Goal: Task Accomplishment & Management: Use online tool/utility

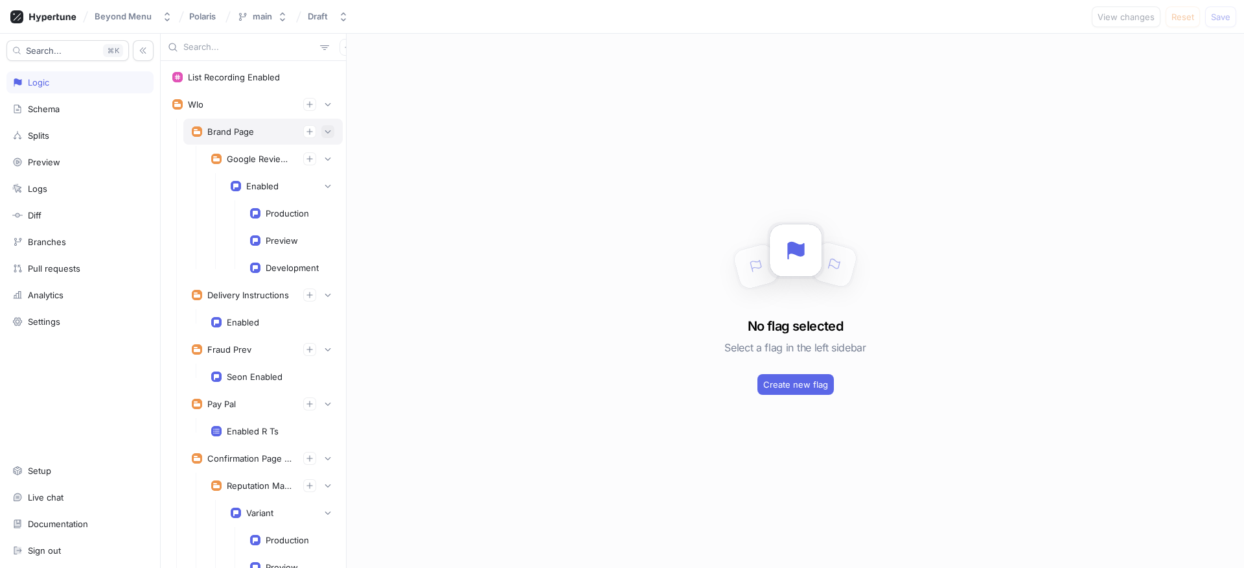
click at [324, 135] on icon "button" at bounding box center [328, 132] width 8 height 8
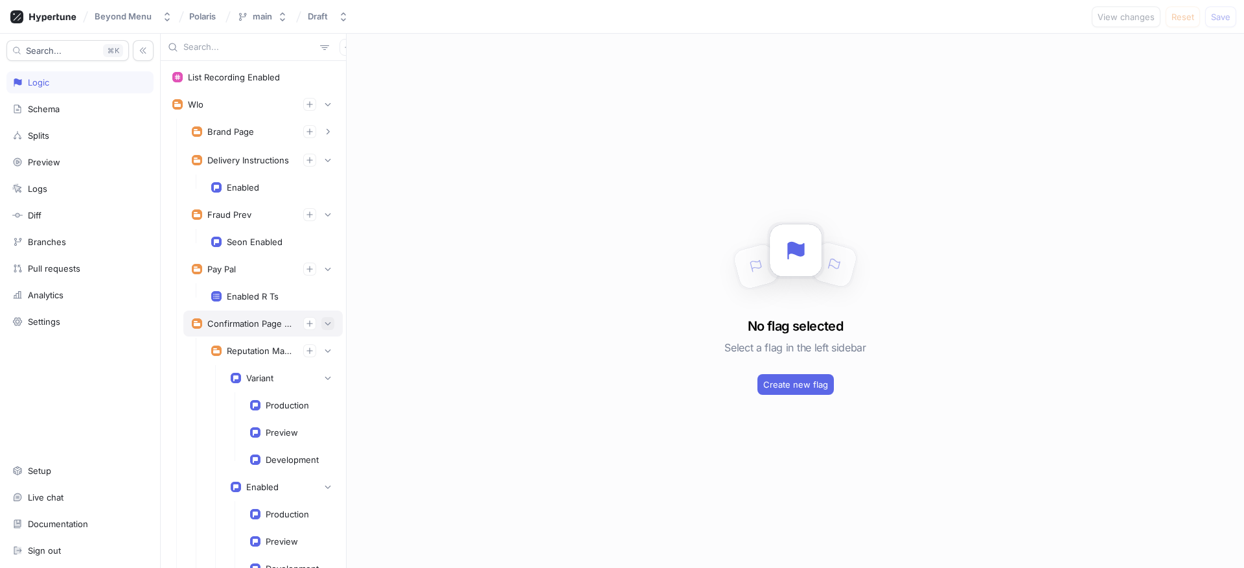
click at [321, 319] on button "button" at bounding box center [327, 323] width 13 height 13
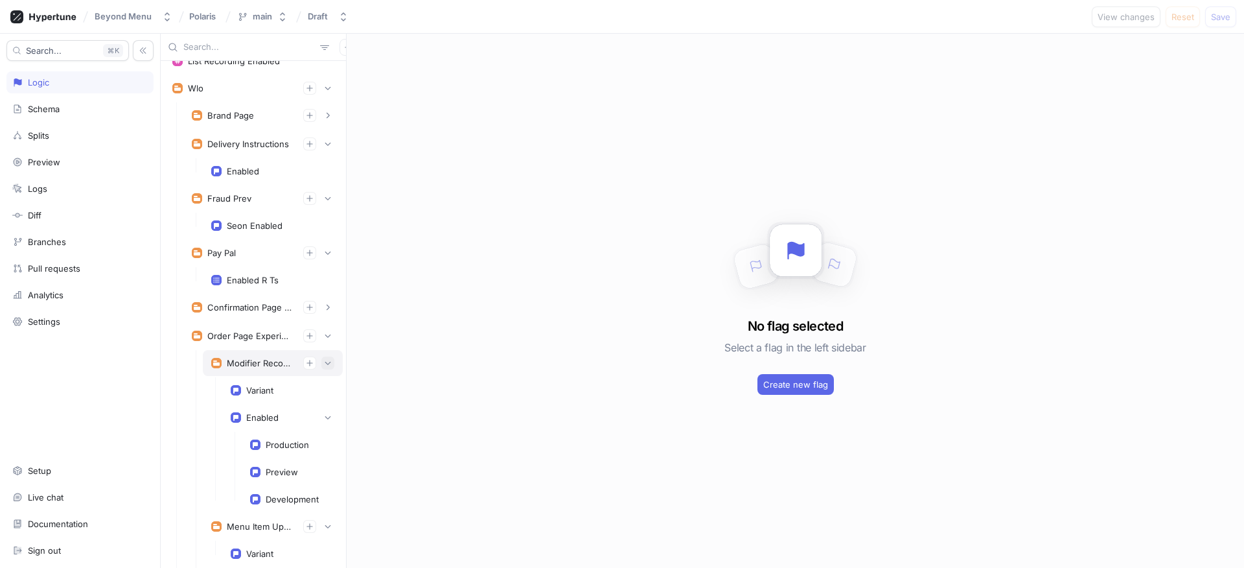
click at [324, 362] on icon "button" at bounding box center [328, 363] width 8 height 8
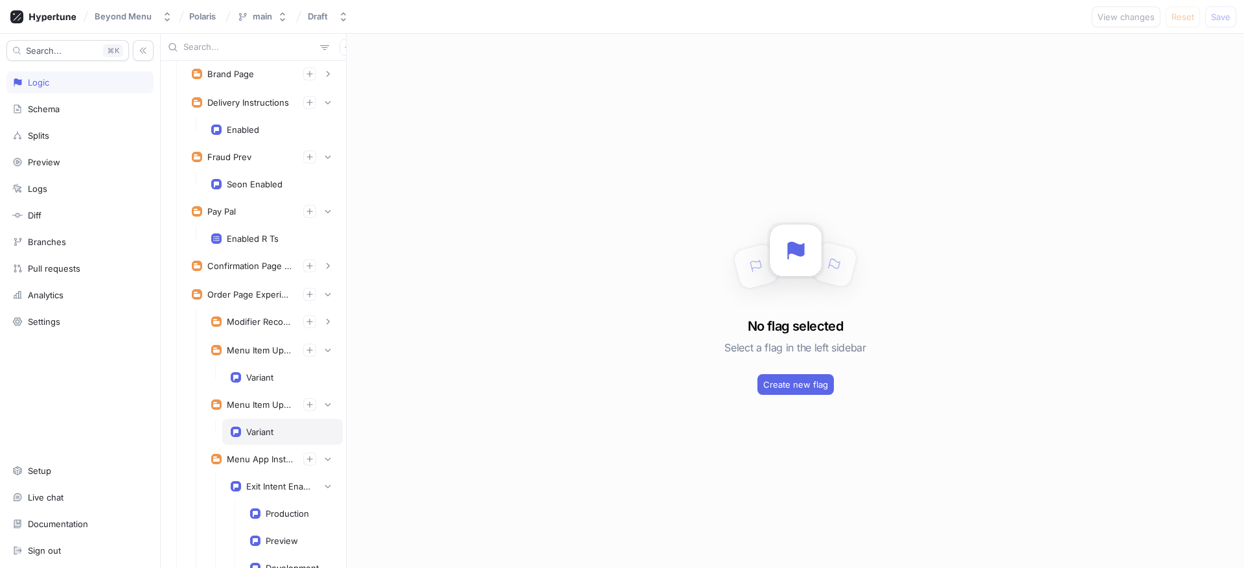
scroll to position [148, 0]
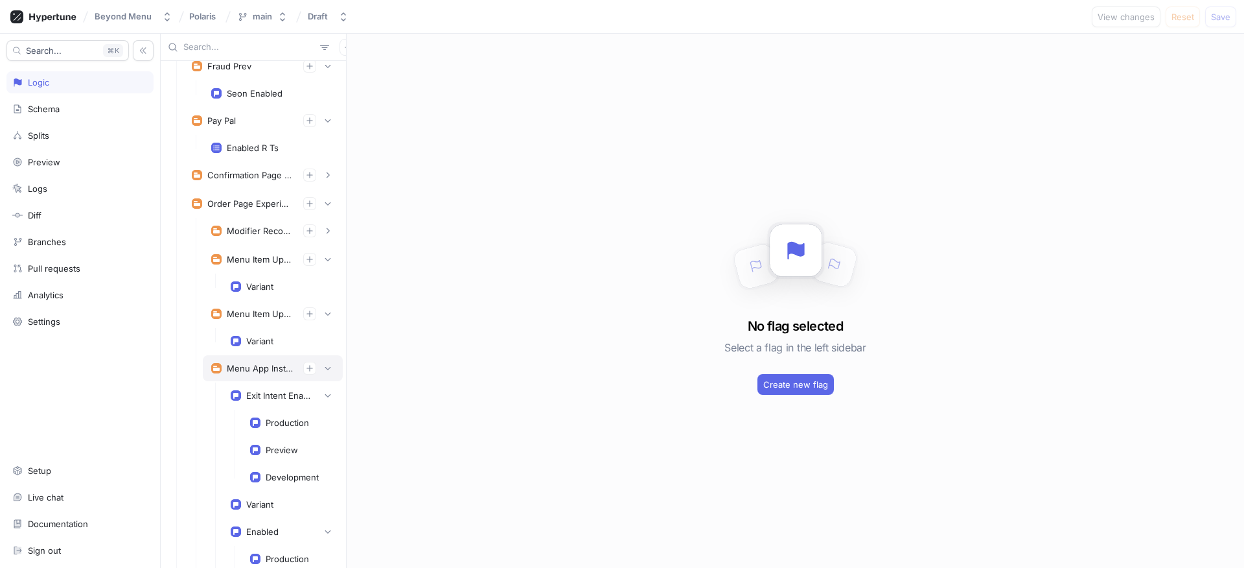
click at [275, 366] on div "Menu App Installation Prompts" at bounding box center [260, 368] width 66 height 10
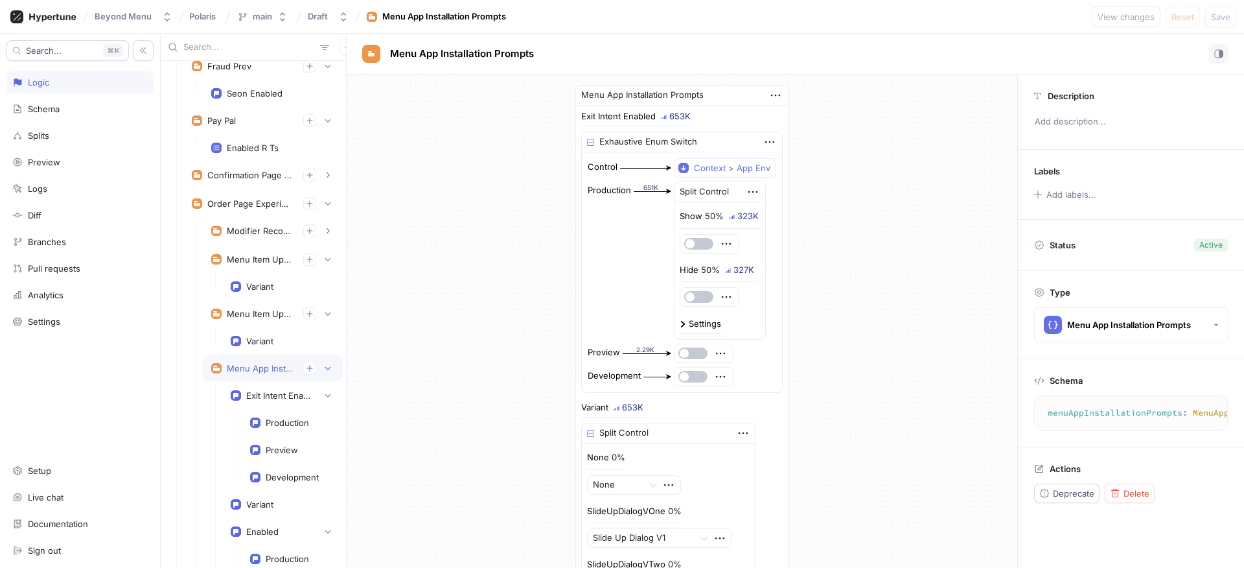
scroll to position [207, 0]
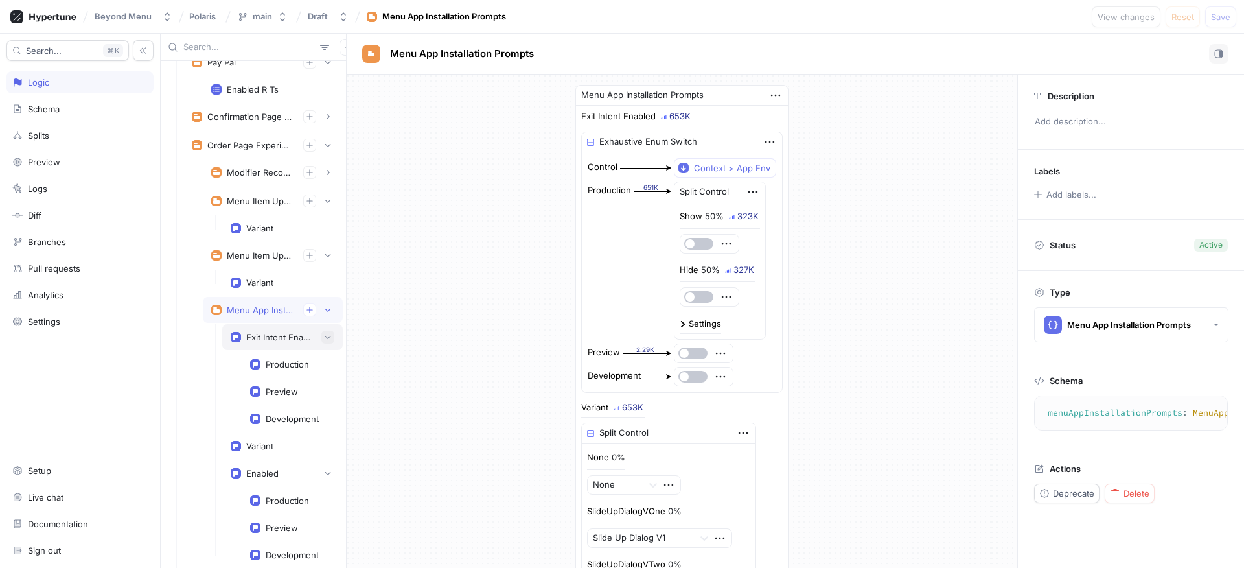
click at [324, 340] on icon "button" at bounding box center [328, 337] width 8 height 8
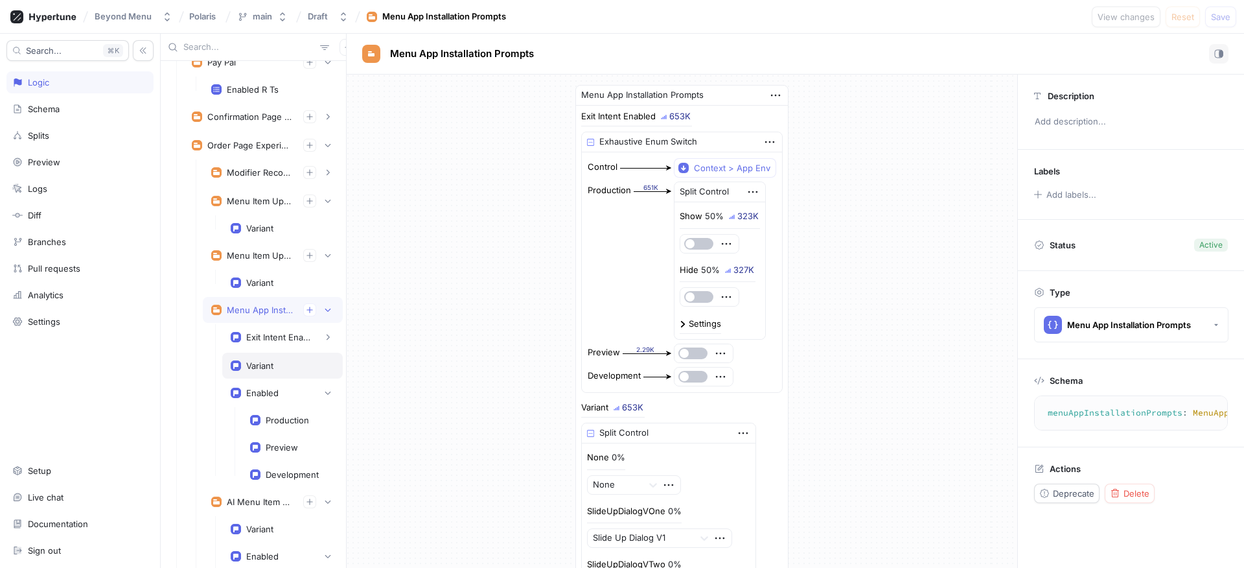
click at [267, 369] on div "Variant" at bounding box center [259, 365] width 27 height 10
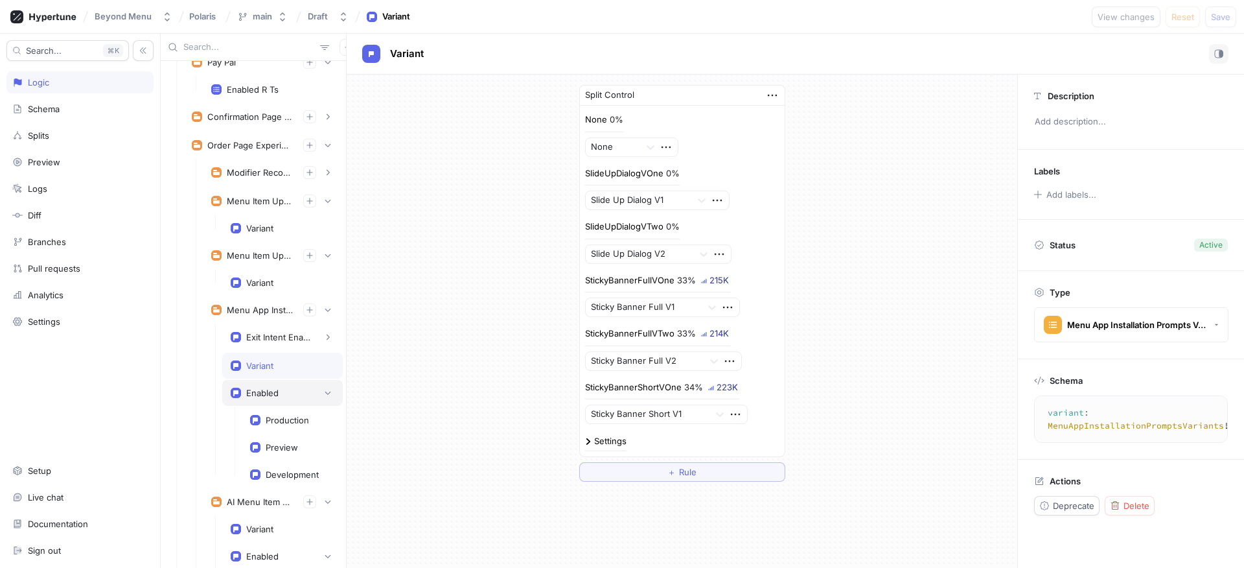
click at [266, 387] on div "Enabled" at bounding box center [262, 392] width 32 height 10
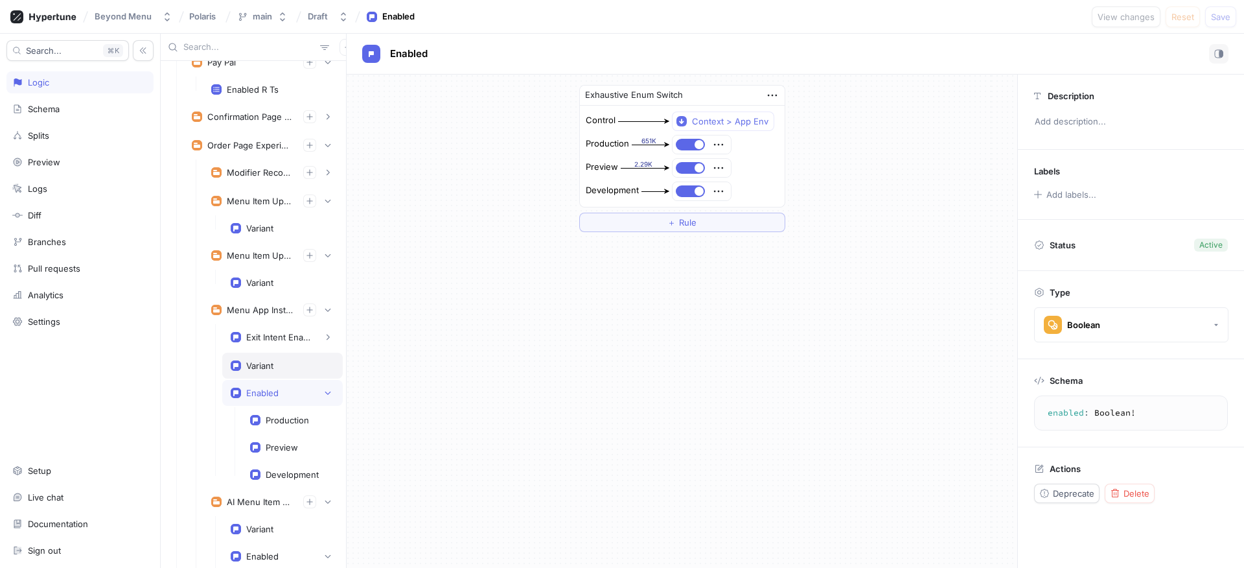
click at [269, 375] on div "Variant" at bounding box center [282, 365] width 121 height 26
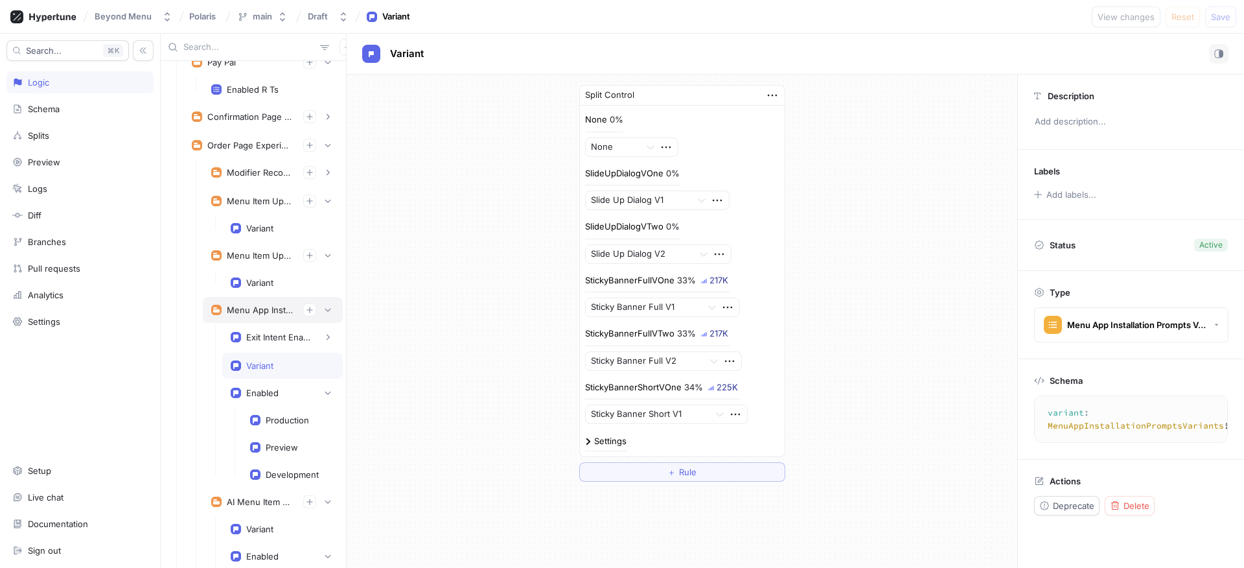
click at [240, 305] on div "Menu App Installation Prompts" at bounding box center [260, 310] width 66 height 10
type textarea "menuAppInstallationPrompts: MenuAppInstallationPrompts!"
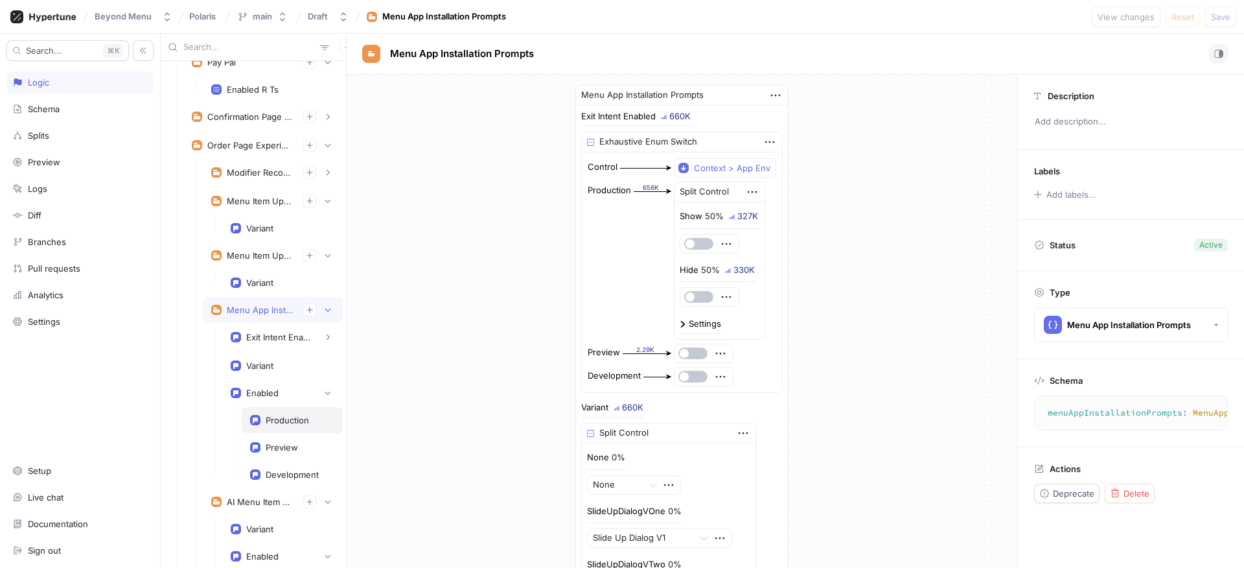
click at [283, 420] on div "Production" at bounding box center [287, 420] width 43 height 10
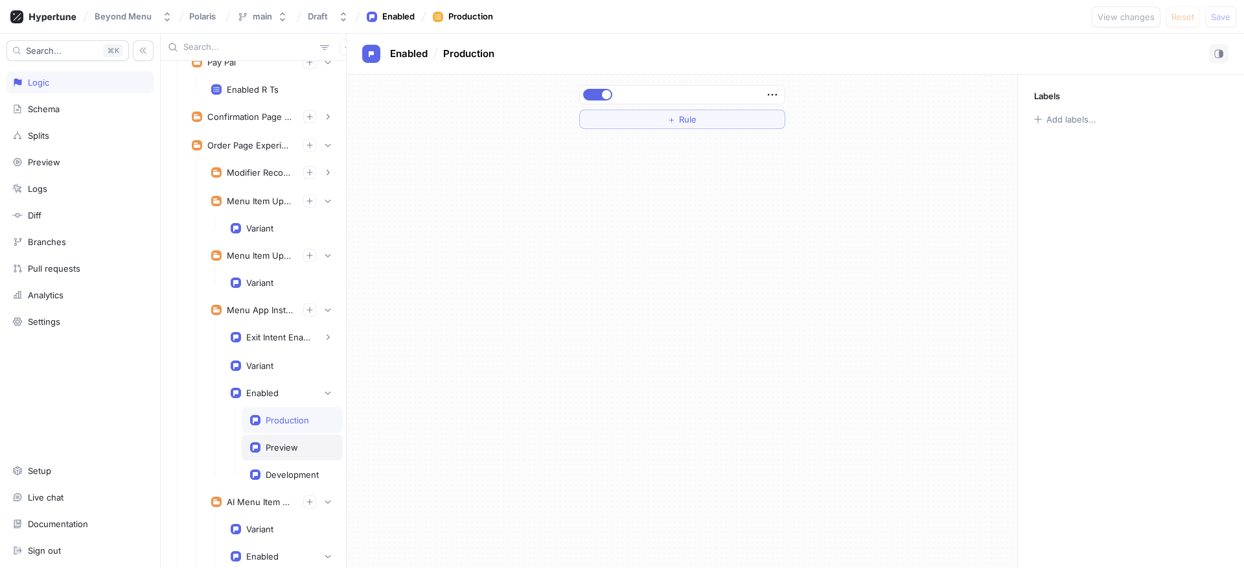
click at [279, 437] on div "Preview" at bounding box center [292, 447] width 101 height 26
click at [262, 387] on div "Enabled" at bounding box center [262, 392] width 32 height 10
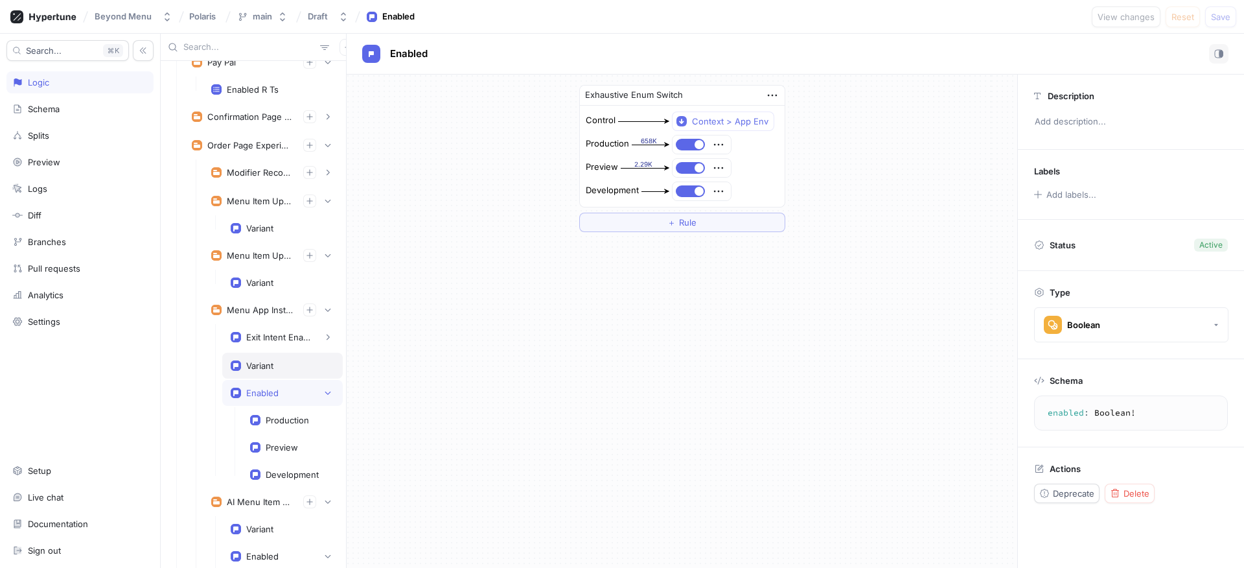
click at [268, 364] on div "Variant" at bounding box center [259, 365] width 27 height 10
type textarea "variant: MenuAppInstallationPromptsVariants!"
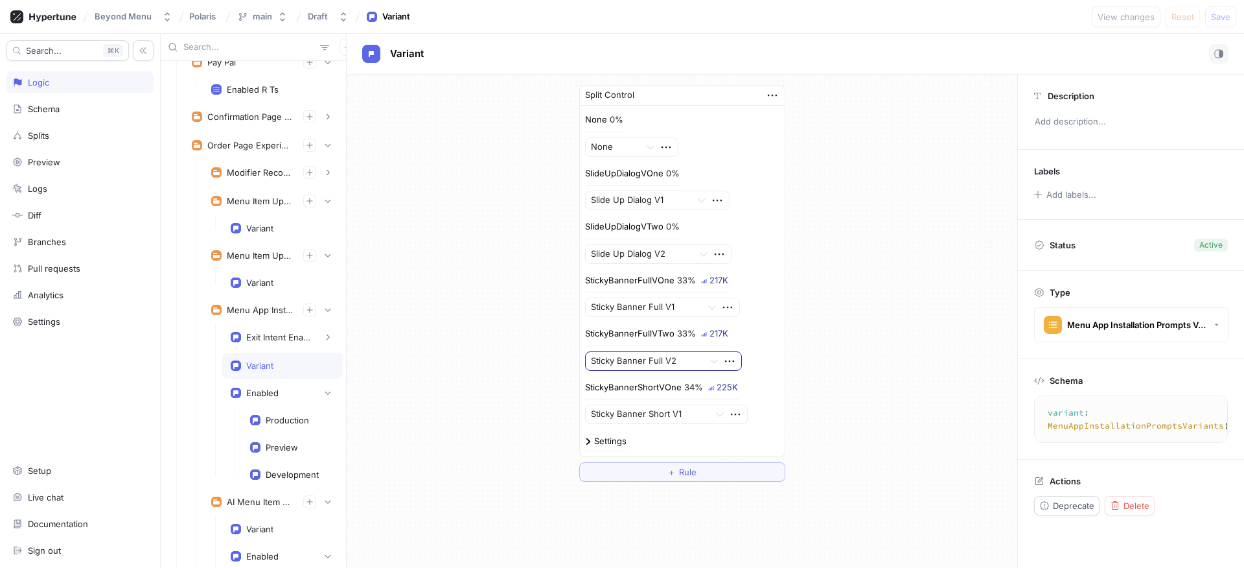
click at [633, 363] on div at bounding box center [645, 361] width 108 height 16
click at [561, 345] on div "Split Control None 0% None SlideUpDialogVOne 0% Slide Up Dialog V1 SlideUpDialo…" at bounding box center [682, 283] width 671 height 417
click at [585, 435] on div "Settings" at bounding box center [682, 442] width 194 height 17
click at [585, 438] on img at bounding box center [588, 441] width 6 height 6
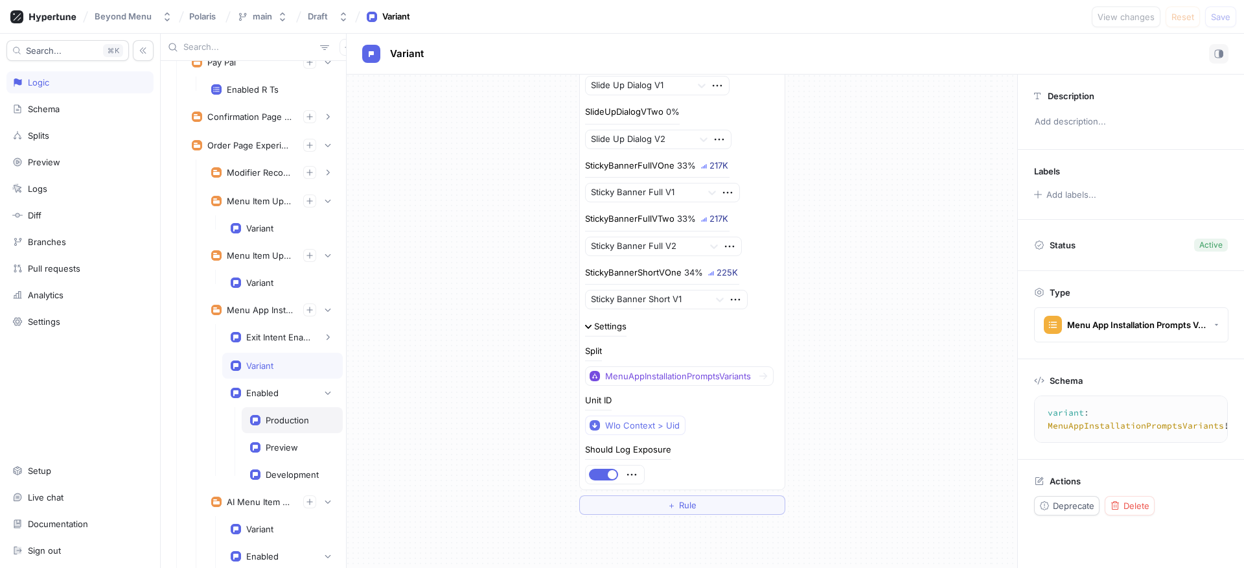
click at [277, 421] on div "Production" at bounding box center [287, 420] width 43 height 10
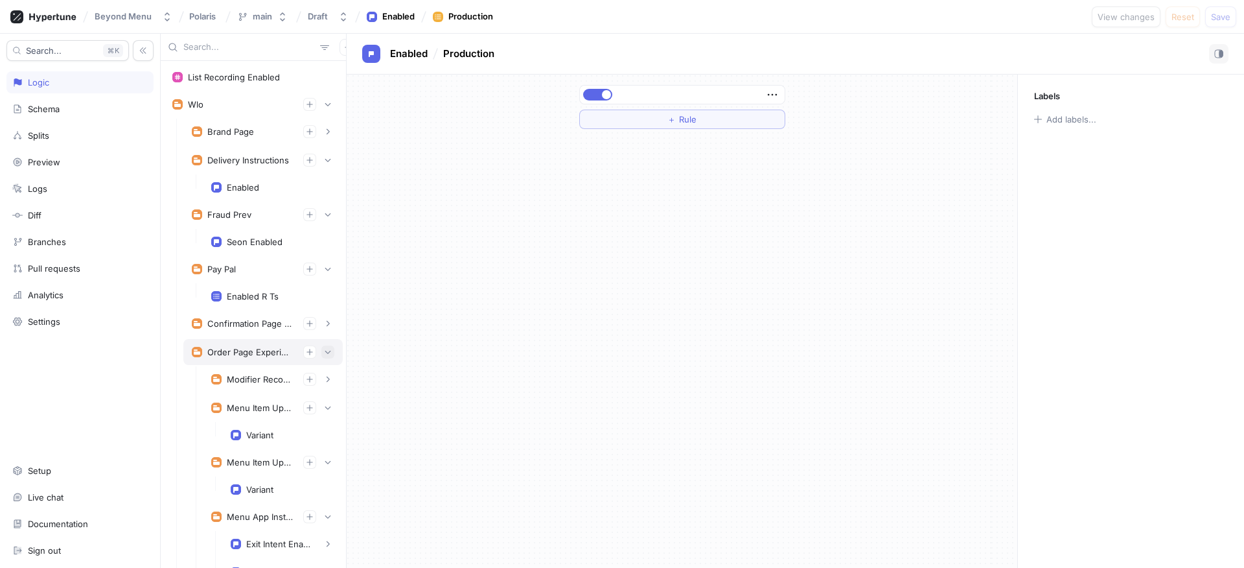
click at [324, 349] on icon "button" at bounding box center [328, 352] width 8 height 8
click at [324, 381] on icon "button" at bounding box center [328, 380] width 8 height 8
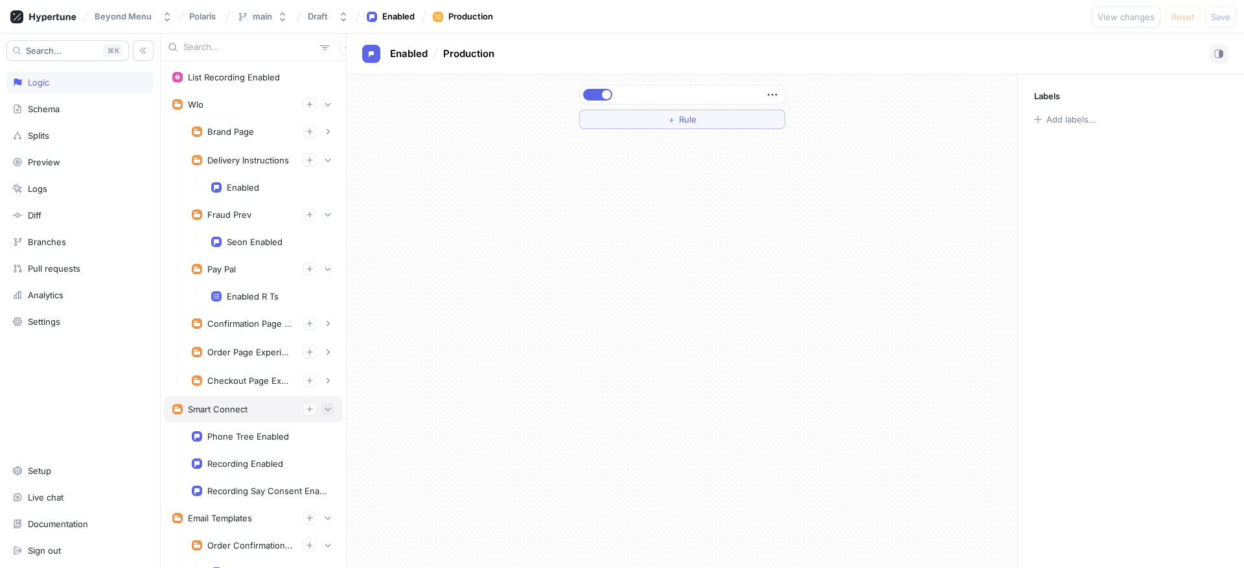
click at [324, 409] on icon "button" at bounding box center [328, 409] width 8 height 8
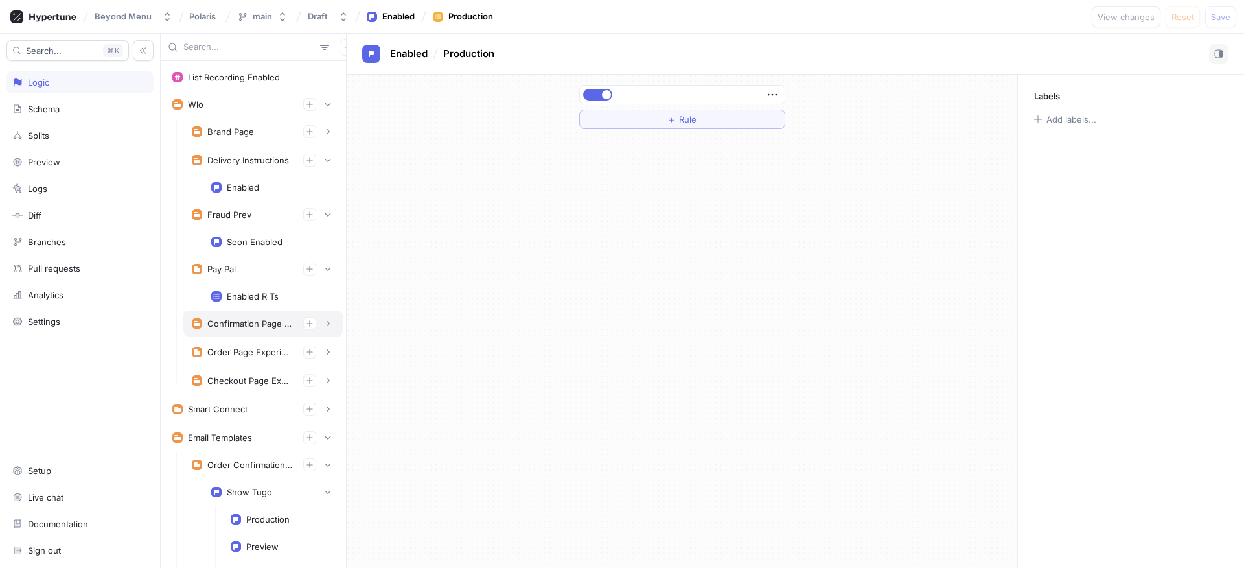
click at [261, 324] on div "Confirmation Page Experiments" at bounding box center [250, 323] width 86 height 10
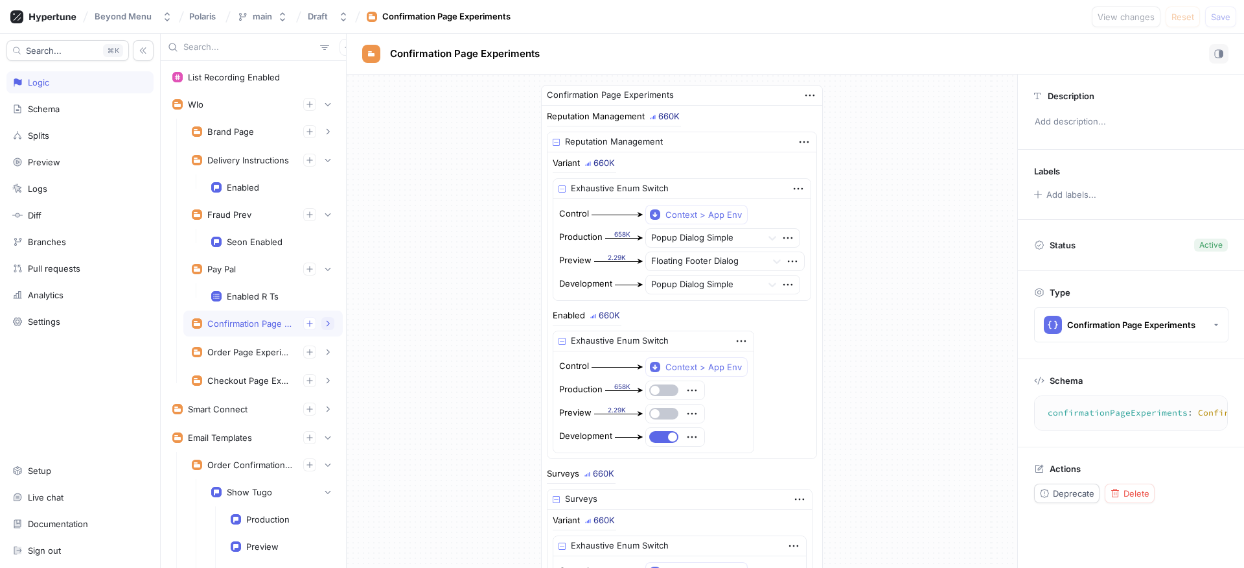
click at [321, 326] on button "button" at bounding box center [327, 323] width 13 height 13
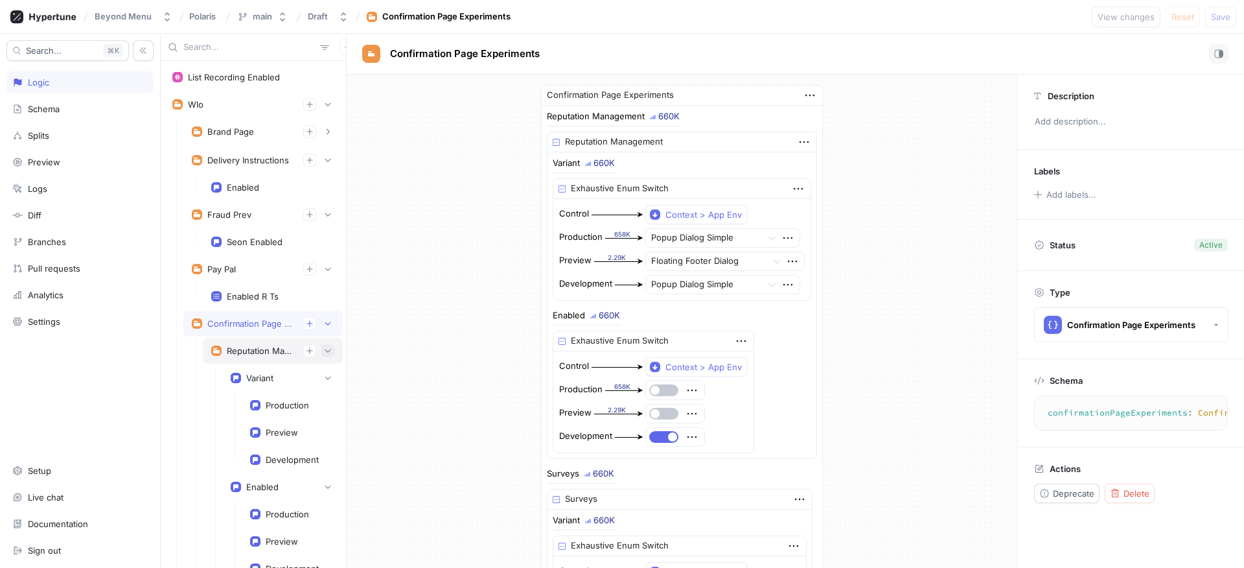
click at [324, 352] on icon "button" at bounding box center [328, 351] width 8 height 8
click at [321, 381] on button "button" at bounding box center [327, 379] width 13 height 13
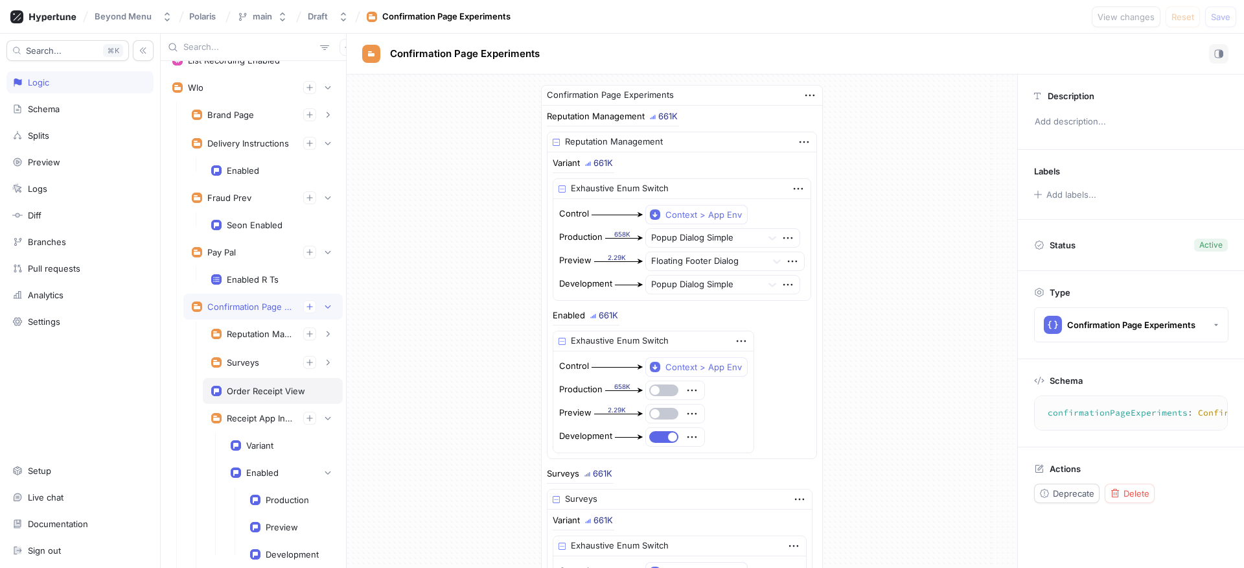
scroll to position [27, 0]
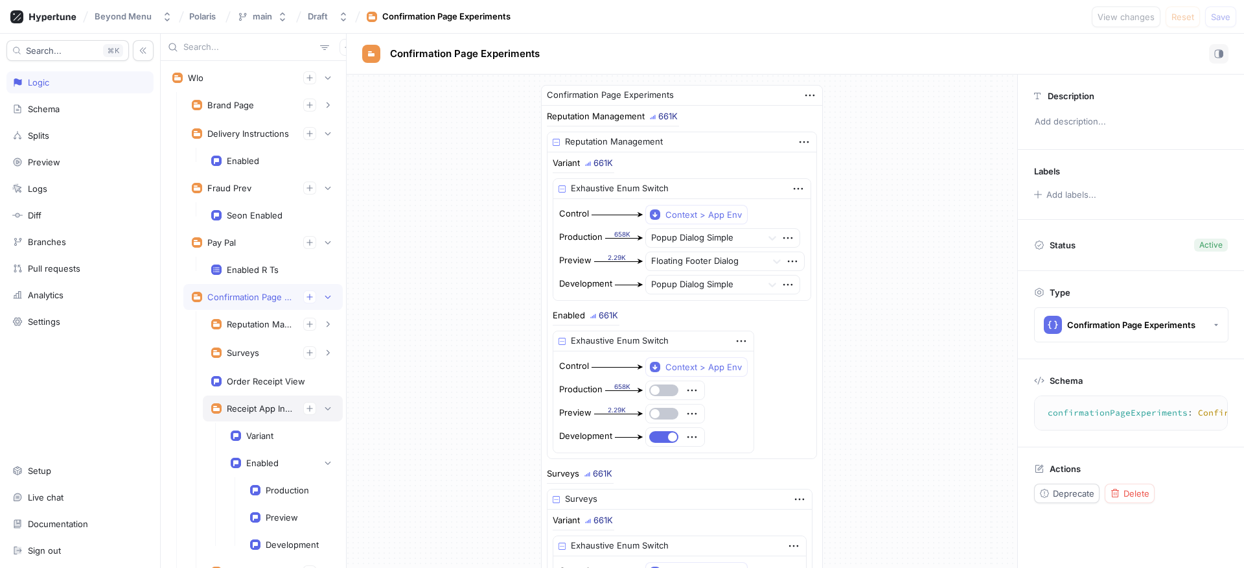
click at [260, 410] on div "Receipt App Installation Prompts" at bounding box center [260, 408] width 66 height 10
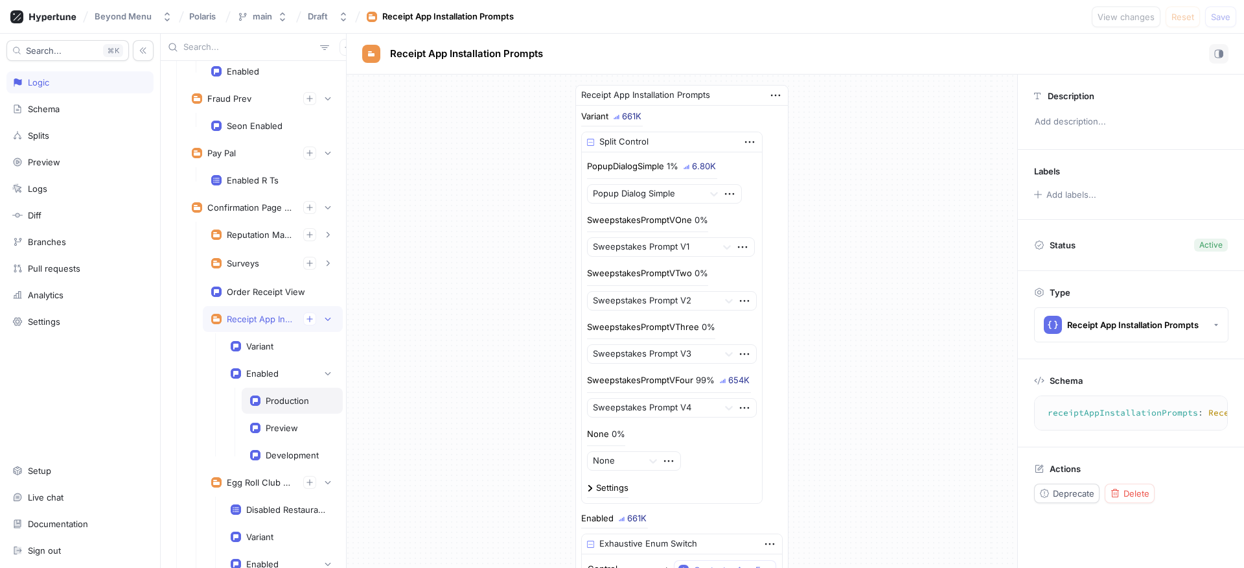
scroll to position [141, 0]
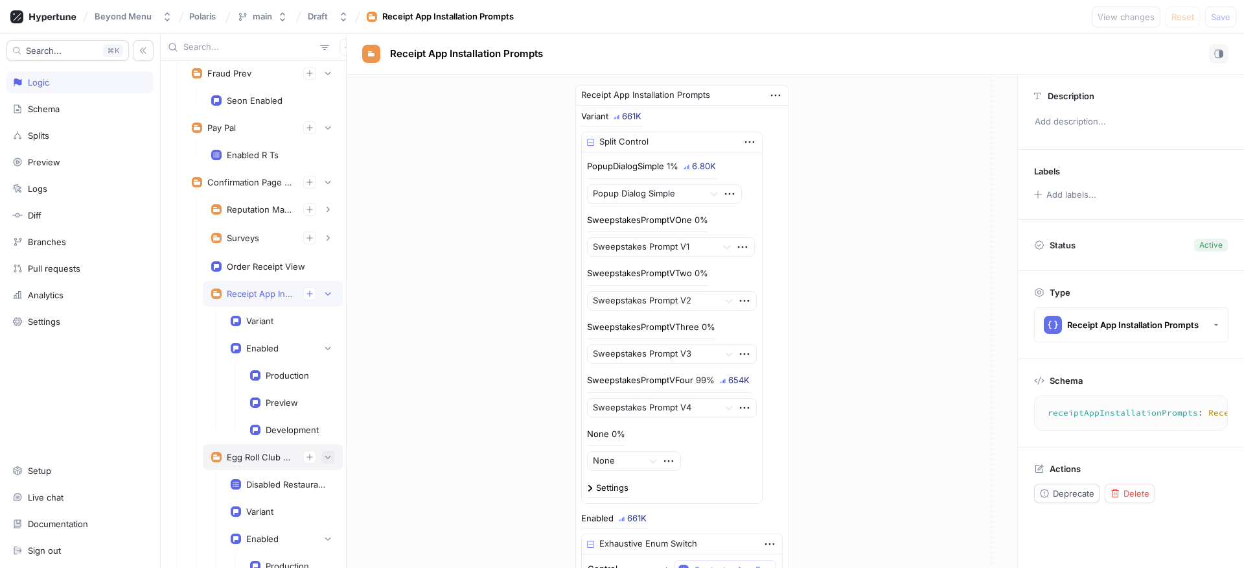
click at [321, 452] on button "button" at bounding box center [327, 456] width 13 height 13
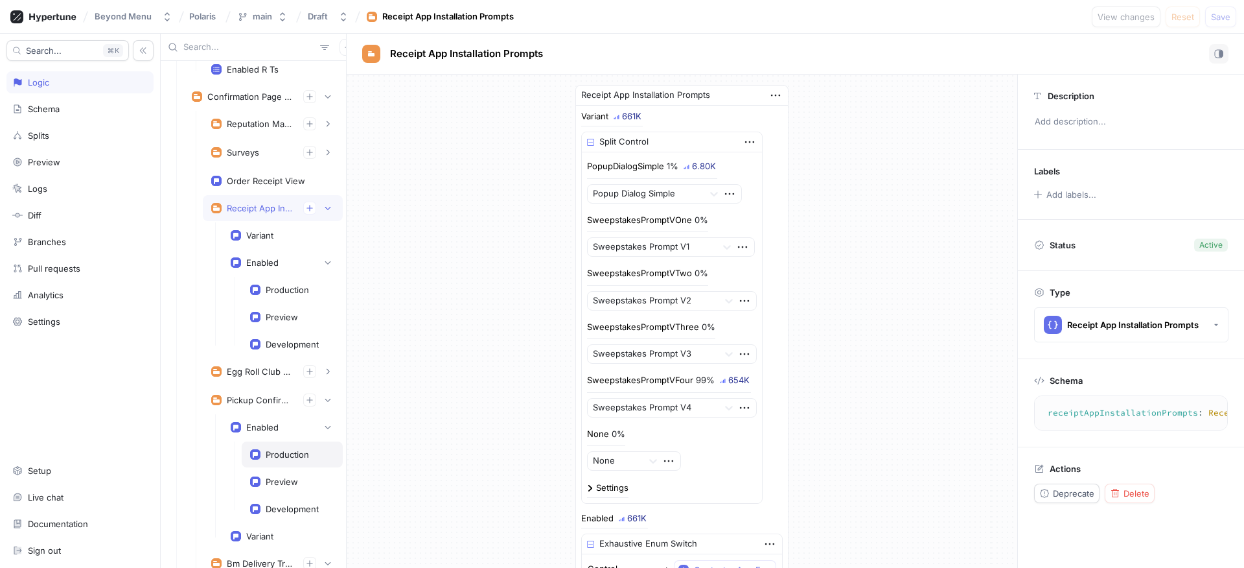
scroll to position [228, 0]
click at [264, 238] on div "Variant" at bounding box center [259, 234] width 27 height 10
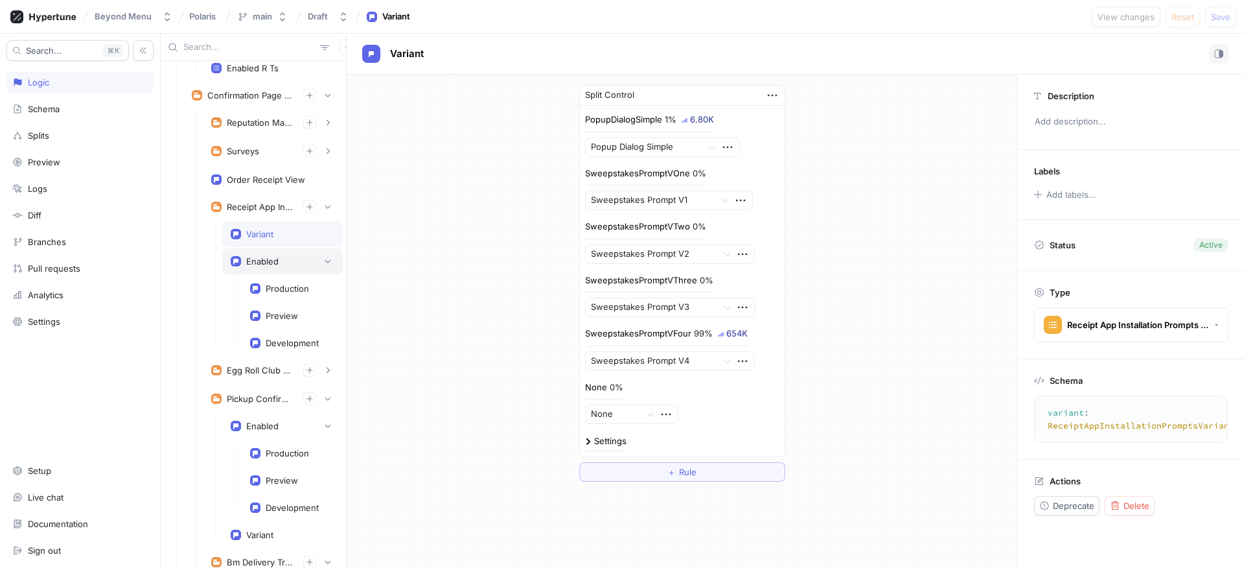
click at [263, 253] on div "Enabled" at bounding box center [282, 261] width 121 height 26
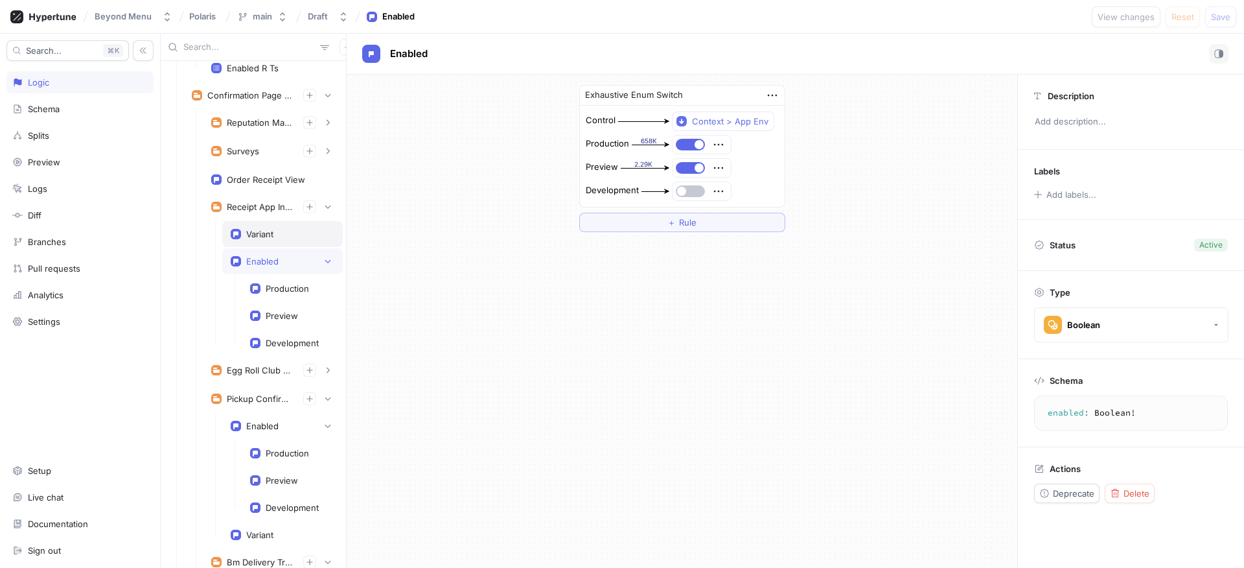
click at [266, 240] on div "Variant" at bounding box center [282, 234] width 121 height 26
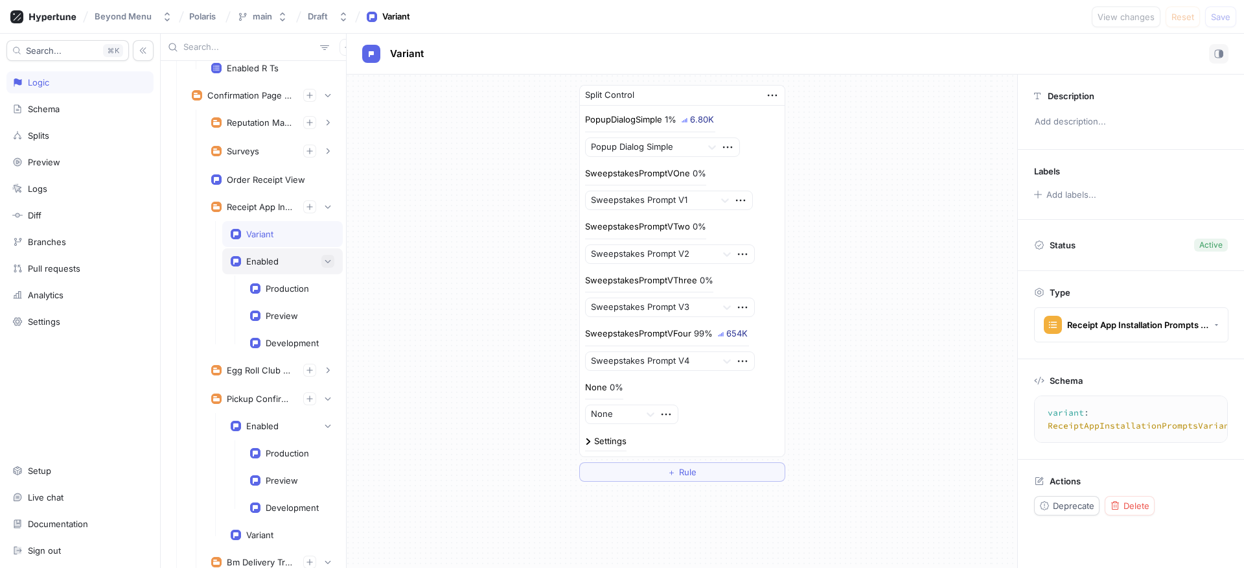
click at [324, 262] on icon "button" at bounding box center [328, 261] width 8 height 8
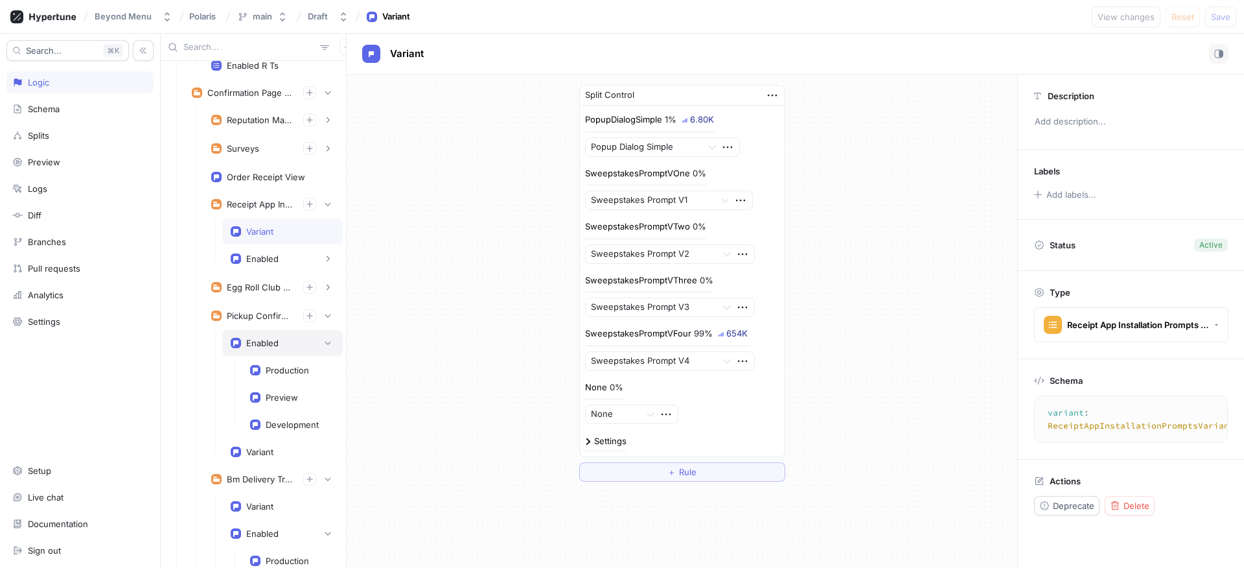
scroll to position [231, 0]
click at [260, 341] on div "Enabled" at bounding box center [262, 343] width 32 height 10
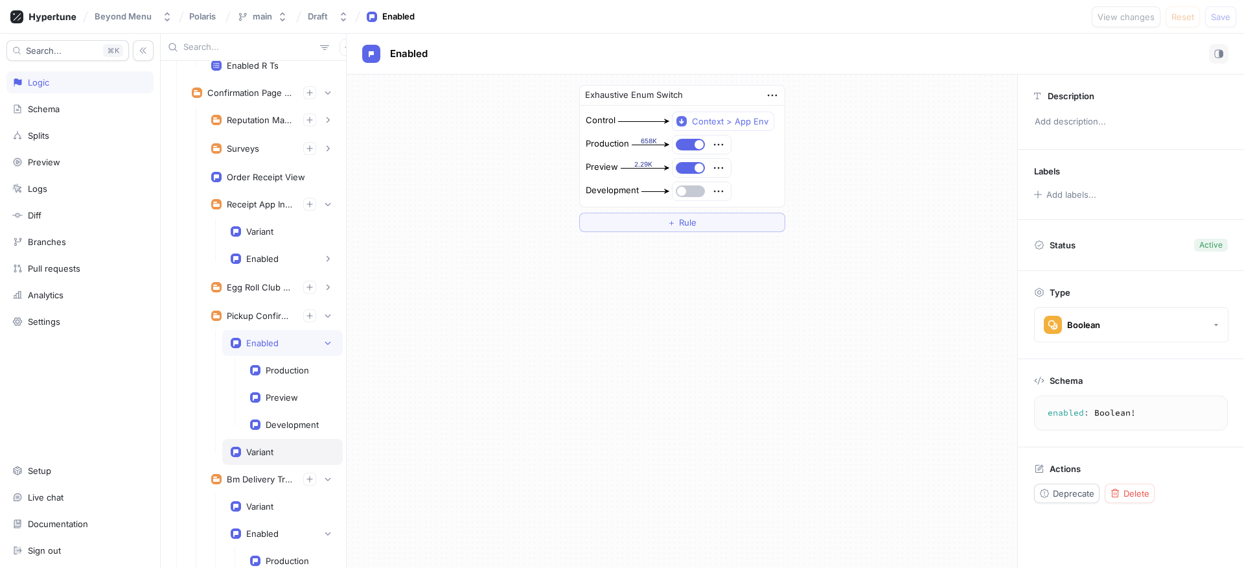
click at [268, 447] on div "Variant" at bounding box center [259, 451] width 27 height 10
type textarea "variant: PickupConfirmationVariants!"
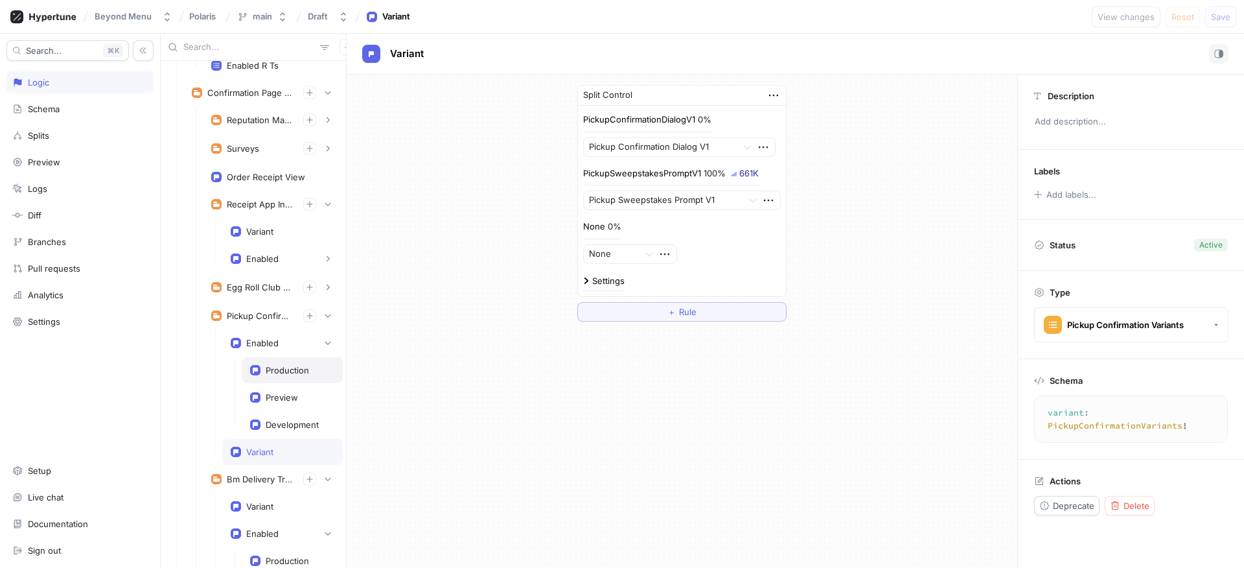
click at [282, 369] on div "Production" at bounding box center [287, 370] width 43 height 10
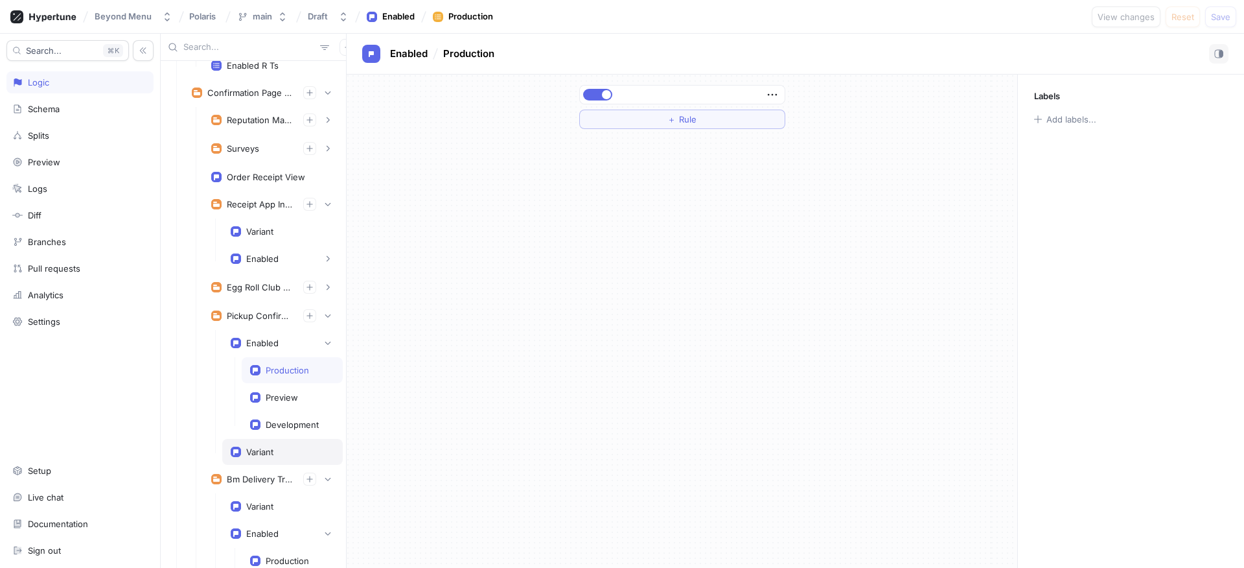
click at [276, 439] on div "Variant" at bounding box center [282, 452] width 121 height 26
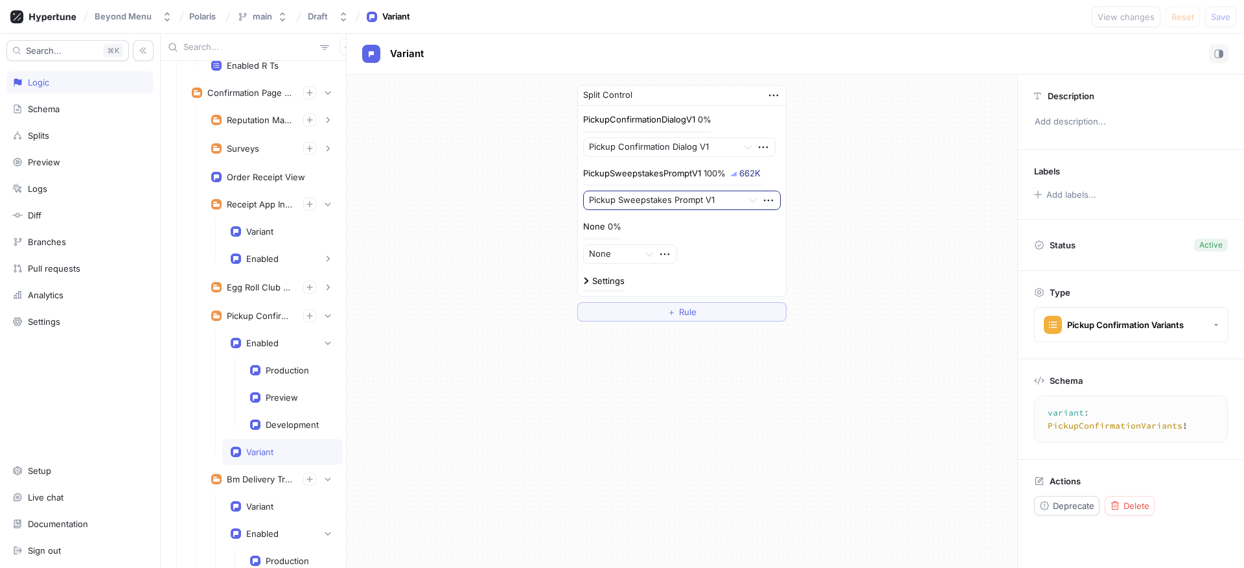
click at [671, 202] on div at bounding box center [663, 201] width 148 height 16
click at [529, 194] on div "Split Control PickupConfirmationDialogV1 0% Pickup Confirmation Dialog V1 Picku…" at bounding box center [682, 203] width 671 height 257
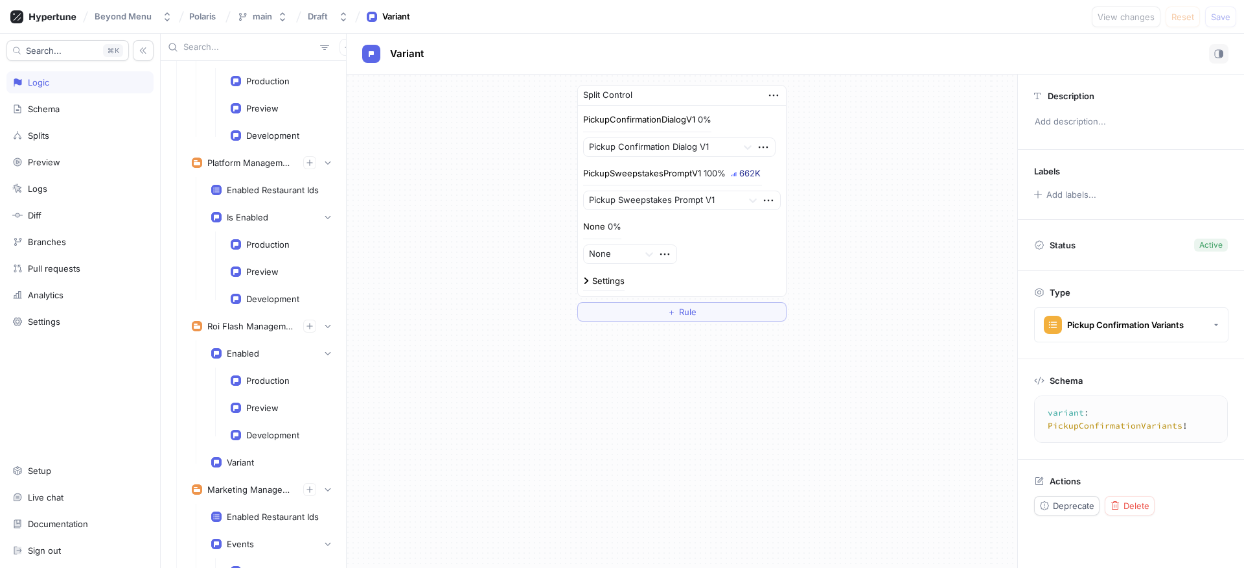
scroll to position [2949, 0]
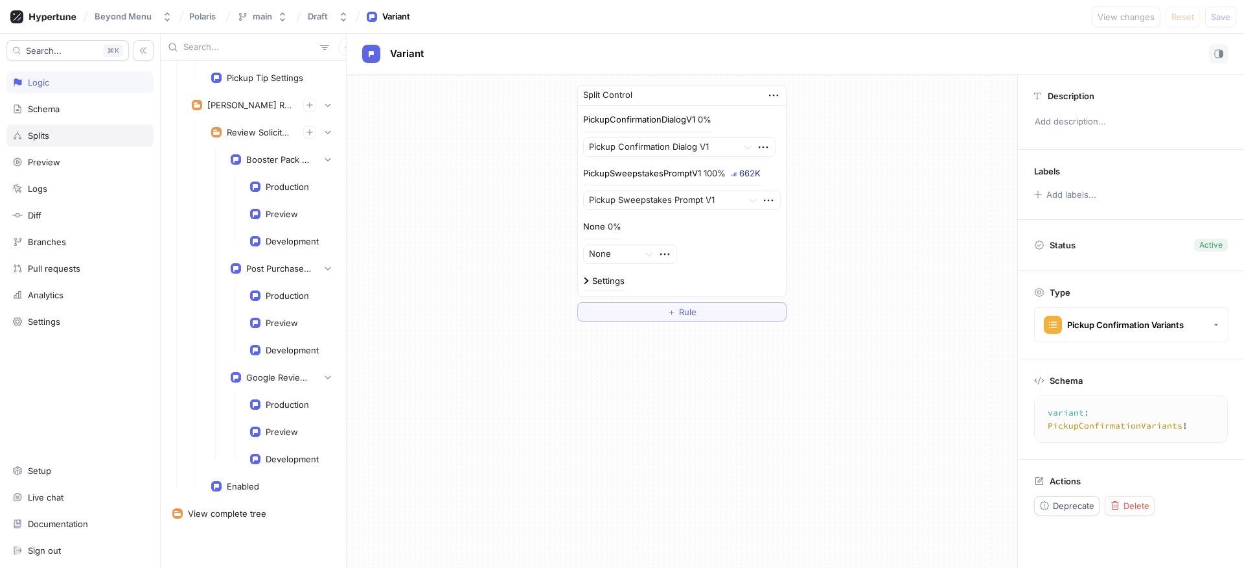
click at [54, 136] on div "Splits" at bounding box center [79, 135] width 135 height 10
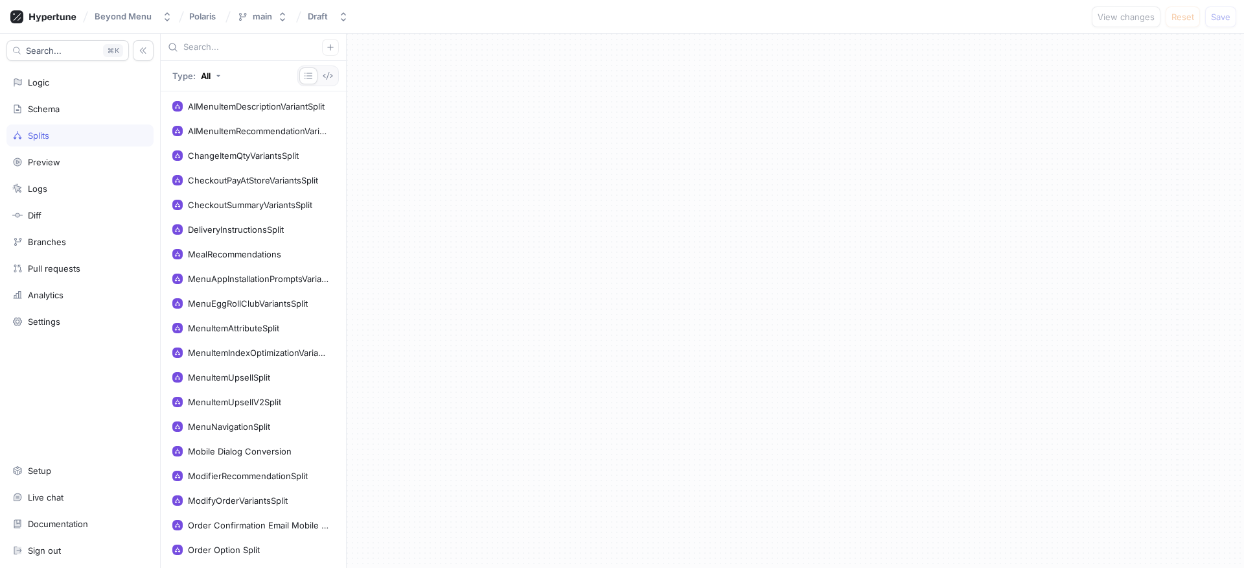
click at [219, 61] on div "Type: All" at bounding box center [253, 76] width 185 height 30
click at [222, 55] on div at bounding box center [253, 47] width 185 height 27
click at [222, 52] on input "text" at bounding box center [252, 47] width 139 height 13
type input "Sw"
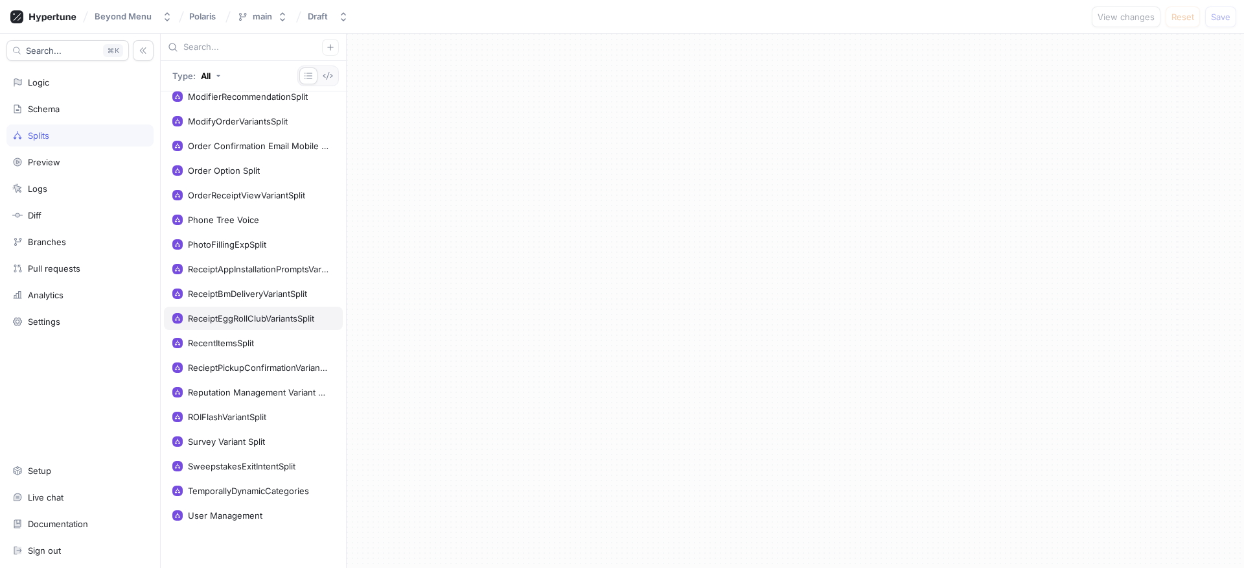
scroll to position [380, 0]
click at [266, 466] on div "SweepstakesExitIntentSplit" at bounding box center [242, 465] width 108 height 10
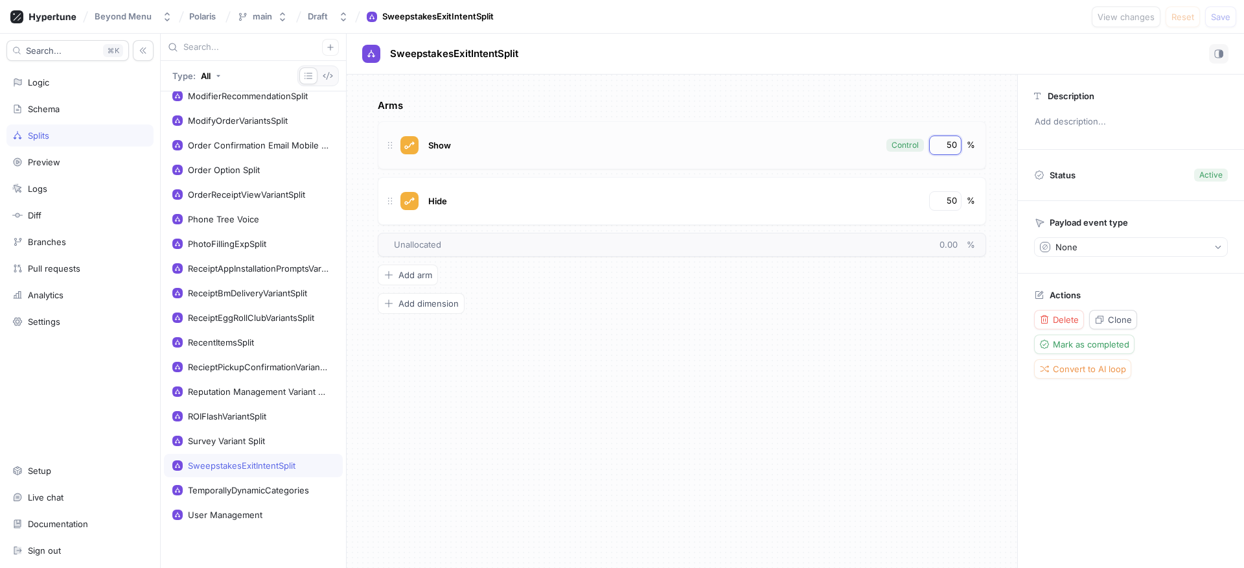
click at [953, 147] on input "50" at bounding box center [946, 145] width 22 height 13
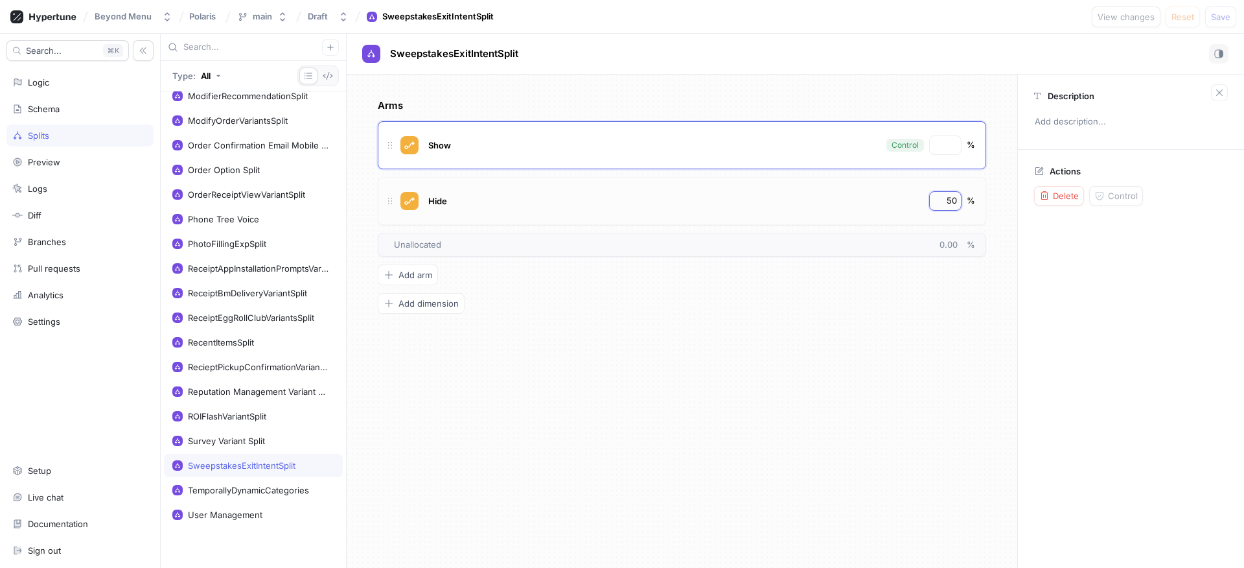
type input "50"
click at [950, 197] on input "50" at bounding box center [946, 200] width 22 height 13
type input "100"
click at [952, 141] on input "50" at bounding box center [946, 145] width 22 height 13
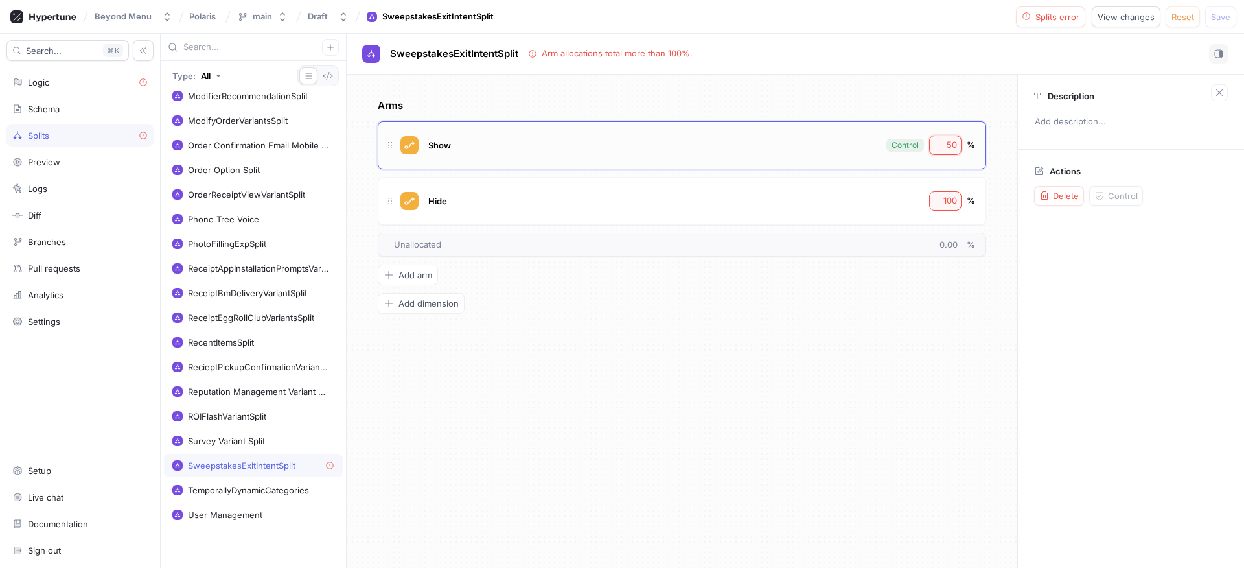
click at [952, 141] on input "50" at bounding box center [946, 145] width 22 height 13
type input "0"
click at [802, 287] on div "Arms Show Control 0 % Hide 100 % To pick up a draggable item, press the space b…" at bounding box center [682, 205] width 608 height 215
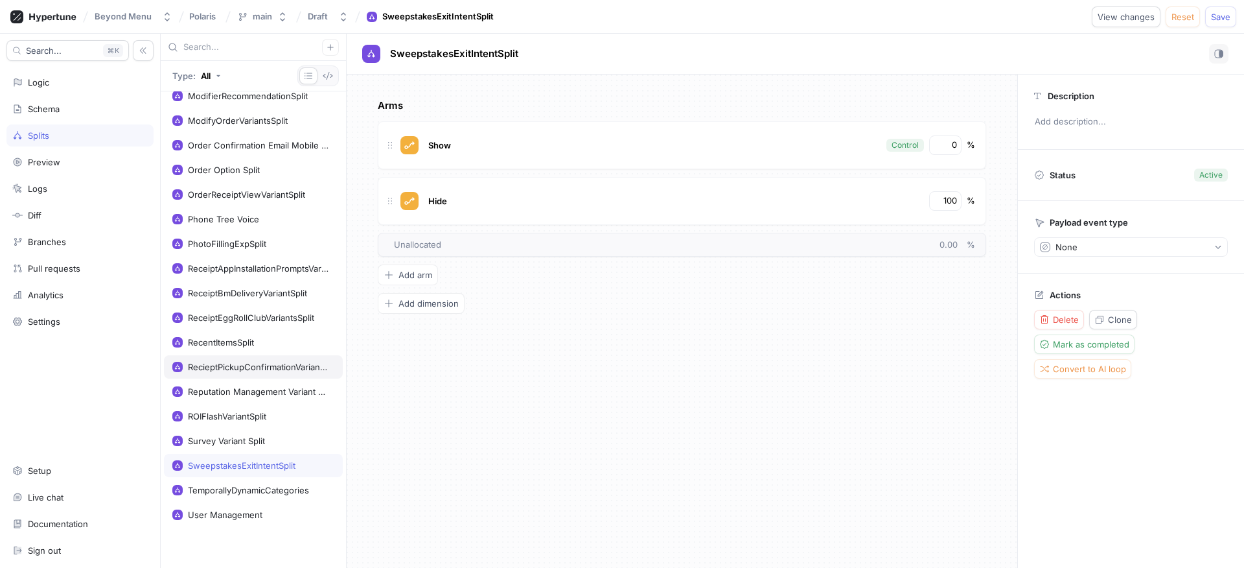
click at [269, 368] on div "RecieptPickupConfirmationVariantSplit" at bounding box center [258, 367] width 141 height 10
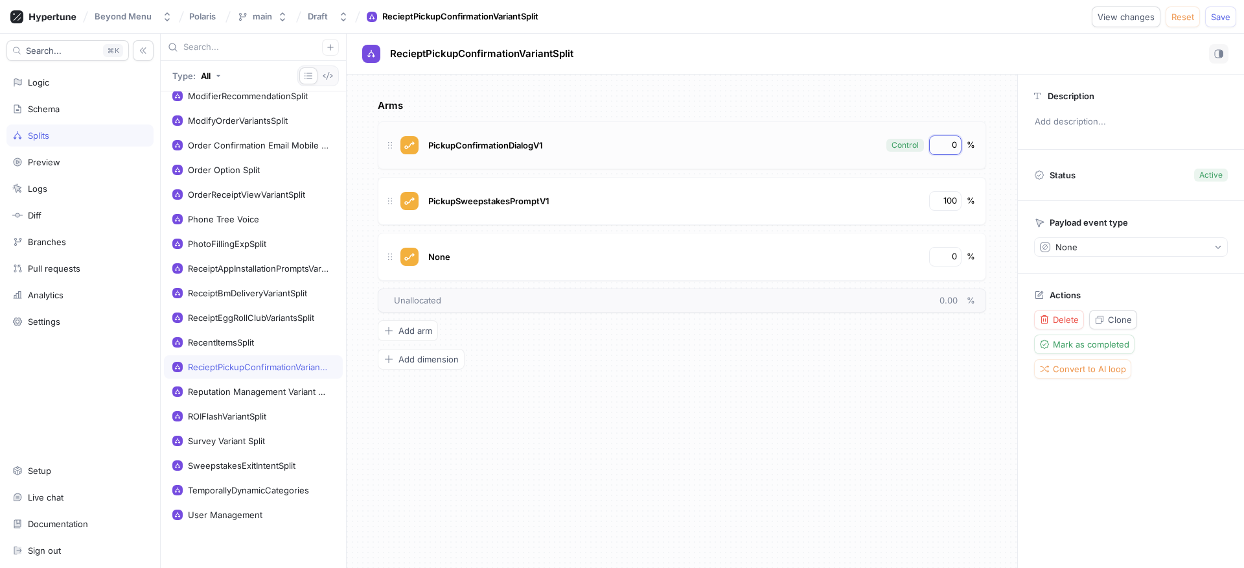
click at [943, 150] on input "0" at bounding box center [946, 145] width 22 height 13
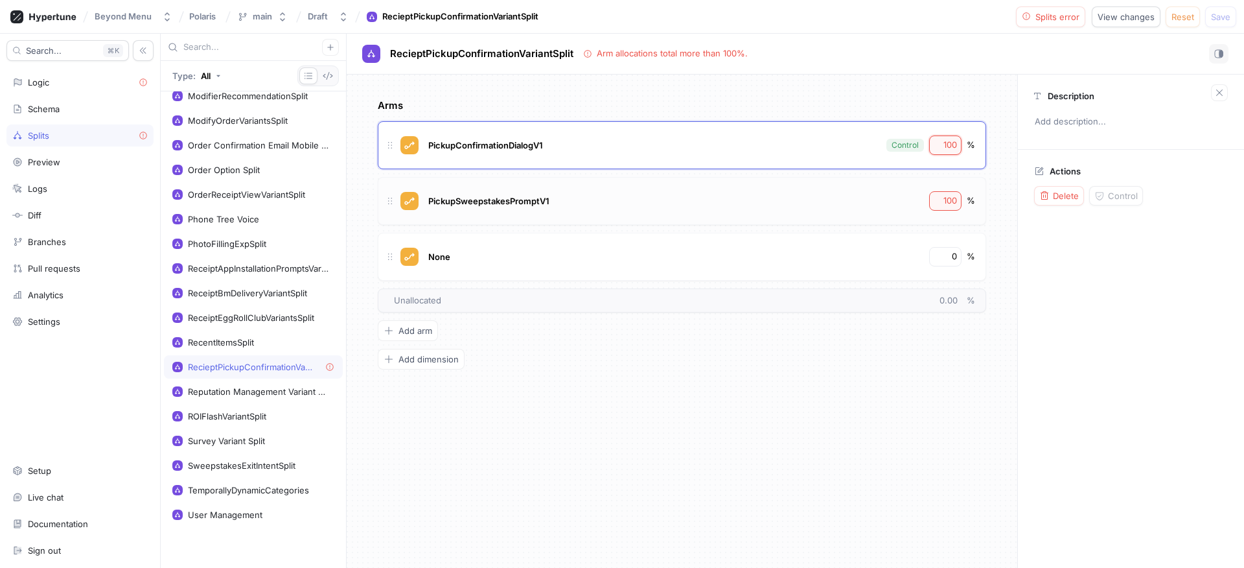
type input "100"
click at [943, 198] on input "100" at bounding box center [946, 200] width 22 height 13
type input "0"
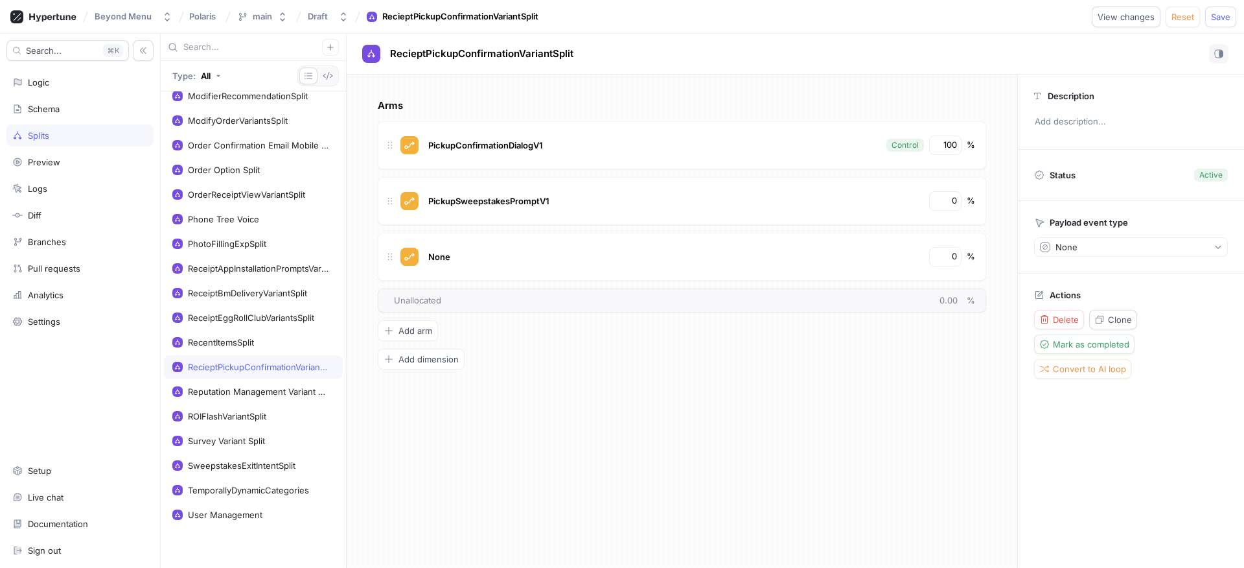
click at [680, 341] on div "Arms PickupConfirmationDialogV1 Control 100 % PickupSweepstakesPromptV1 0 % Non…" at bounding box center [682, 233] width 608 height 271
click at [253, 296] on div "ReceiptBmDeliveryVariantSplit" at bounding box center [247, 293] width 119 height 10
click at [941, 146] on input "0" at bounding box center [946, 145] width 22 height 13
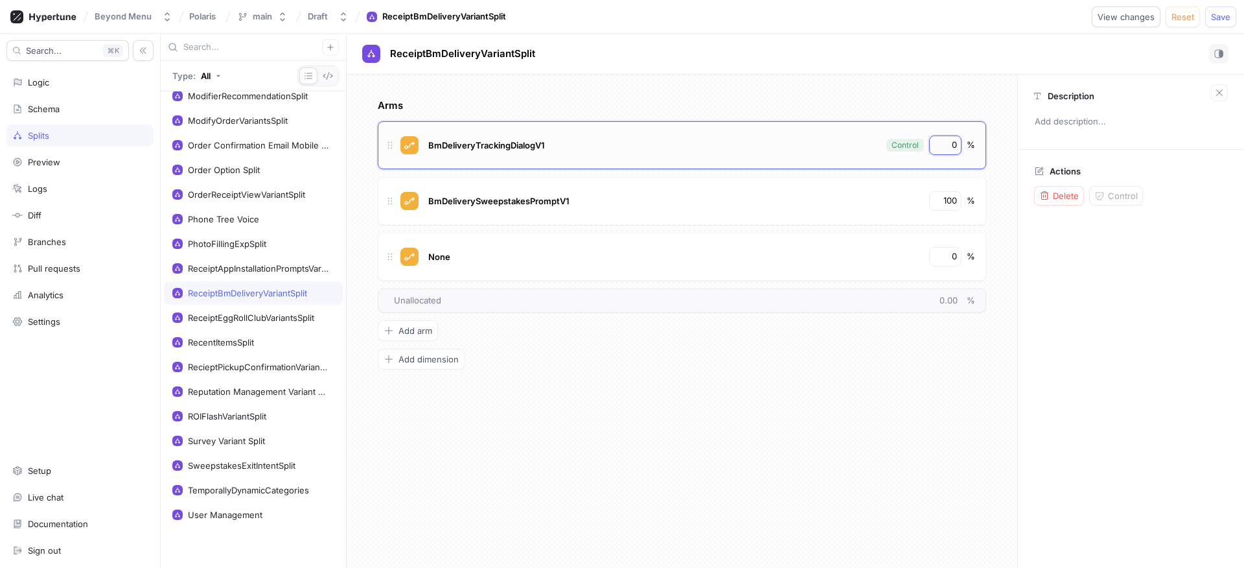
click at [941, 146] on input "0" at bounding box center [946, 145] width 22 height 13
type input "100"
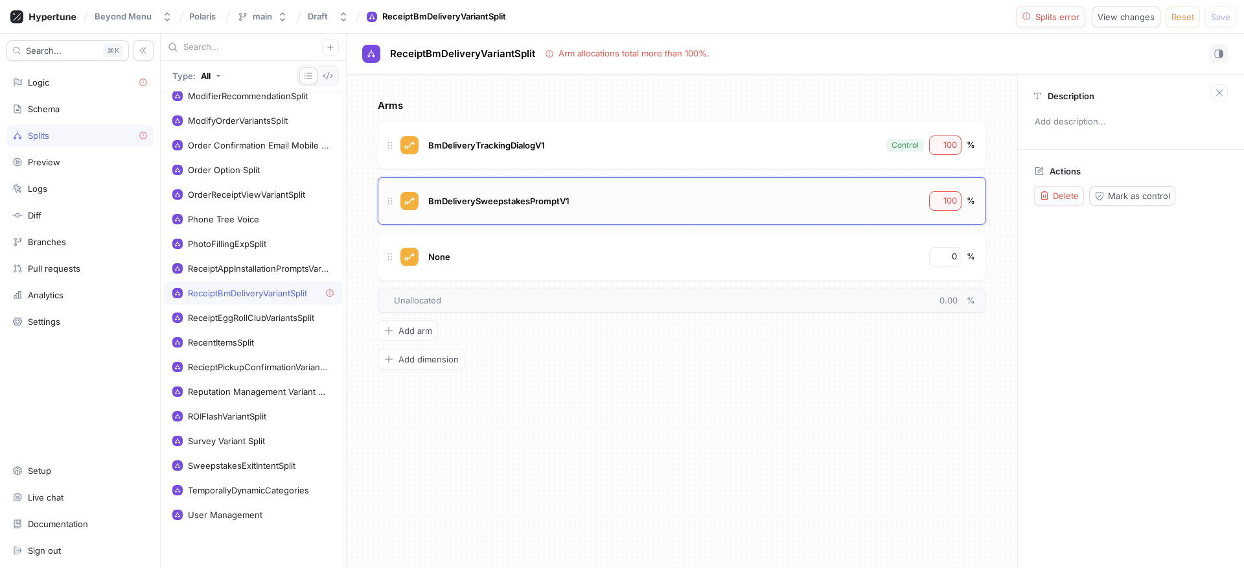
click at [938, 209] on div "100" at bounding box center [945, 200] width 32 height 19
click at [944, 200] on input "100" at bounding box center [946, 200] width 22 height 13
type input "0"
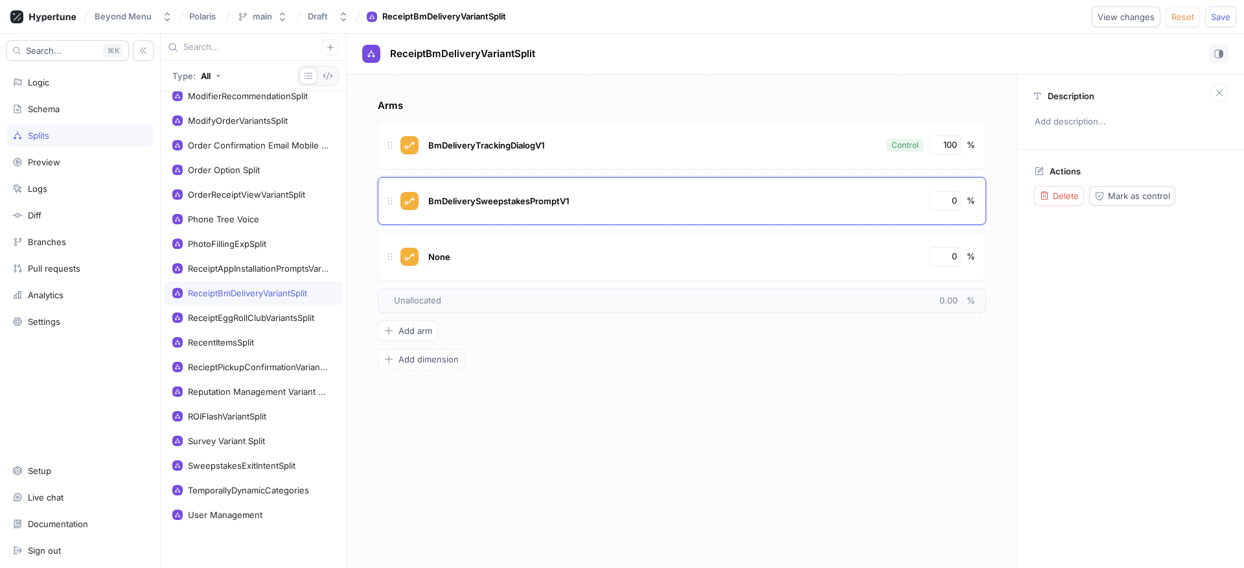
click at [821, 340] on div "Arms BmDeliveryTrackingDialogV1 Control 100 % BmDeliverySweepstakesPromptV1 0 %…" at bounding box center [682, 233] width 608 height 271
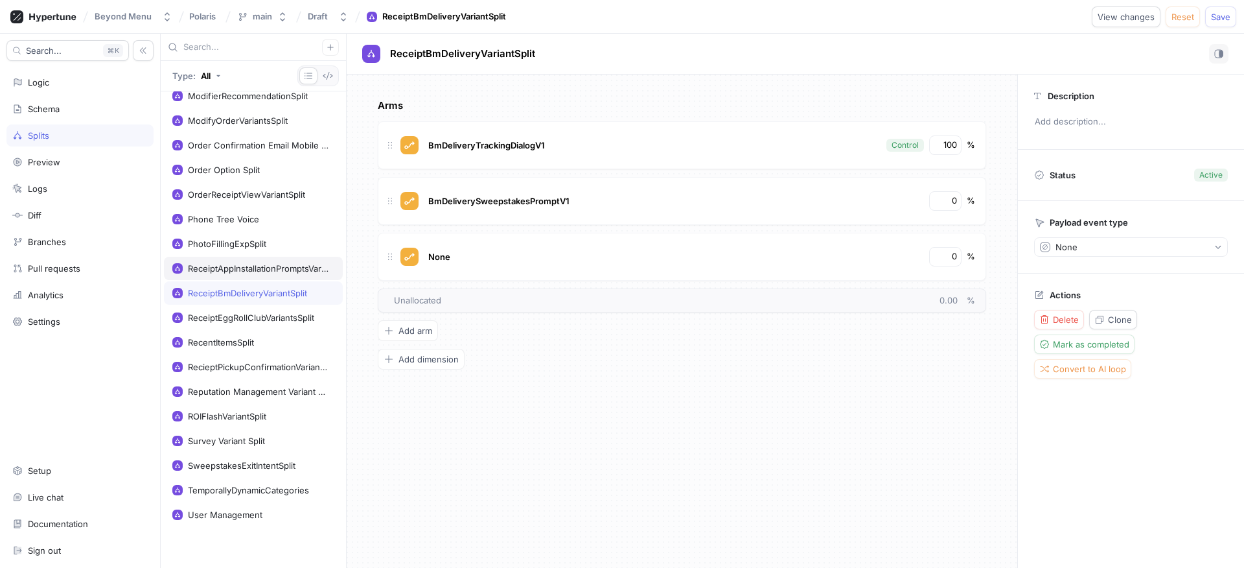
click at [270, 271] on div "ReceiptAppInstallationPromptsVariants" at bounding box center [258, 268] width 141 height 10
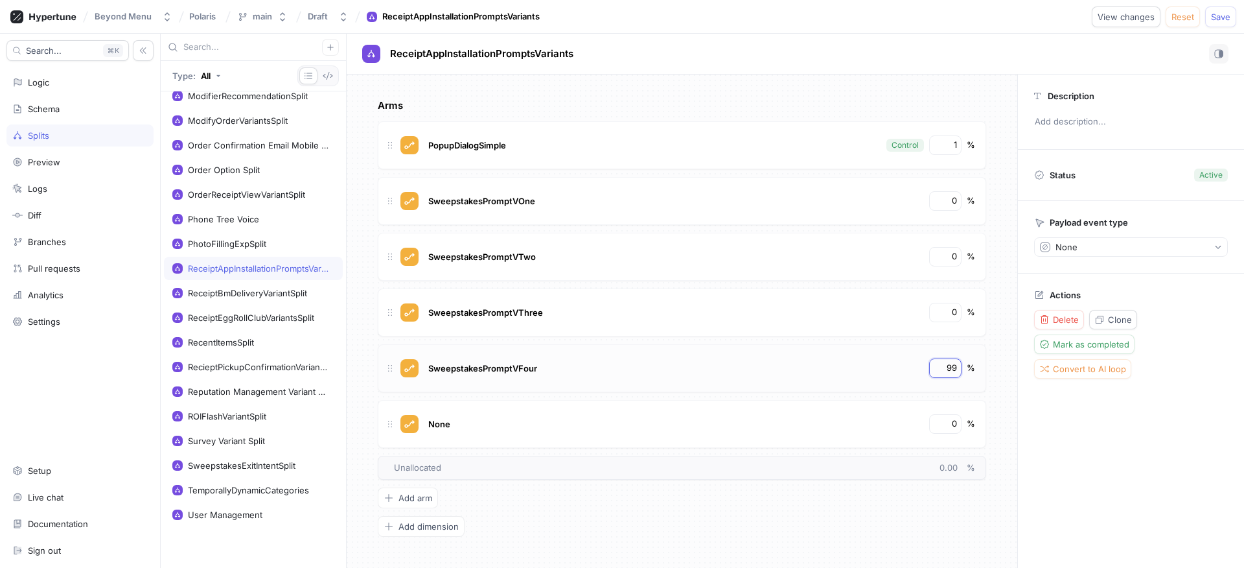
click at [947, 362] on input "99" at bounding box center [946, 368] width 22 height 13
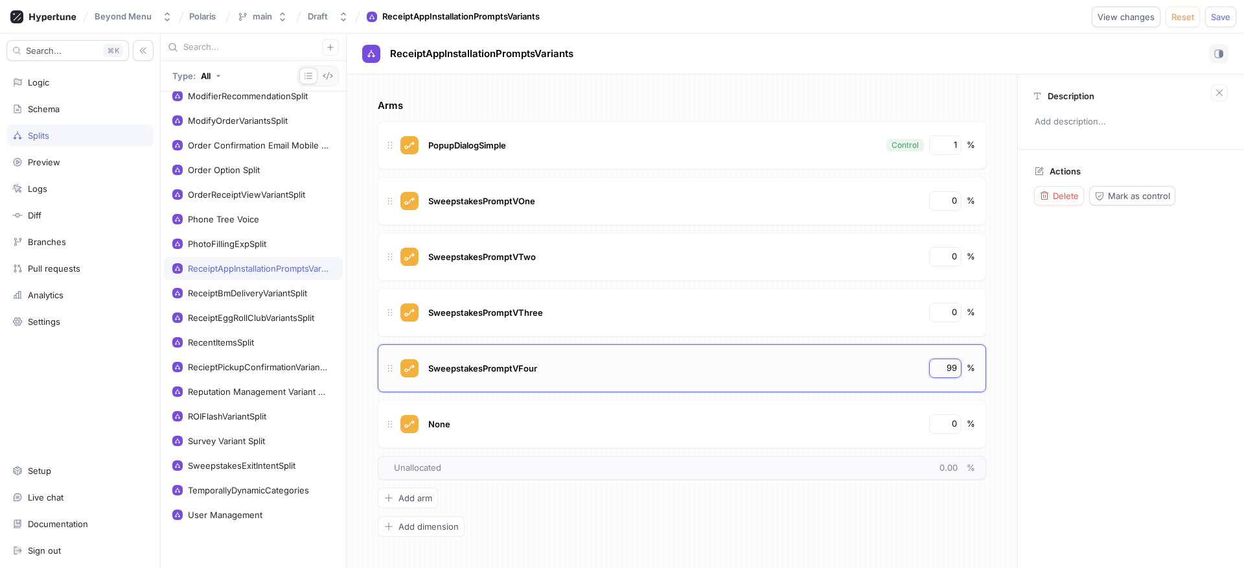
click at [947, 362] on input "99" at bounding box center [946, 368] width 22 height 13
type input "0"
click at [733, 507] on div "Arms PopupDialogSimple Control 1 % SweepstakesPromptVOne 0 % SweepstakesPromptV…" at bounding box center [682, 317] width 608 height 438
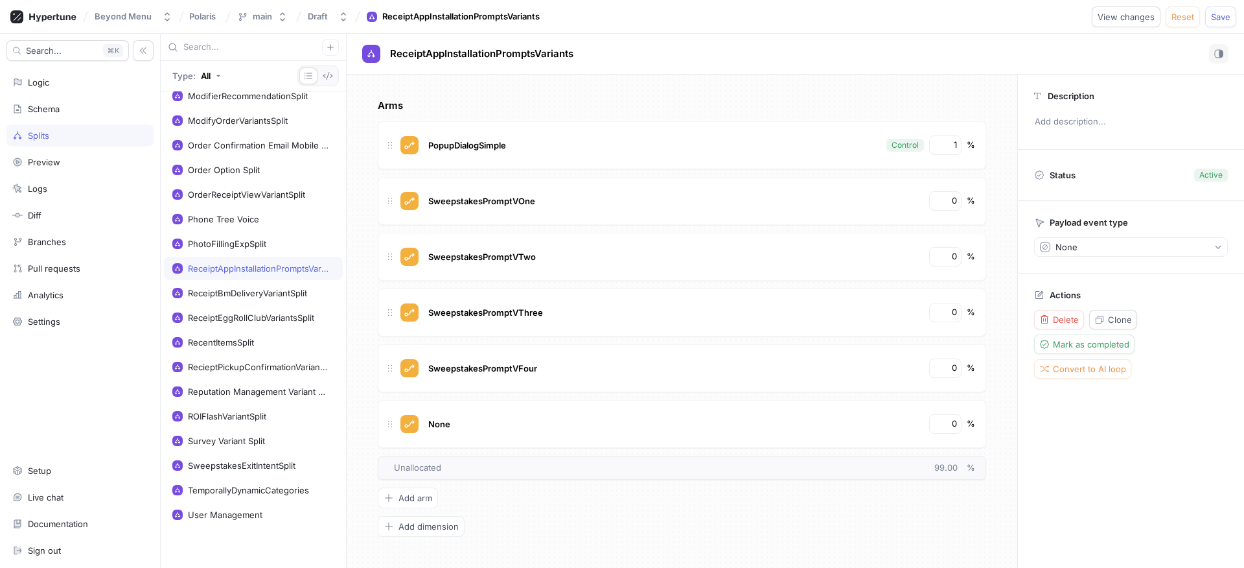
click at [227, 266] on div "ReceiptAppInstallationPromptsVariants" at bounding box center [258, 268] width 141 height 10
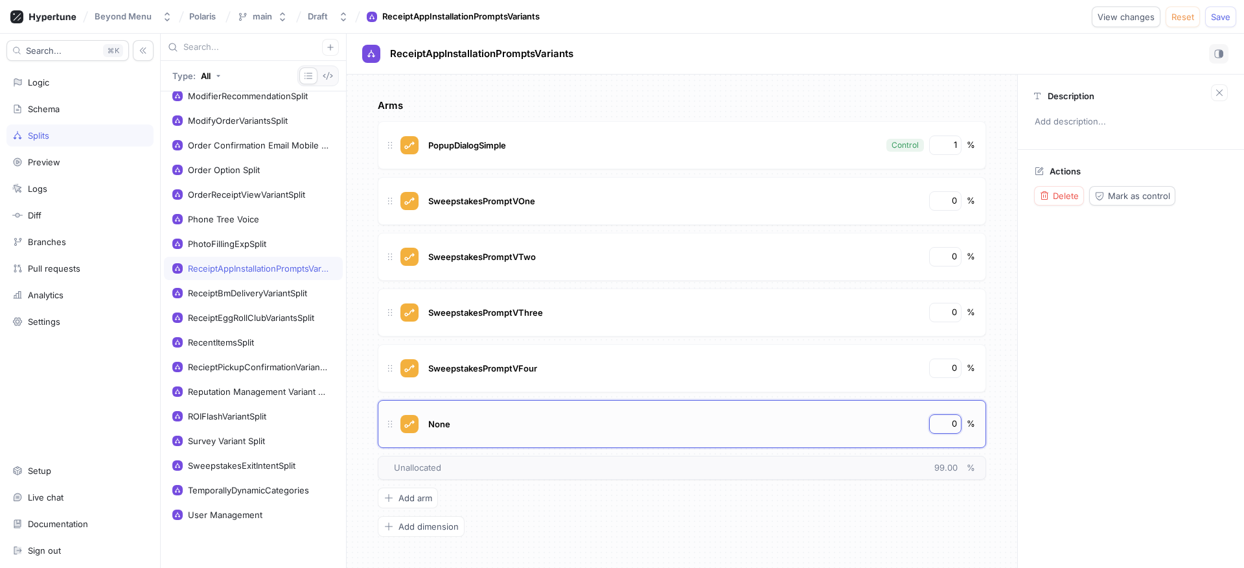
drag, startPoint x: 945, startPoint y: 425, endPoint x: 963, endPoint y: 425, distance: 18.8
click at [963, 425] on div "None 0 %" at bounding box center [700, 423] width 549 height 19
type input "99"
click at [220, 249] on div "PhotoFillingExpSplit" at bounding box center [253, 243] width 179 height 23
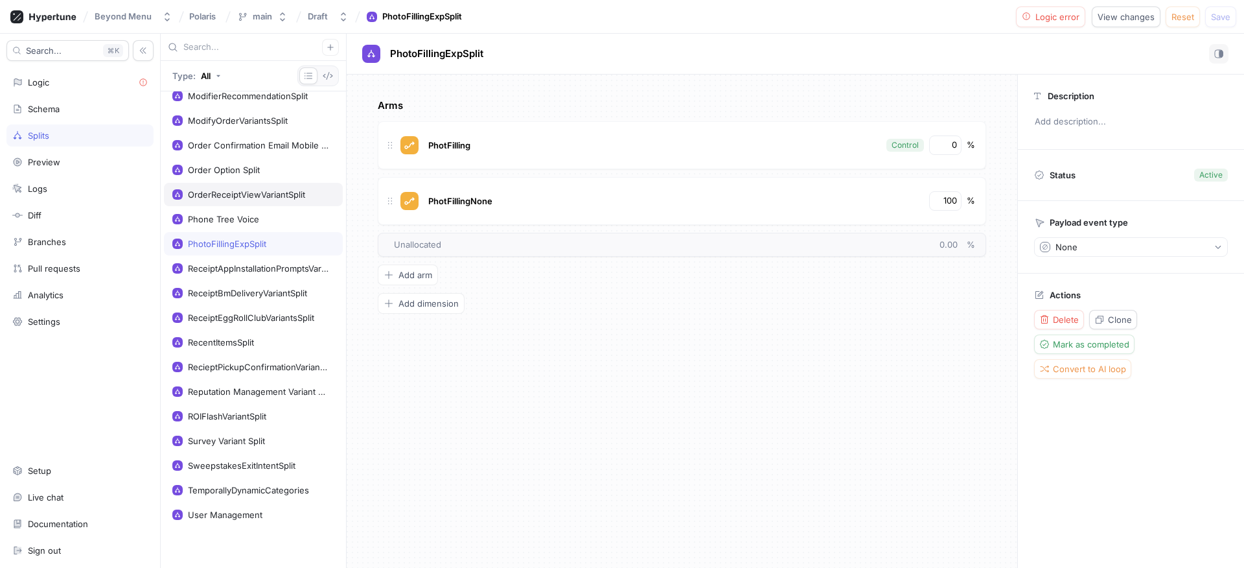
click at [223, 200] on div "OrderReceiptViewVariantSplit" at bounding box center [253, 194] width 179 height 23
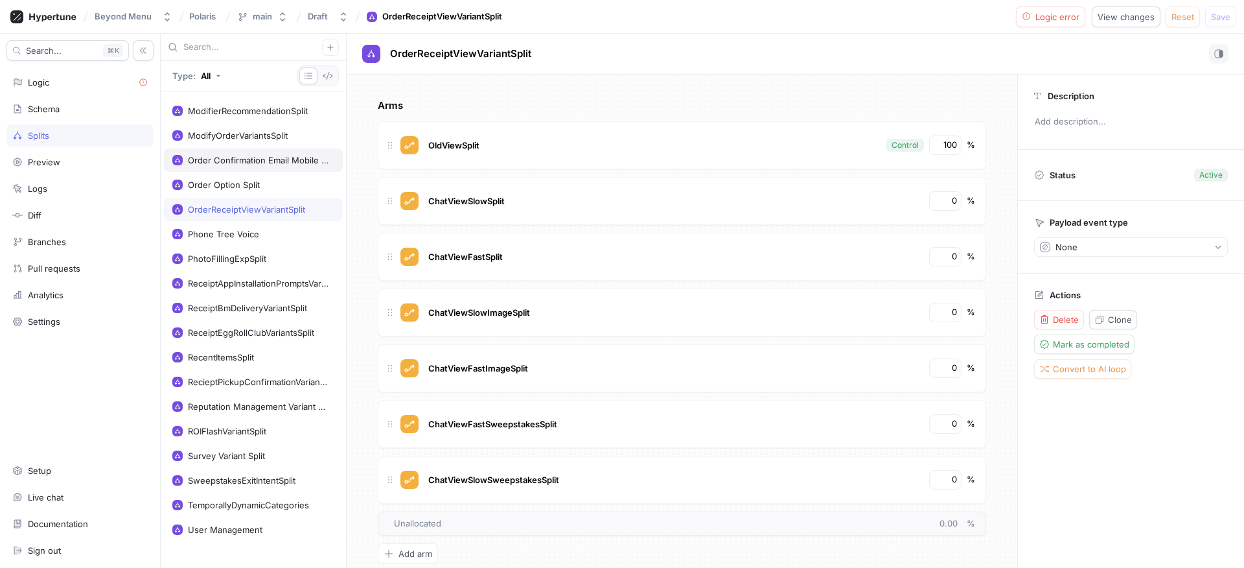
scroll to position [364, 0]
click at [231, 141] on div "ModifyOrderVariantsSplit" at bounding box center [253, 135] width 179 height 23
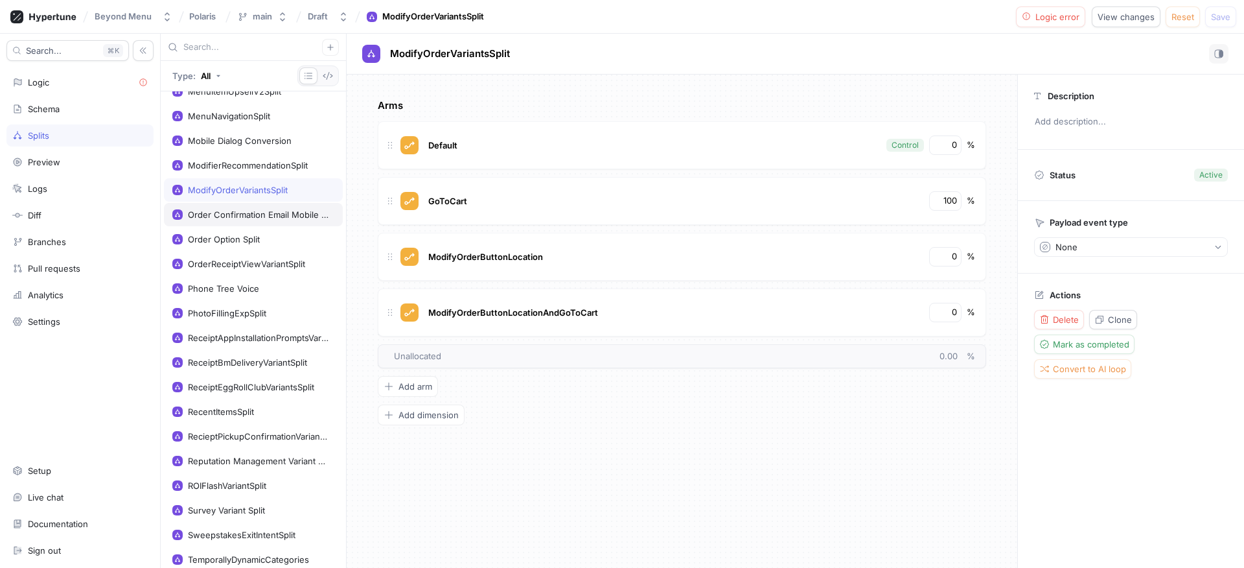
scroll to position [298, 0]
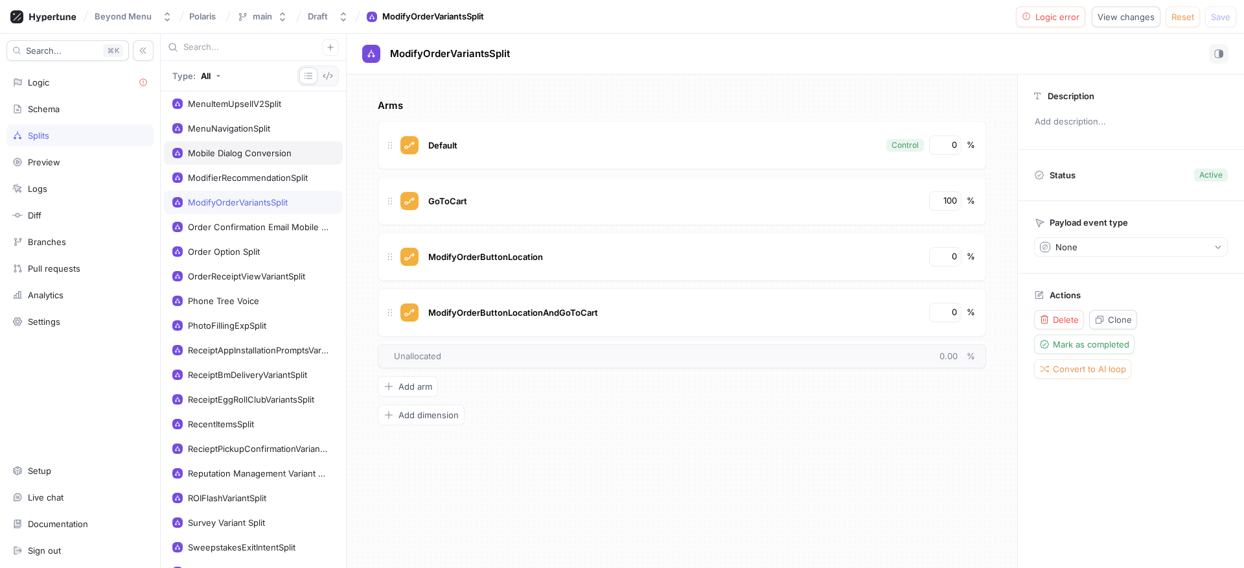
click at [231, 158] on div "Mobile Dialog Conversion" at bounding box center [253, 152] width 179 height 23
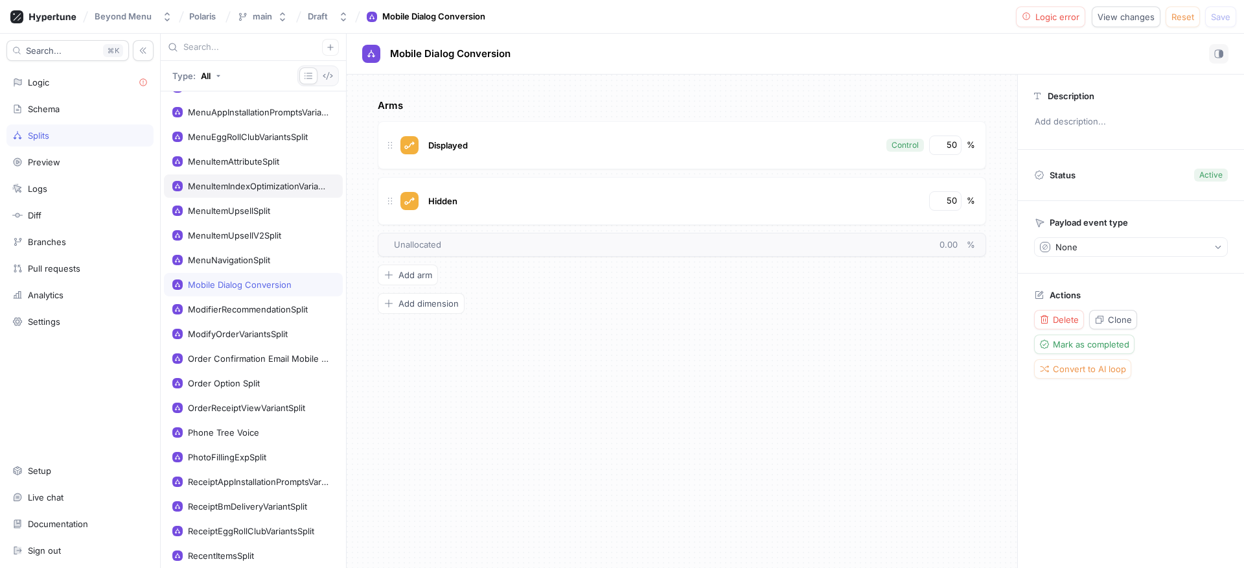
scroll to position [167, 0]
click at [228, 142] on div "MenuEggRollClubVariantsSplit" at bounding box center [253, 136] width 179 height 23
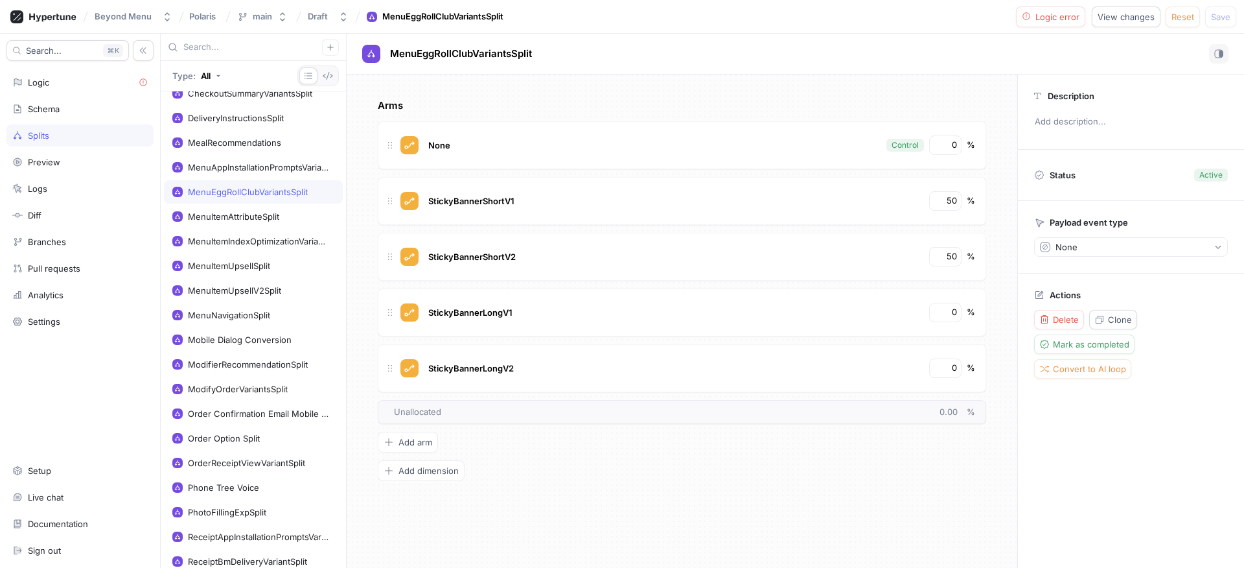
scroll to position [104, 0]
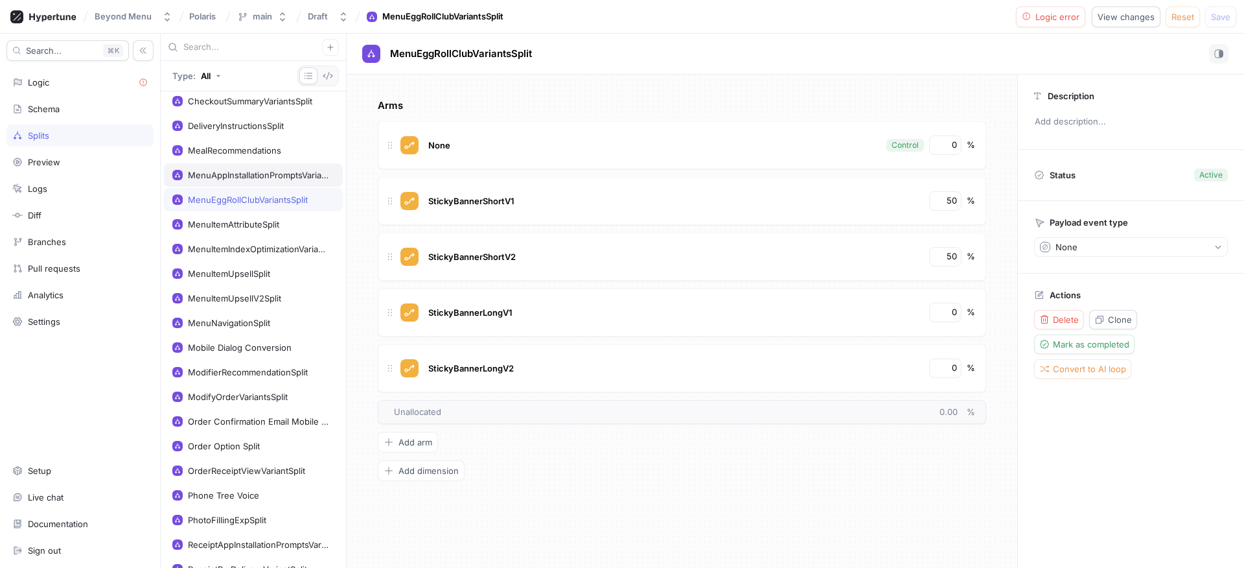
click at [229, 176] on div "MenuAppInstallationPromptsVariants" at bounding box center [258, 175] width 141 height 10
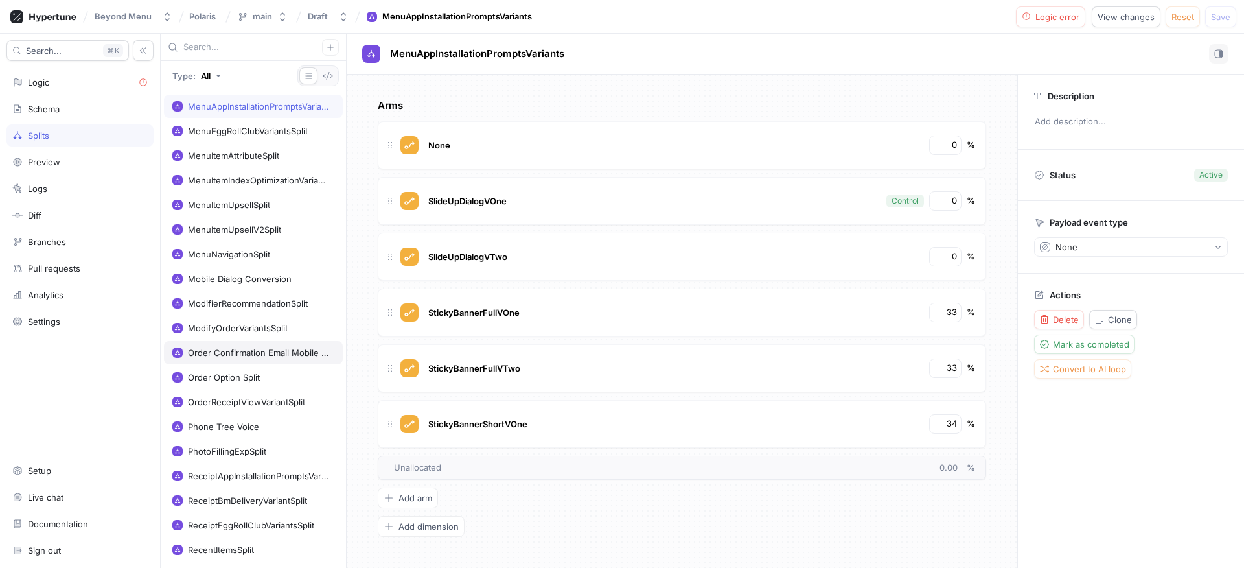
scroll to position [173, 0]
click at [248, 353] on div "Order Confirmation Email Mobile App Section Content Split" at bounding box center [258, 352] width 141 height 10
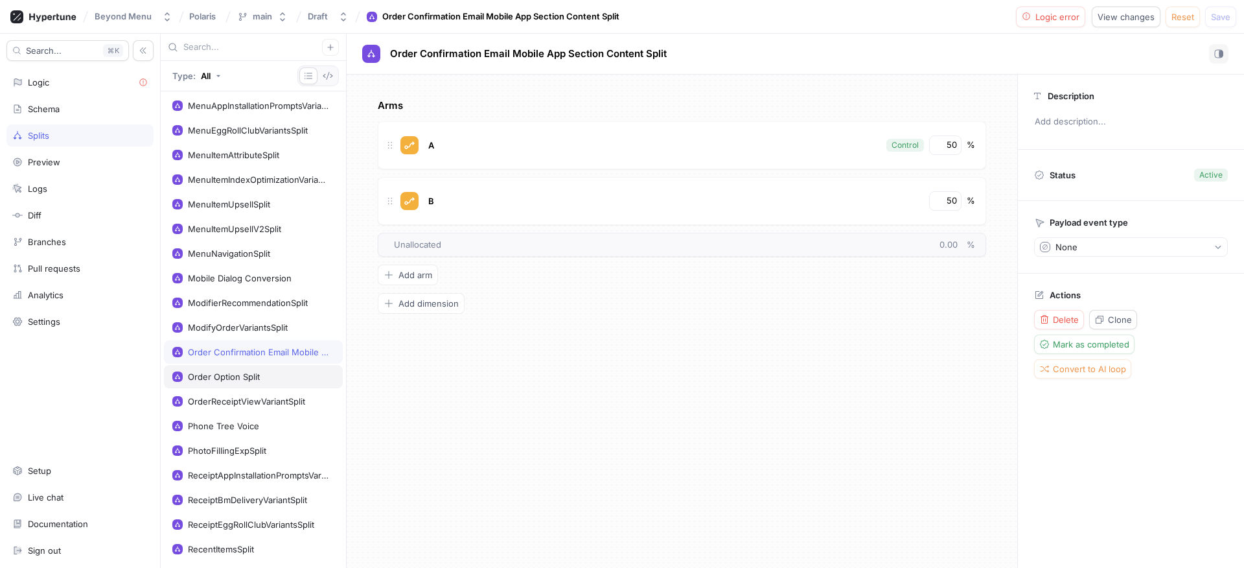
click at [257, 374] on div "Order Option Split" at bounding box center [224, 376] width 72 height 10
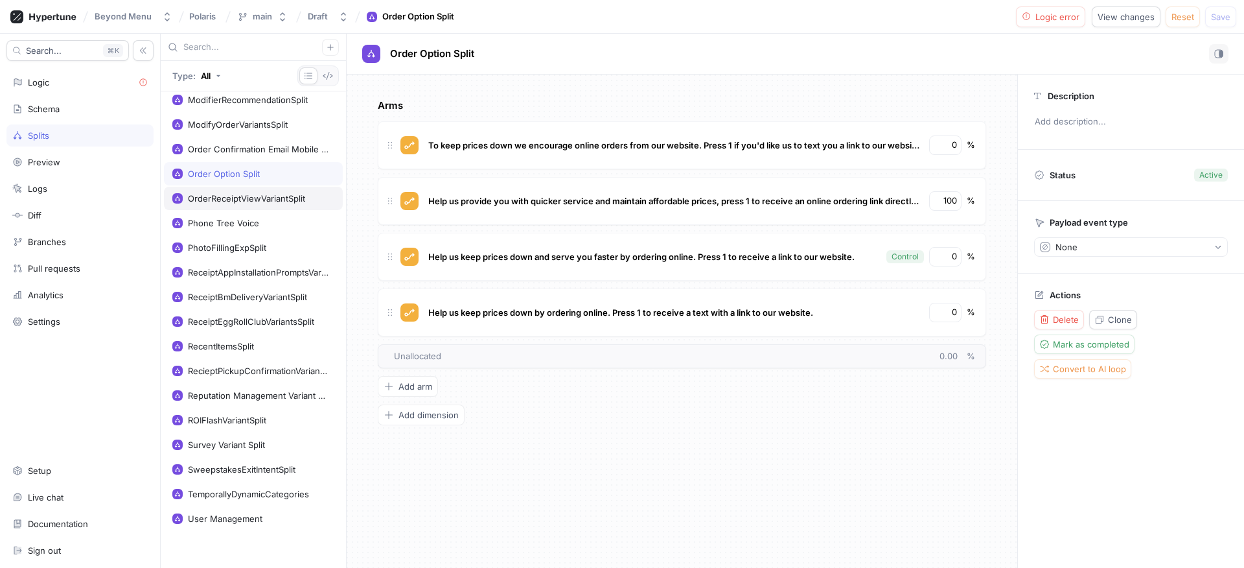
scroll to position [380, 0]
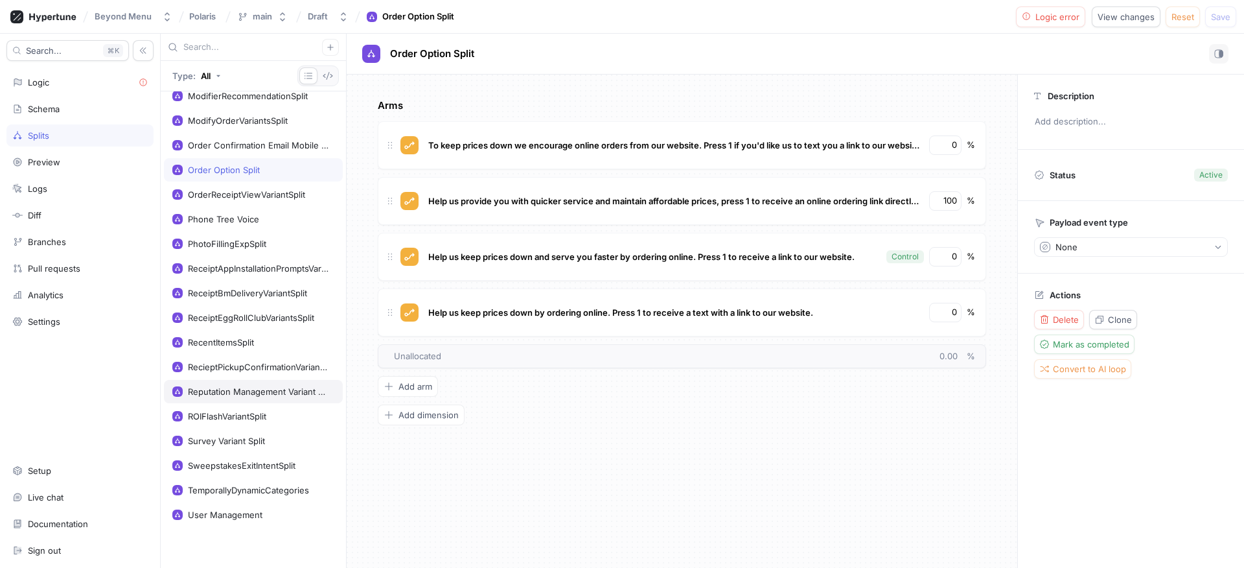
click at [231, 398] on div "Reputation Management Variant Split" at bounding box center [253, 391] width 179 height 23
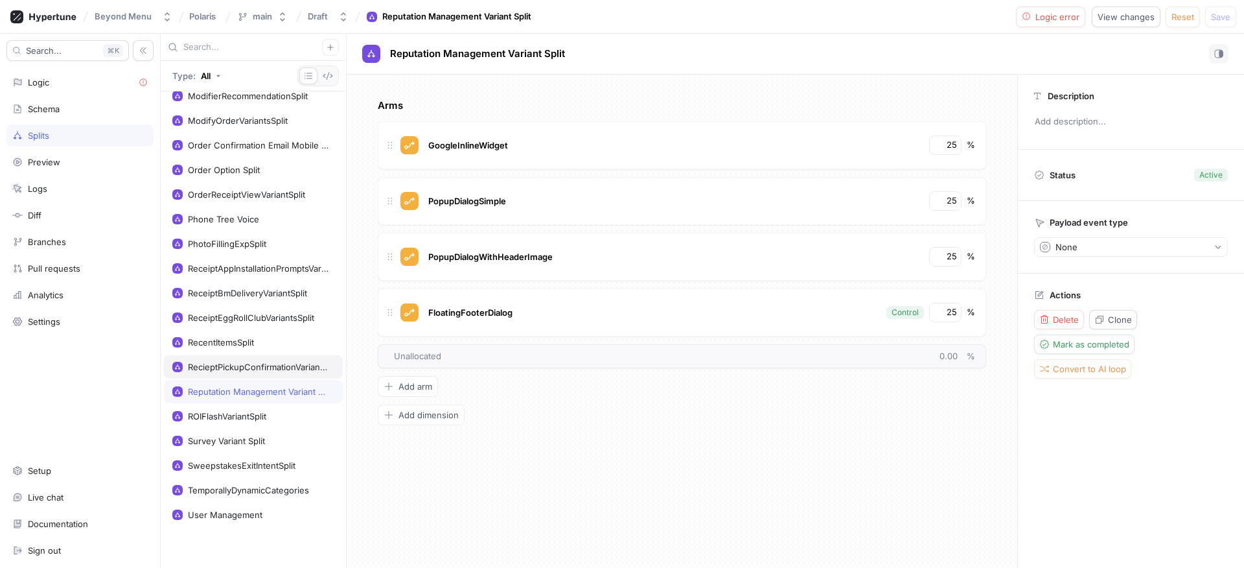
click at [229, 369] on div "RecieptPickupConfirmationVariantSplit" at bounding box center [258, 367] width 141 height 10
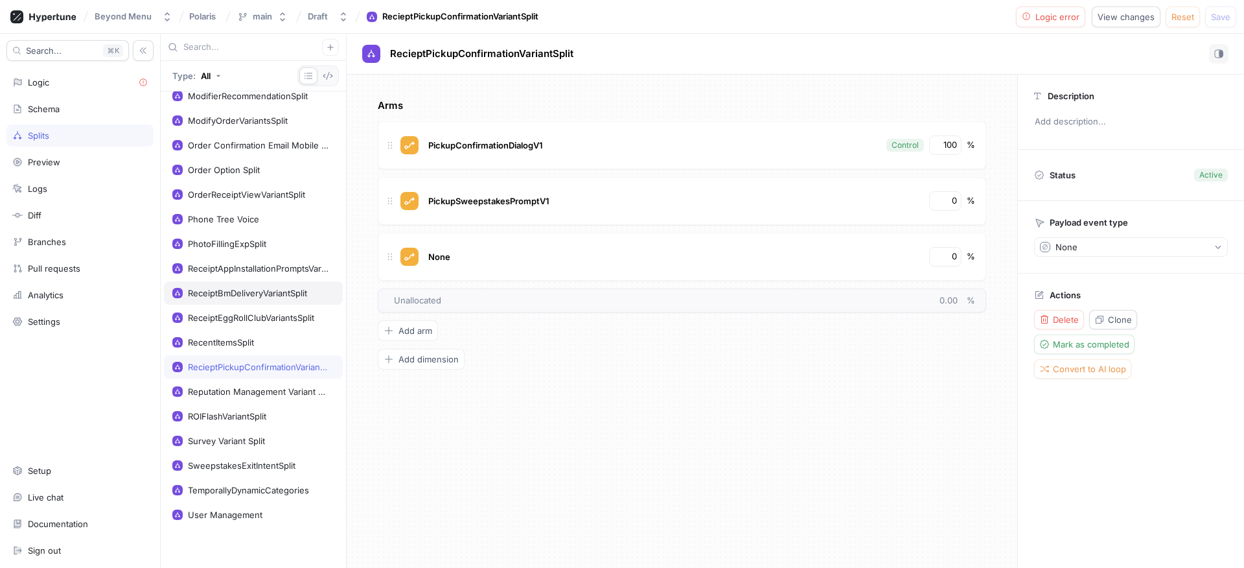
click at [229, 292] on div "ReceiptBmDeliveryVariantSplit" at bounding box center [247, 293] width 119 height 10
click at [60, 89] on div "Logic" at bounding box center [79, 82] width 147 height 22
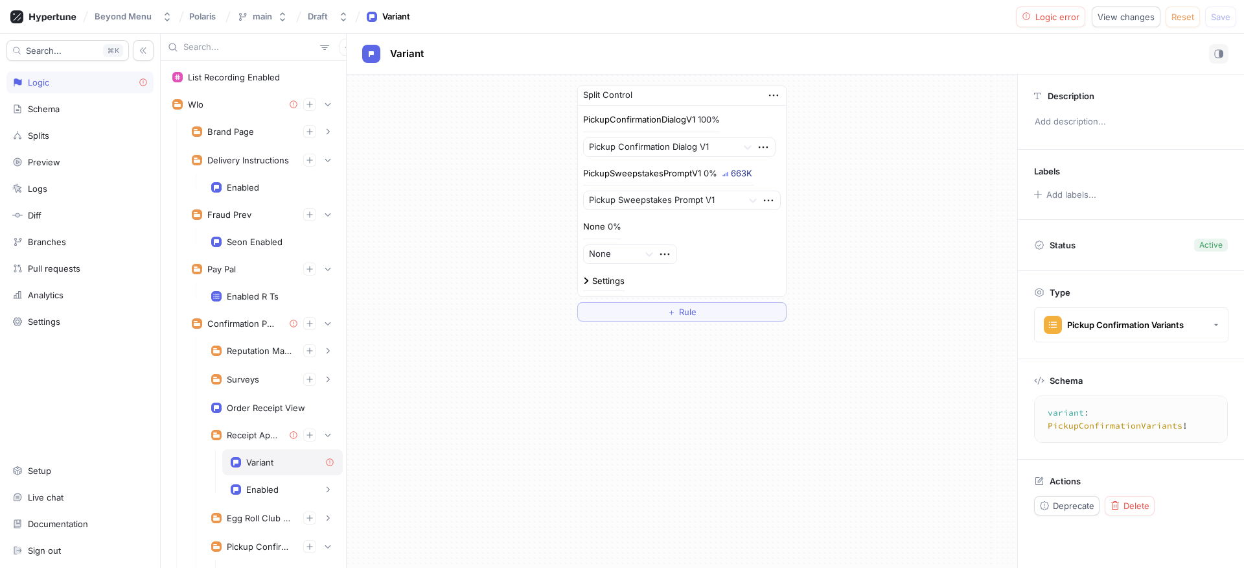
click at [275, 459] on div "Variant" at bounding box center [283, 462] width 104 height 10
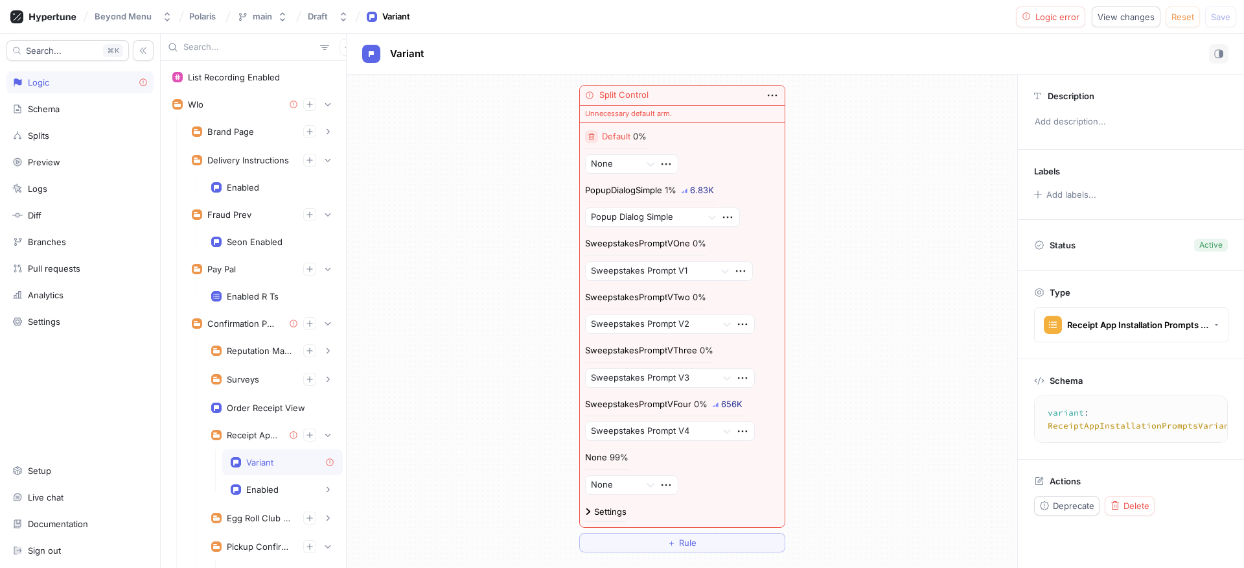
click at [588, 138] on icon "button" at bounding box center [592, 137] width 8 height 8
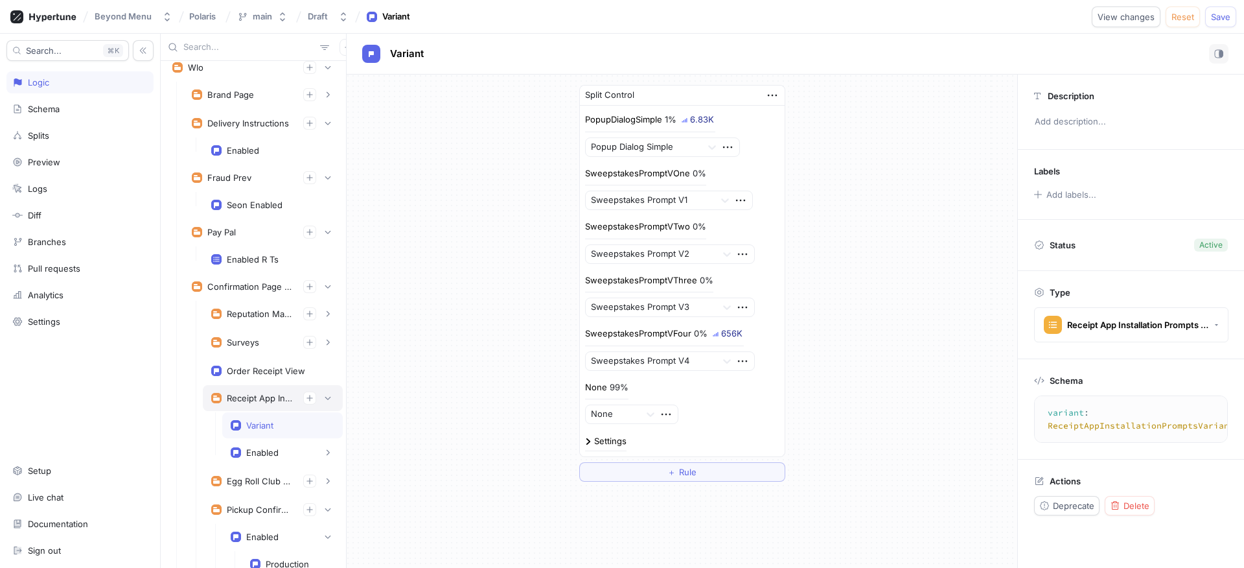
scroll to position [52, 0]
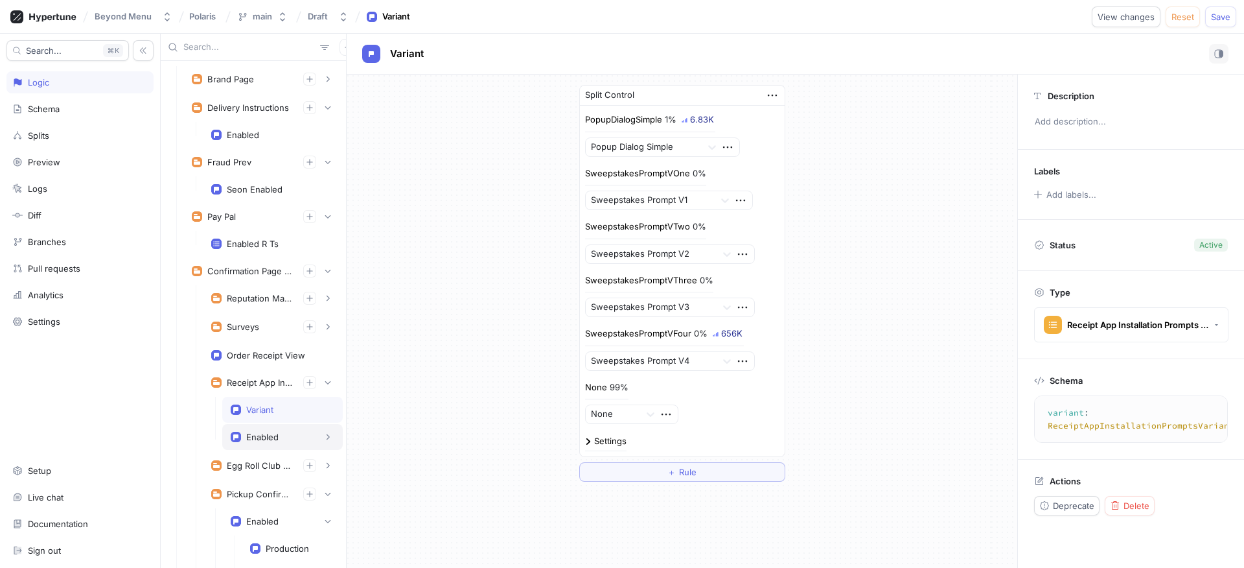
click at [257, 432] on div "Enabled" at bounding box center [262, 437] width 32 height 10
type textarea "enabled: Boolean!"
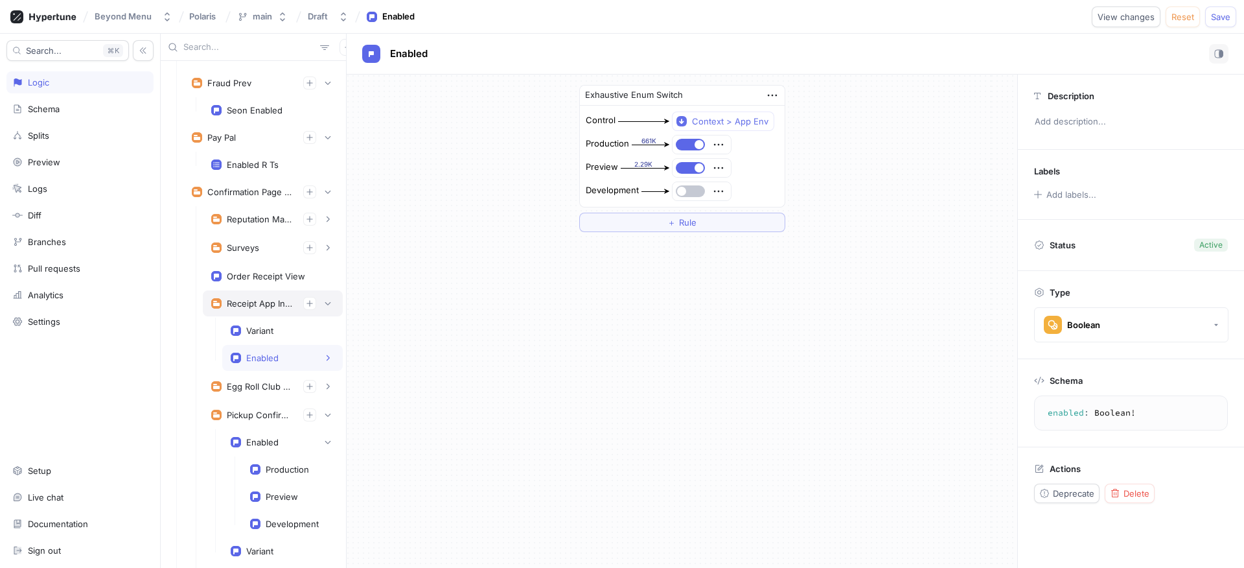
scroll to position [134, 0]
click at [283, 463] on div "Production" at bounding box center [287, 466] width 43 height 10
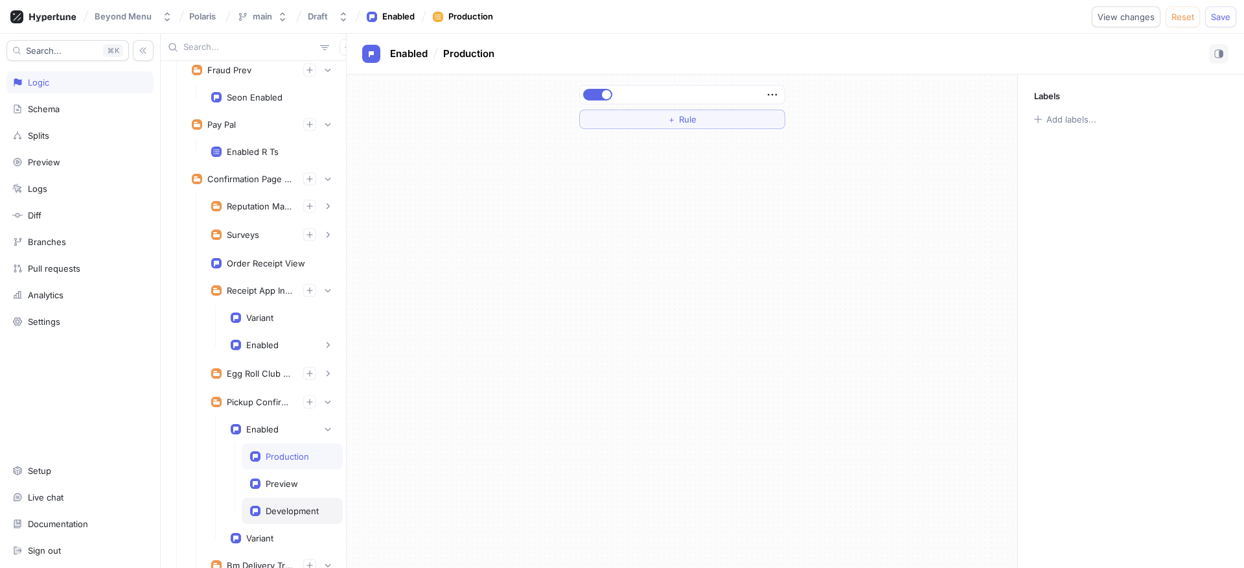
scroll to position [159, 0]
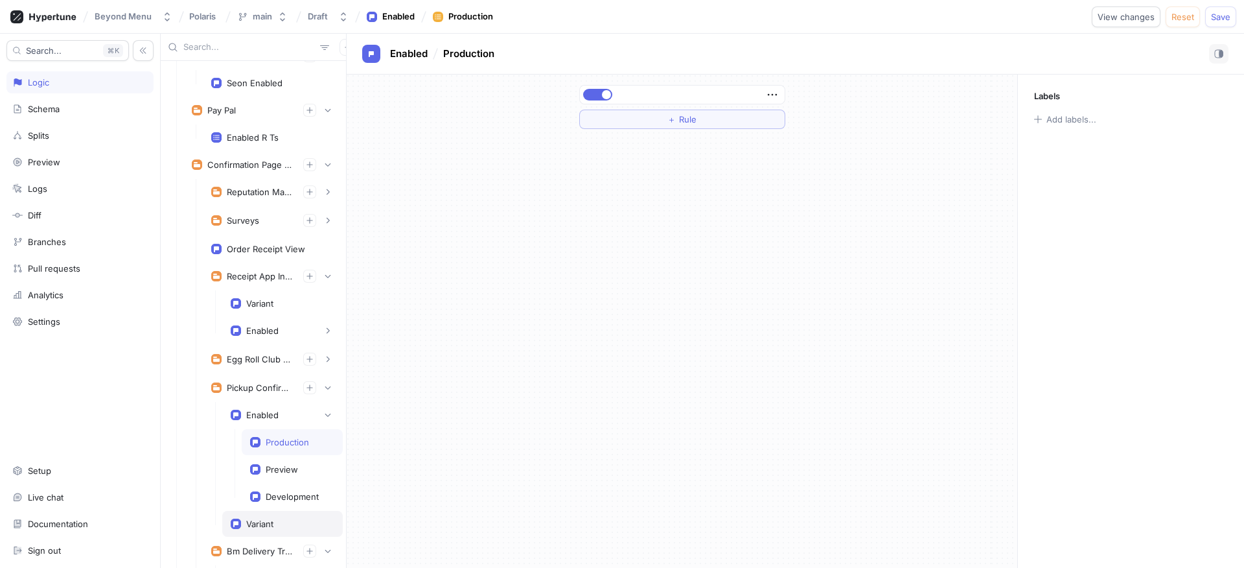
click at [275, 514] on div "Variant" at bounding box center [282, 524] width 121 height 26
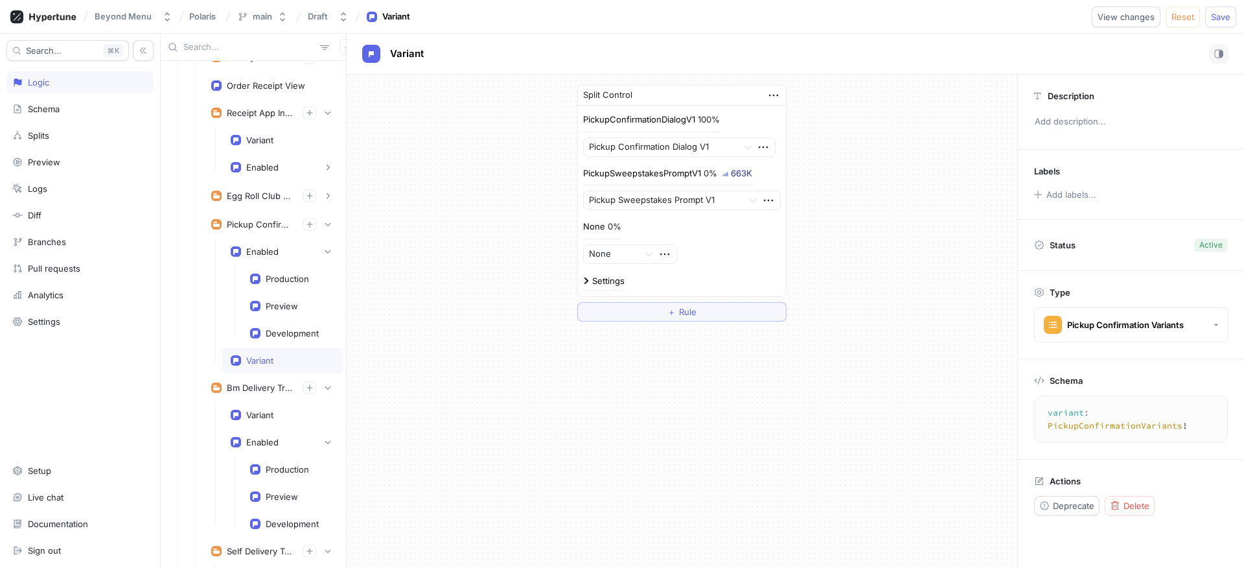
scroll to position [373, 0]
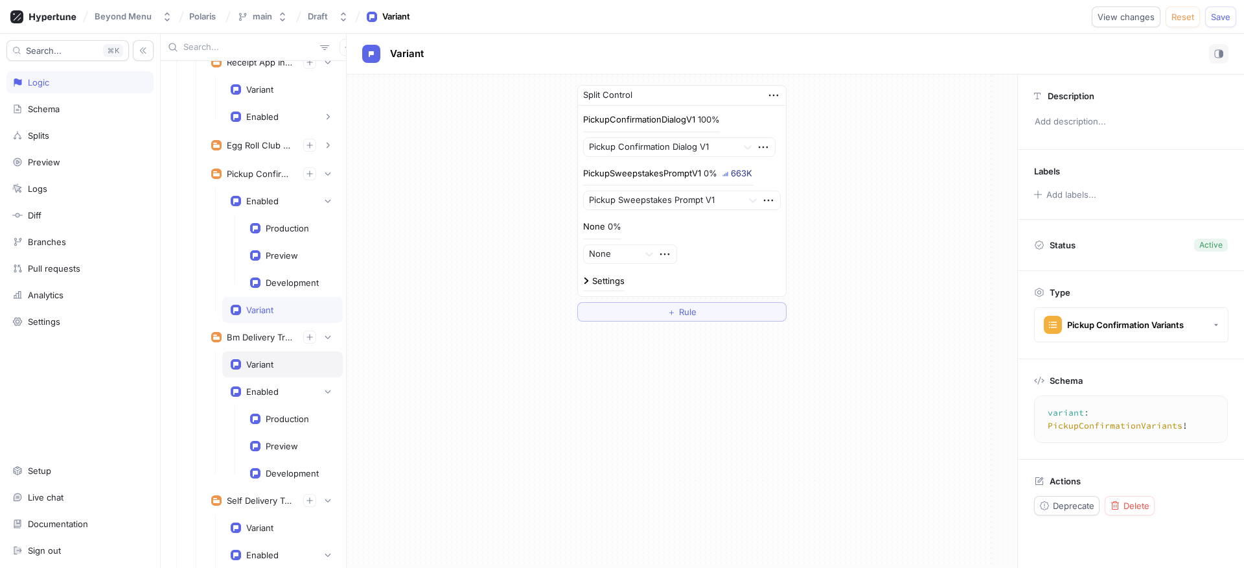
click at [262, 367] on div "Variant" at bounding box center [259, 364] width 27 height 10
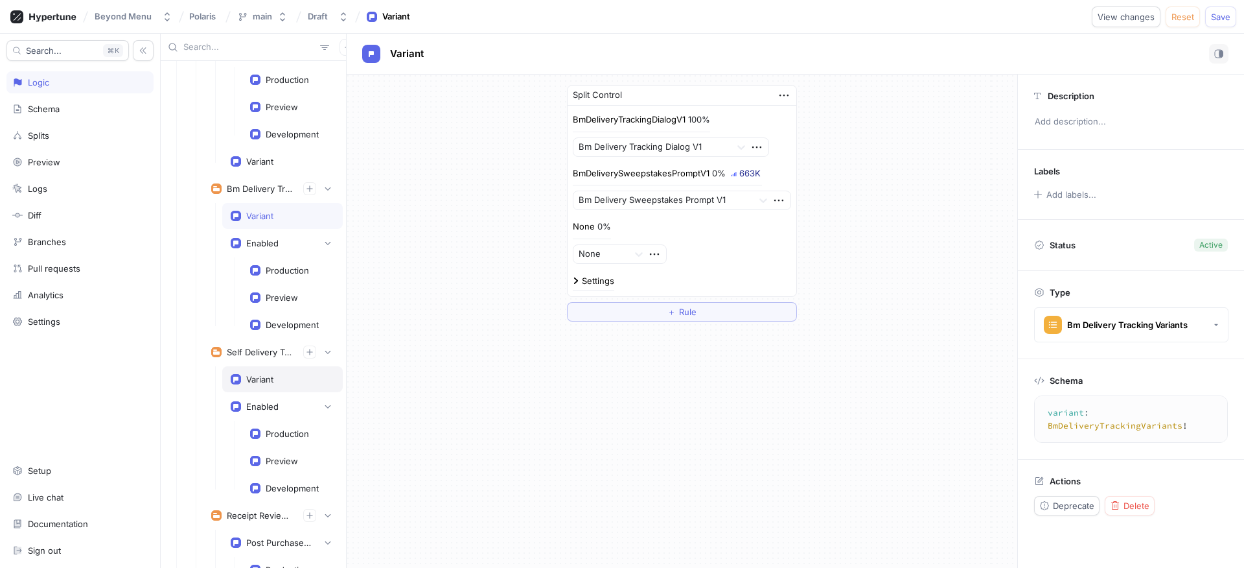
scroll to position [522, 0]
click at [264, 376] on div "Variant" at bounding box center [259, 378] width 27 height 10
type textarea "variant: SelfDeliveryTrackingVariants!"
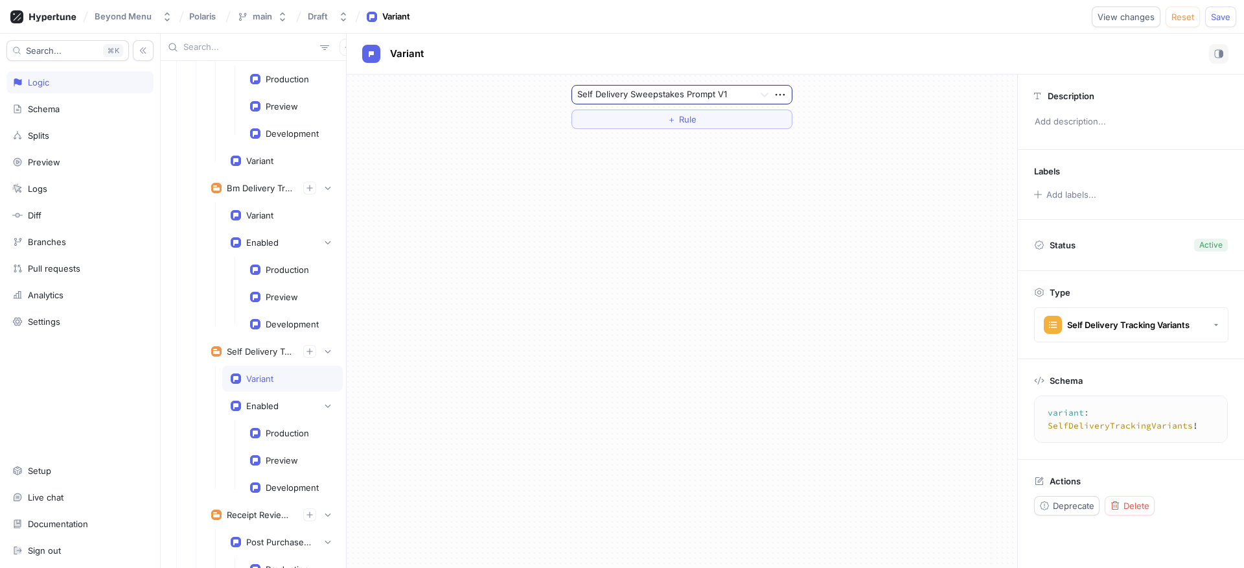
click at [699, 97] on div at bounding box center [663, 95] width 172 height 16
click at [690, 108] on div "None Self Delivery Sweepstakes Prompt V1" at bounding box center [682, 131] width 220 height 46
click at [687, 115] on div "None" at bounding box center [682, 120] width 220 height 21
click at [506, 236] on div "None ＋ Rule" at bounding box center [682, 321] width 671 height 493
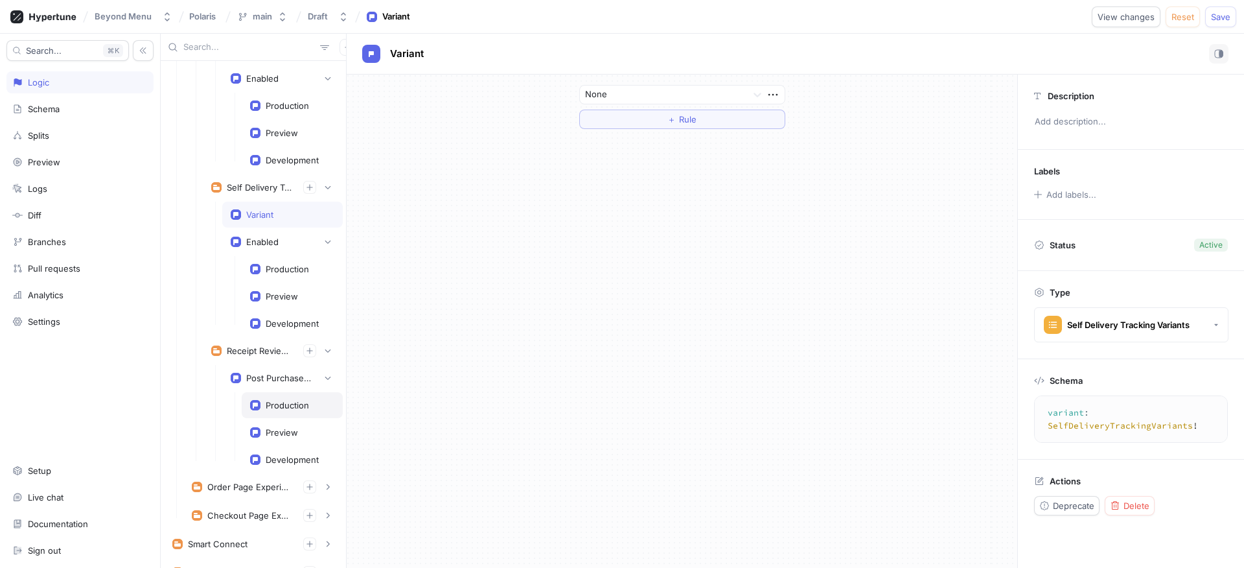
scroll to position [798, 0]
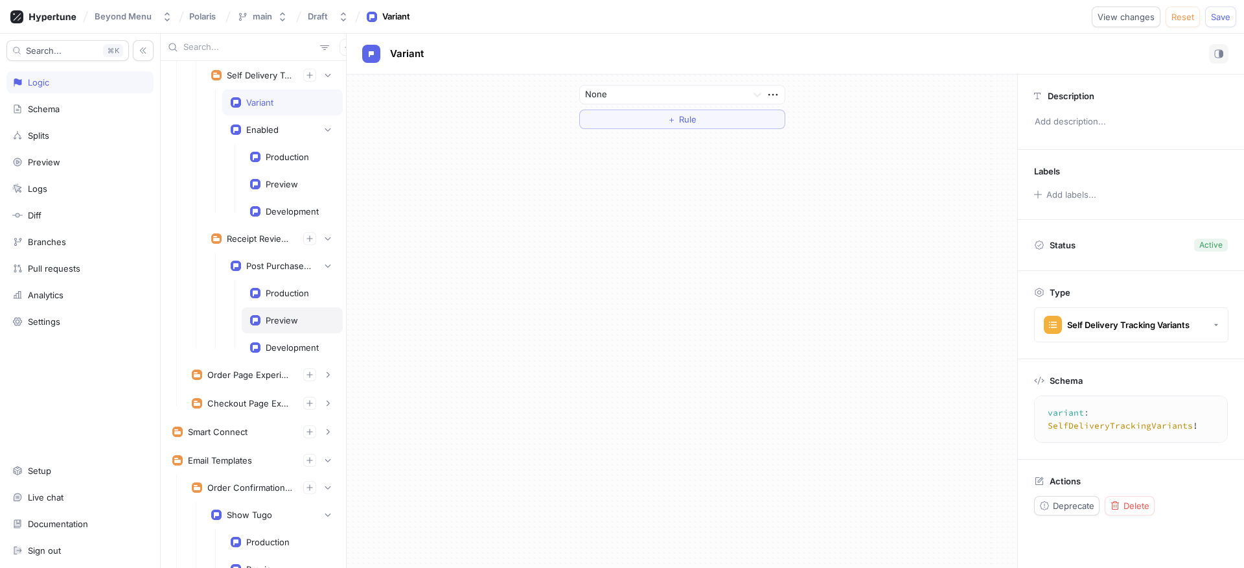
click at [274, 321] on div "Preview" at bounding box center [282, 320] width 32 height 10
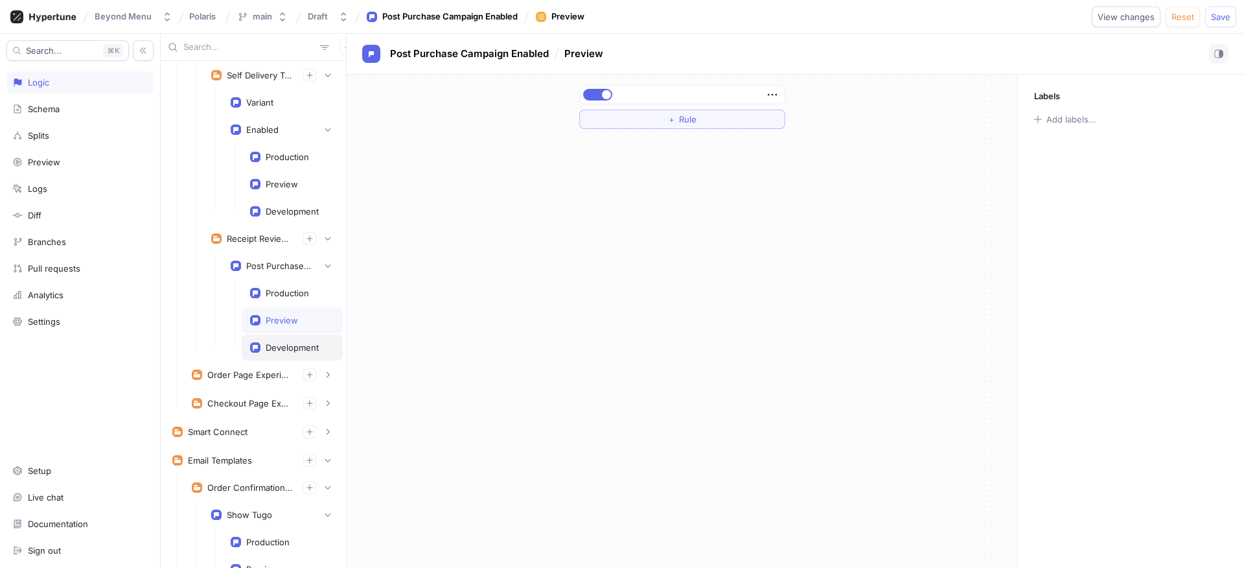
click at [271, 340] on div "Development" at bounding box center [292, 347] width 101 height 26
click at [321, 366] on div "Order Page Experiments" at bounding box center [262, 375] width 159 height 26
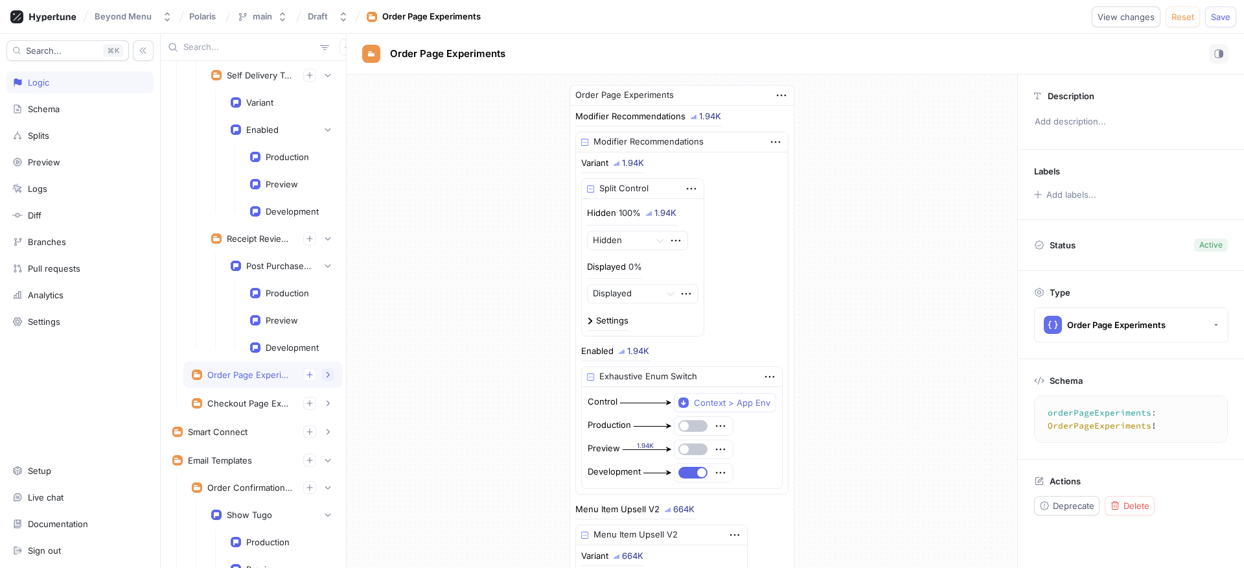
click at [324, 376] on icon "button" at bounding box center [328, 375] width 8 height 8
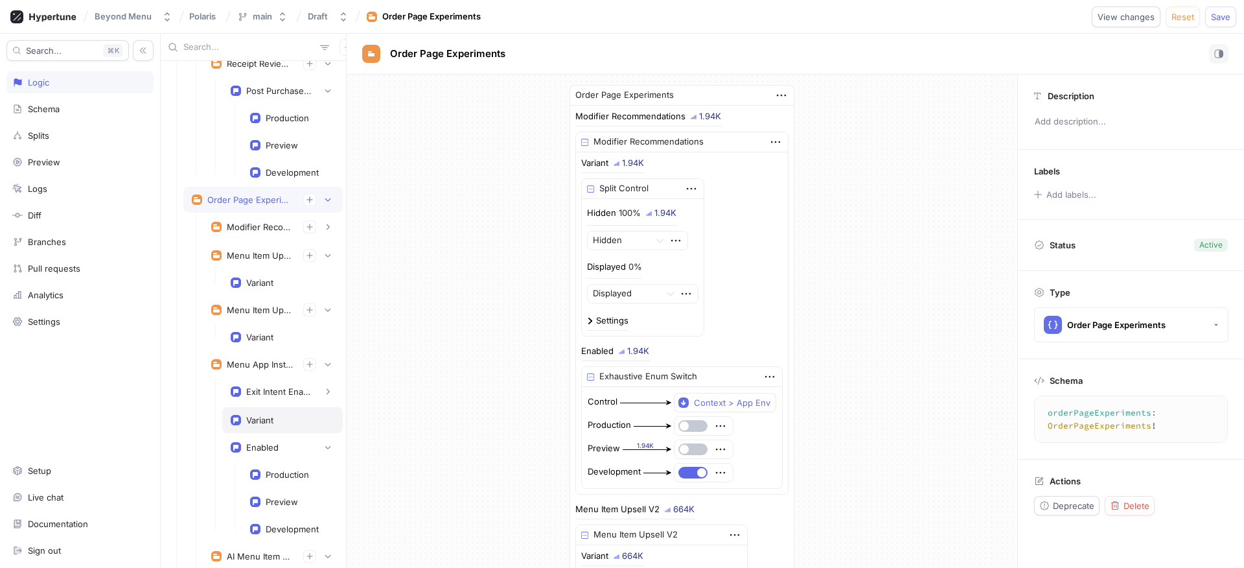
scroll to position [1089, 0]
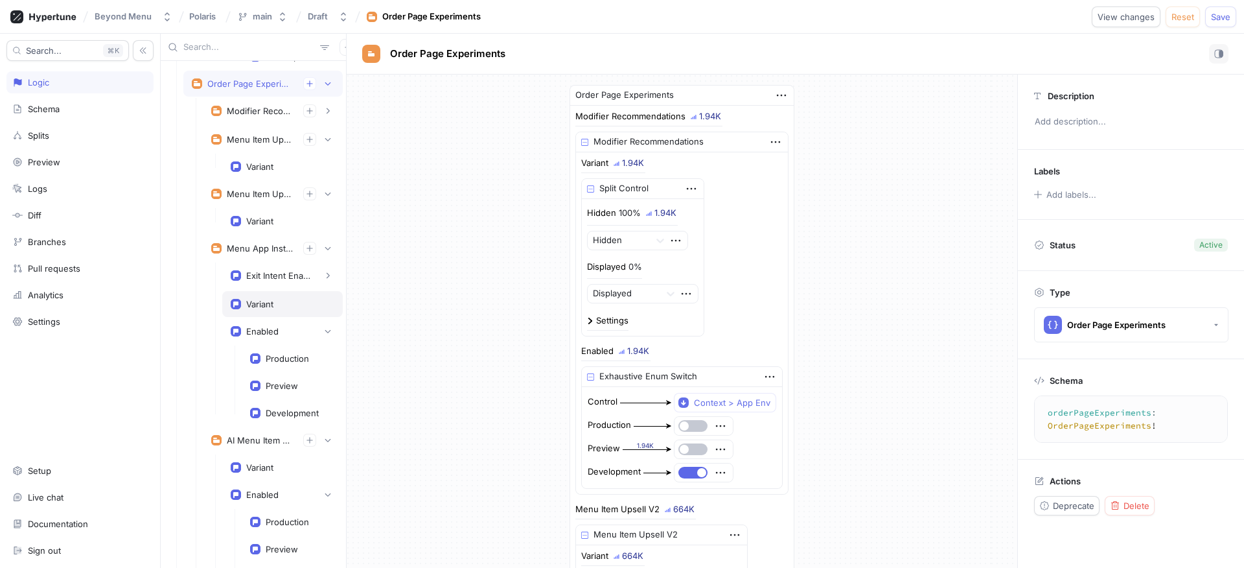
click at [264, 299] on div "Variant" at bounding box center [259, 304] width 27 height 10
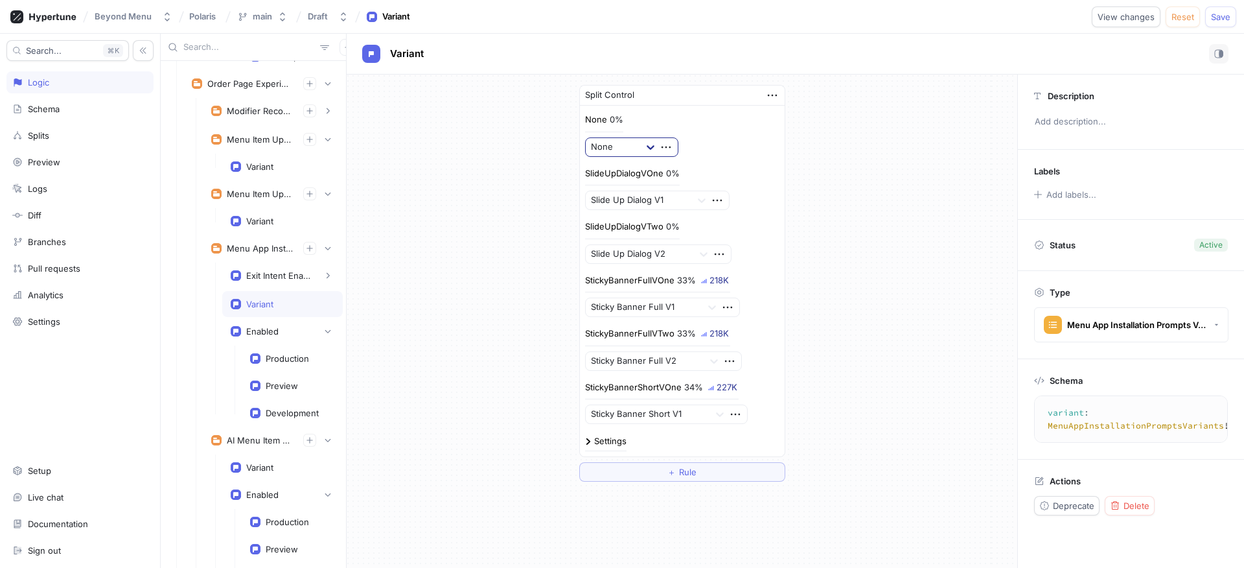
click at [644, 150] on icon at bounding box center [650, 147] width 13 height 13
click at [680, 148] on div "None 0% None, 1 of 6. 6 results available. Use Up and Down to choose options, p…" at bounding box center [682, 134] width 194 height 43
click at [266, 305] on div "Variant" at bounding box center [259, 304] width 27 height 10
click at [266, 277] on div "Exit Intent Enabled" at bounding box center [278, 275] width 65 height 10
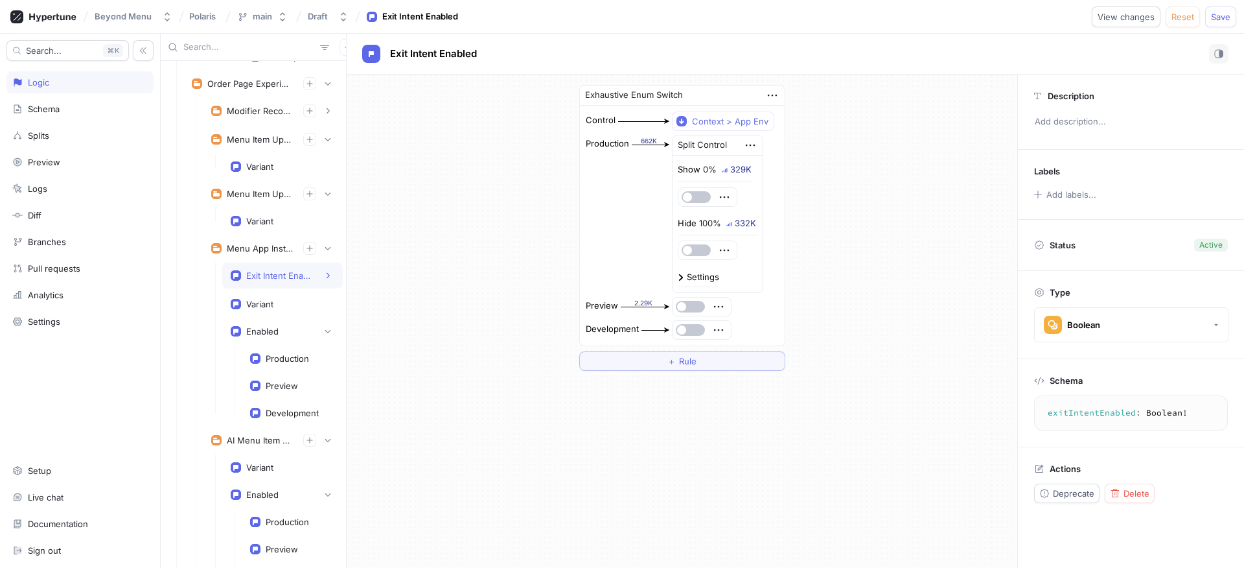
click at [265, 287] on div "Exit Intent Enabled" at bounding box center [282, 275] width 121 height 26
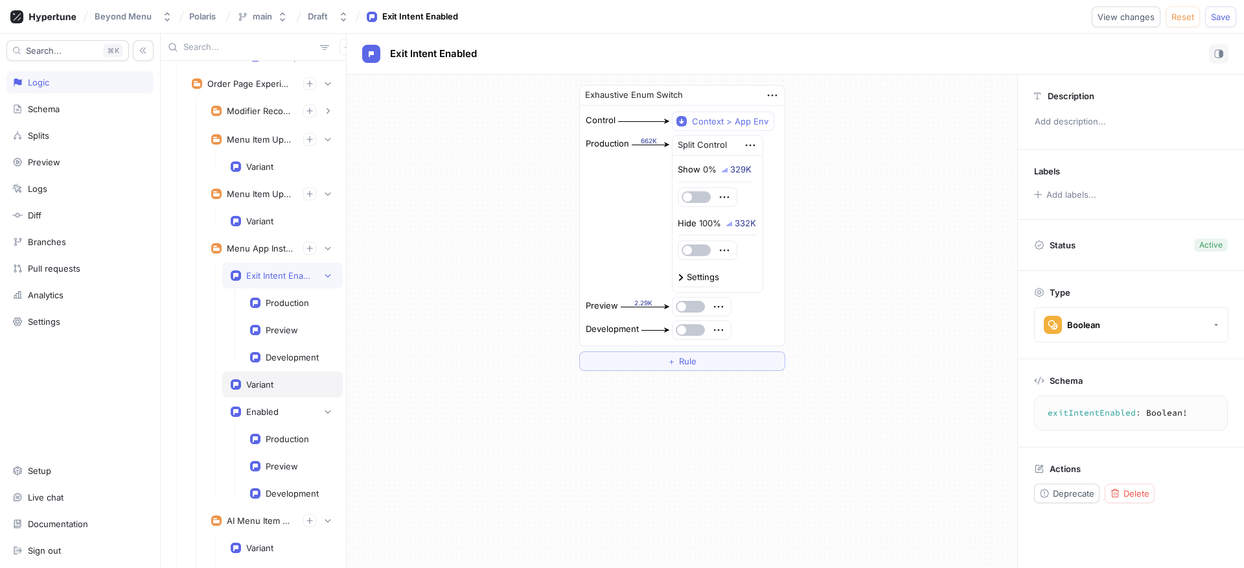
click at [265, 377] on div "Variant" at bounding box center [282, 384] width 121 height 26
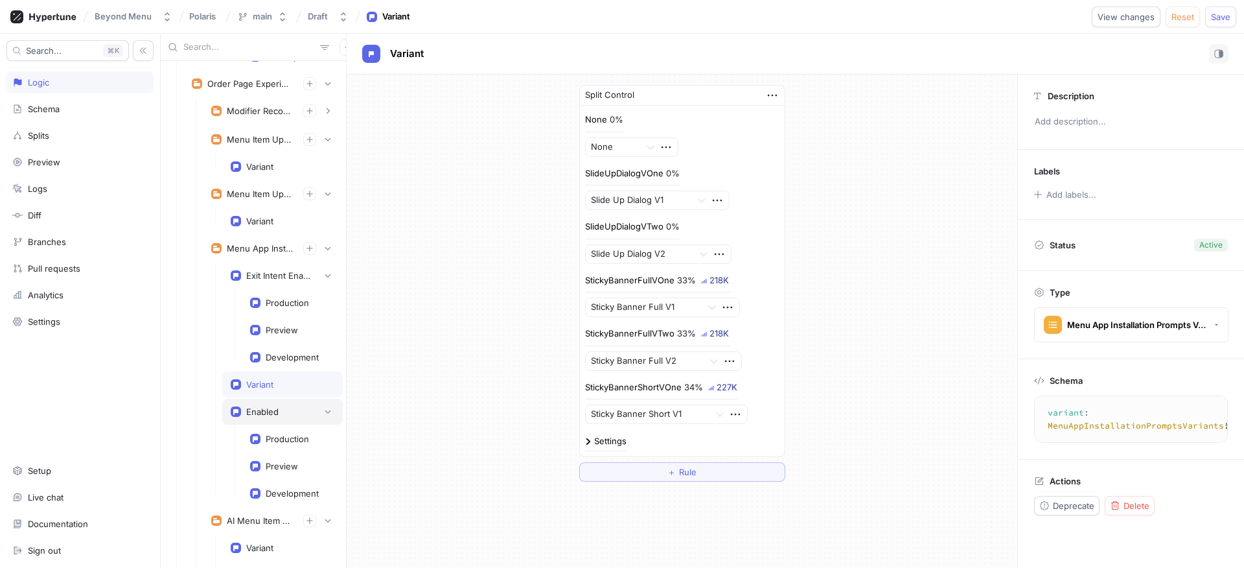
click at [260, 406] on div "Enabled" at bounding box center [262, 411] width 32 height 10
type textarea "enabled: Boolean!"
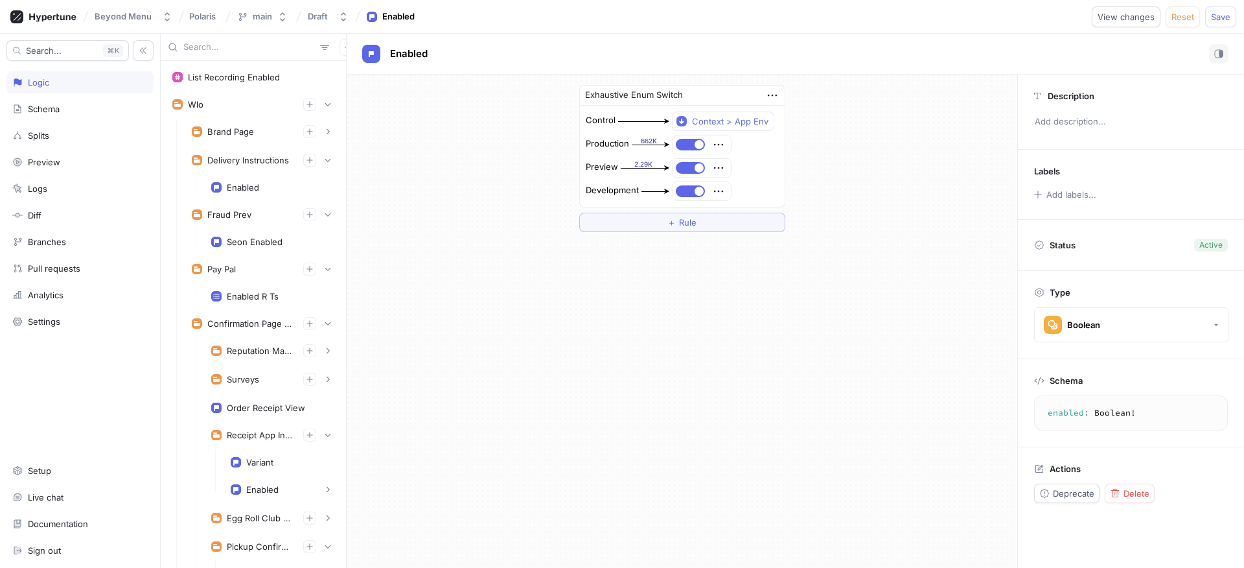
scroll to position [1089, 0]
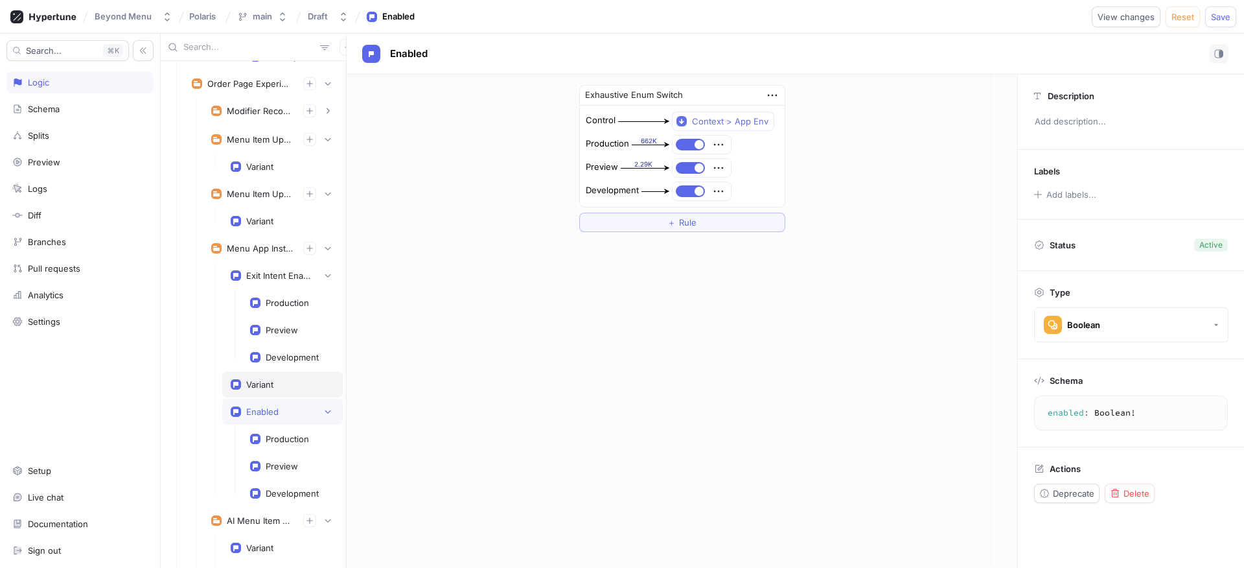
click at [273, 379] on div "Variant" at bounding box center [259, 384] width 27 height 10
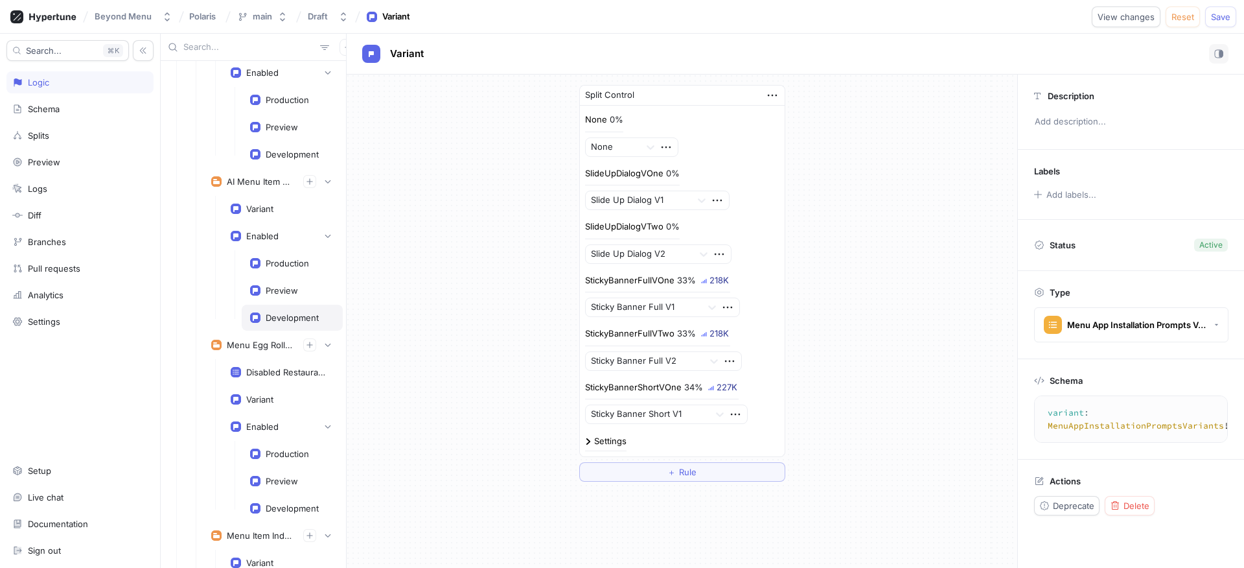
scroll to position [1646, 0]
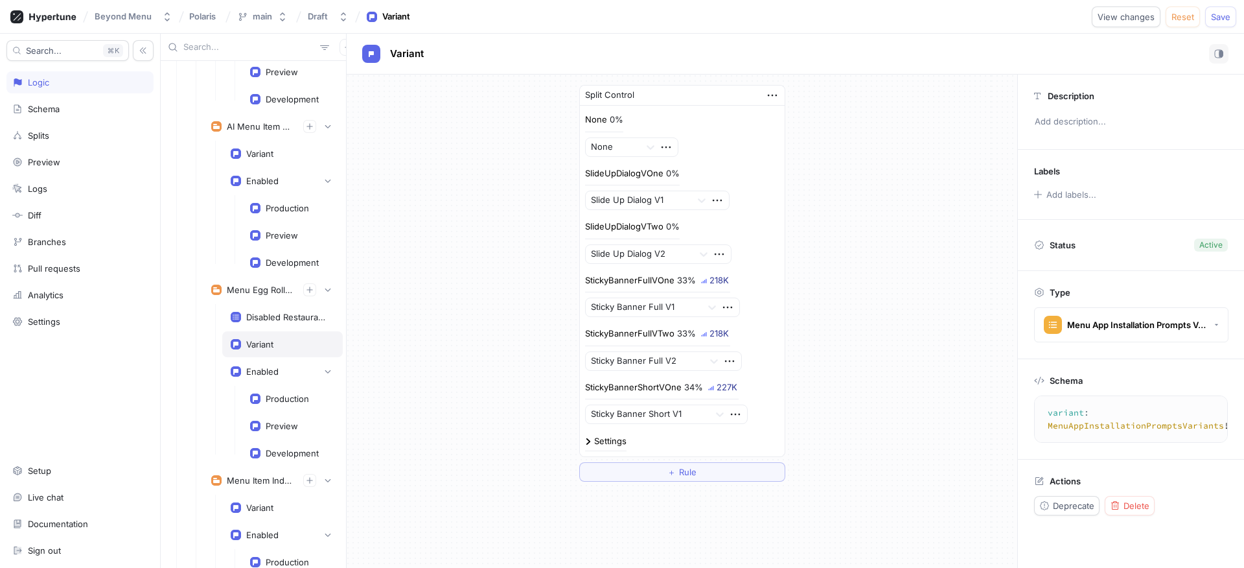
click at [284, 349] on div "Variant" at bounding box center [283, 344] width 104 height 10
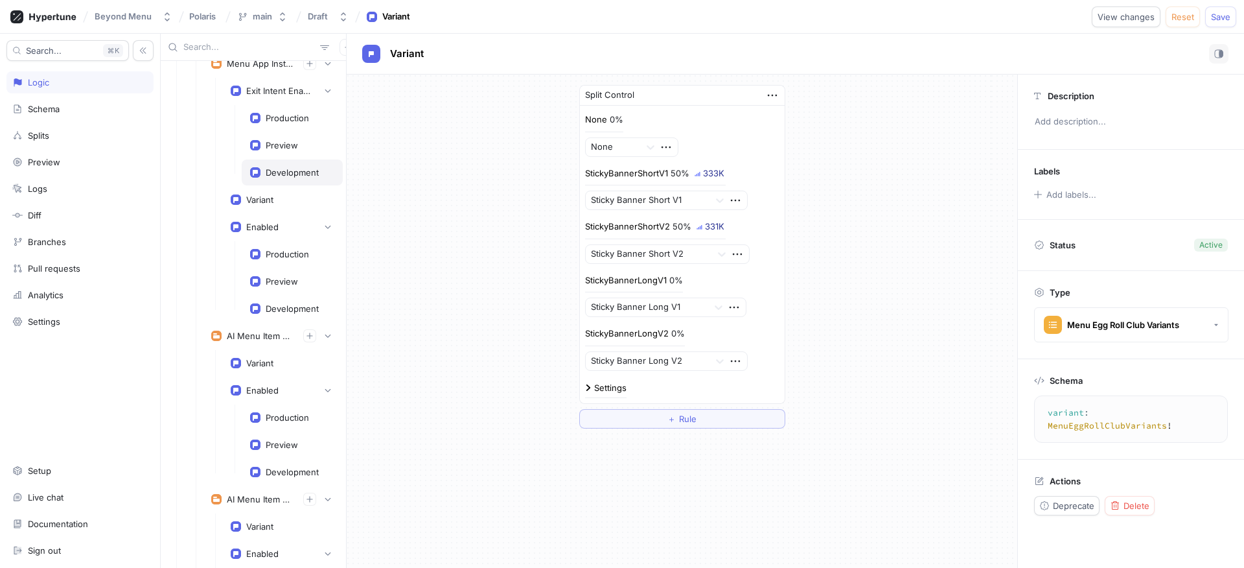
scroll to position [1243, 0]
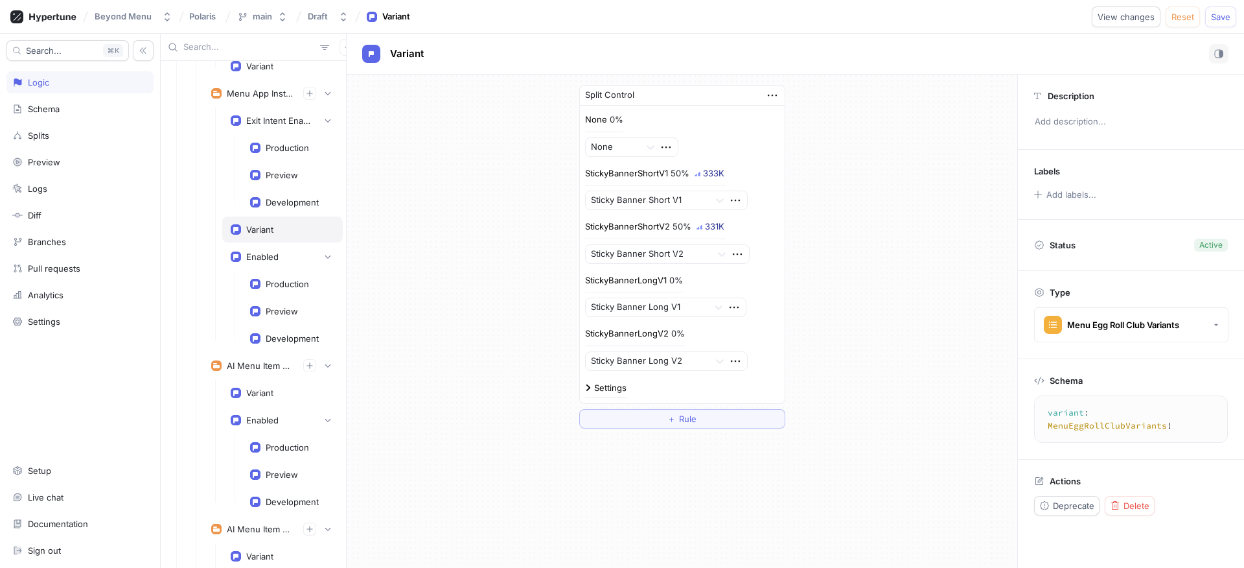
click at [286, 220] on div "Variant" at bounding box center [282, 229] width 121 height 26
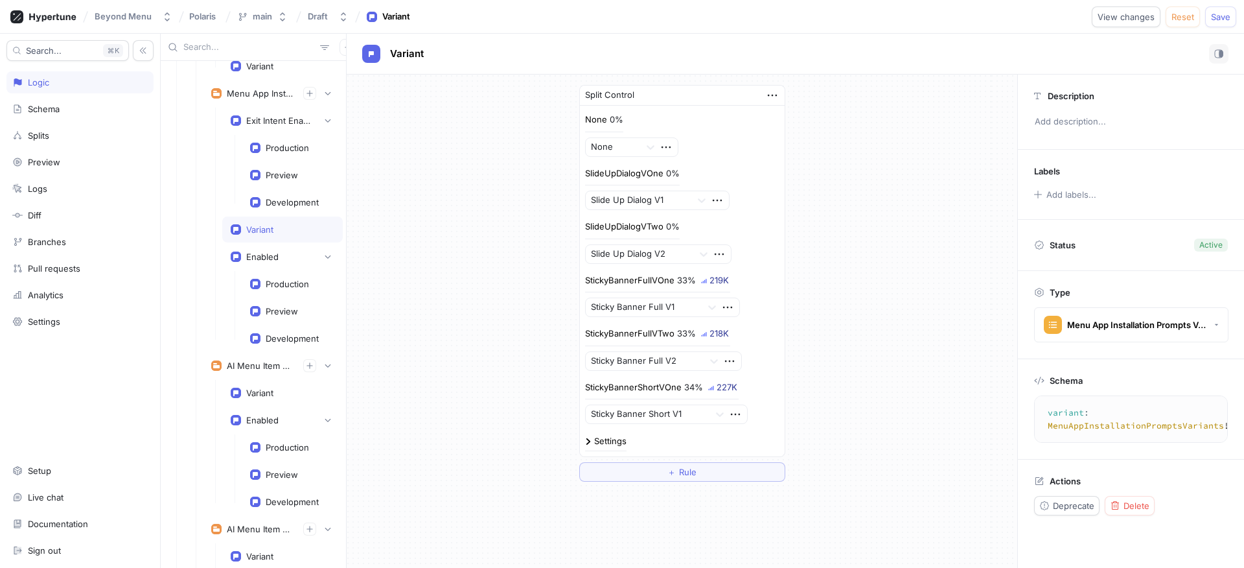
click at [279, 232] on div "Variant" at bounding box center [283, 229] width 104 height 10
click at [281, 290] on div "Production" at bounding box center [292, 284] width 101 height 26
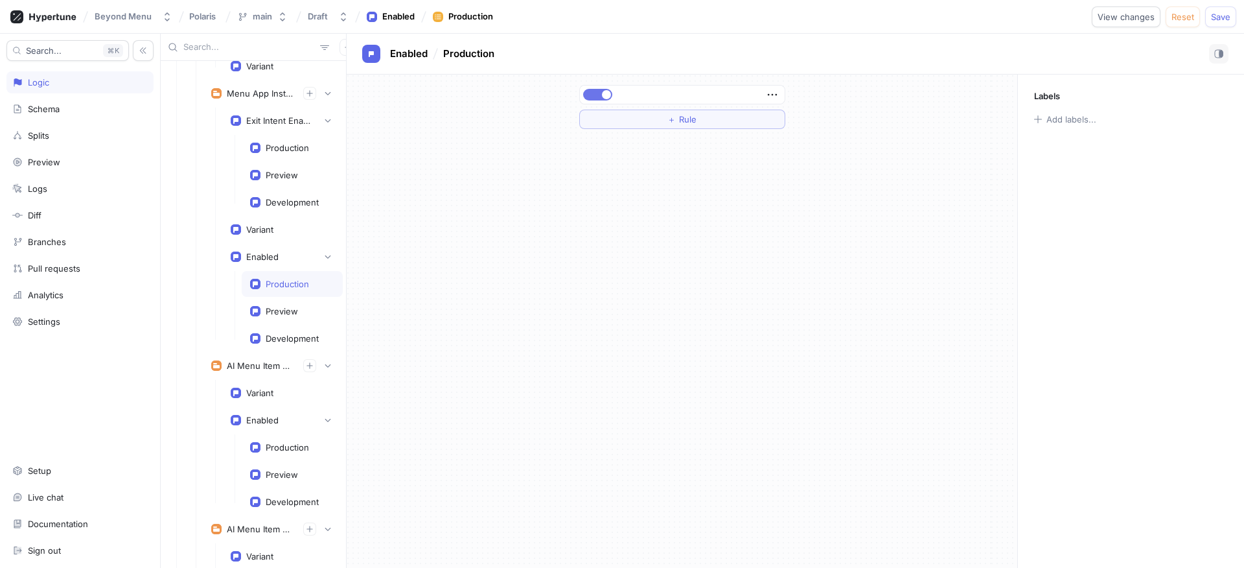
click at [597, 89] on button "button" at bounding box center [597, 95] width 29 height 12
click at [1225, 14] on span "Save" at bounding box center [1220, 17] width 19 height 8
click at [268, 225] on div "Variant" at bounding box center [259, 229] width 27 height 10
